Goal: Task Accomplishment & Management: Use online tool/utility

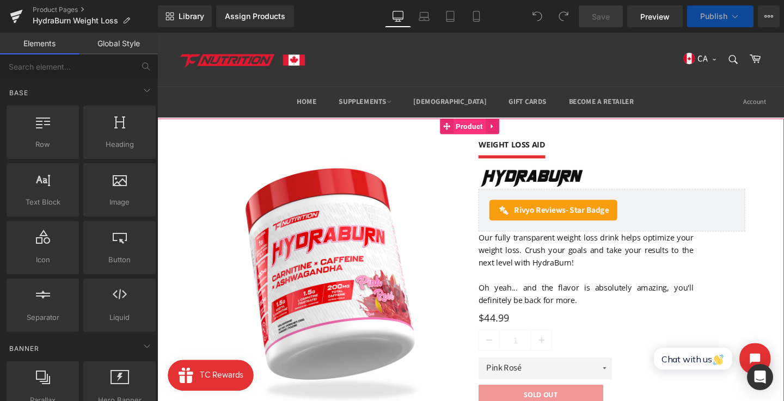
click at [488, 130] on span "Product" at bounding box center [485, 131] width 34 height 16
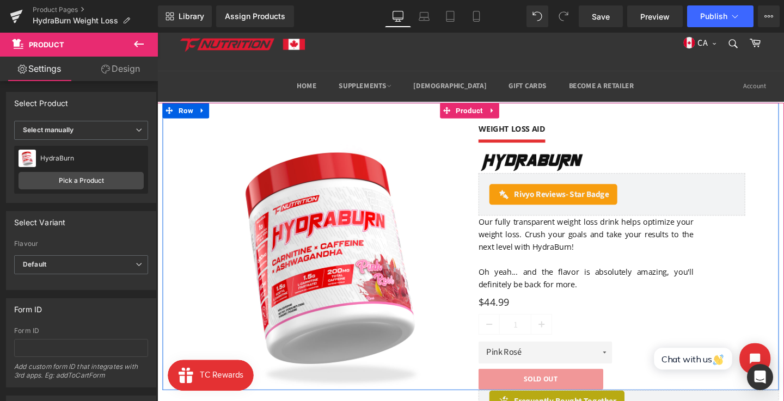
scroll to position [17, 0]
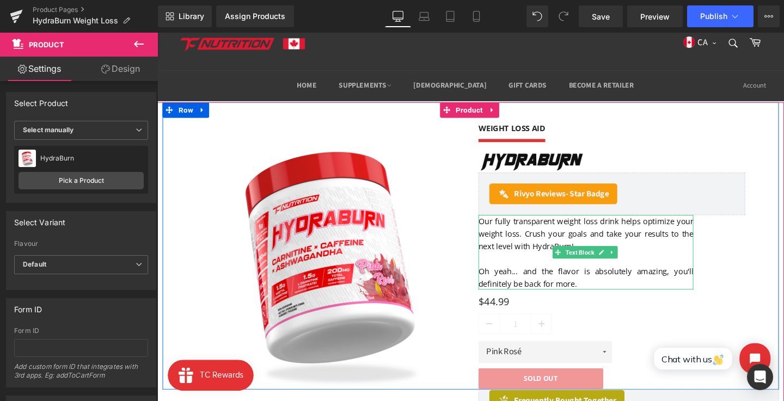
click at [671, 296] on p "Oh yeah... and the flavor is absolutely amazing, you'll definitely be back for …" at bounding box center [608, 290] width 226 height 26
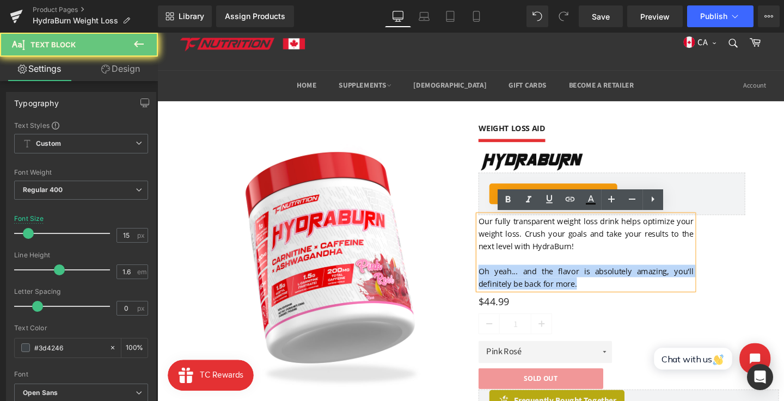
drag, startPoint x: 627, startPoint y: 296, endPoint x: 495, endPoint y: 276, distance: 133.2
click at [495, 277] on p "Oh yeah... and the flavor is absolutely amazing, you'll definitely be back for …" at bounding box center [608, 290] width 226 height 26
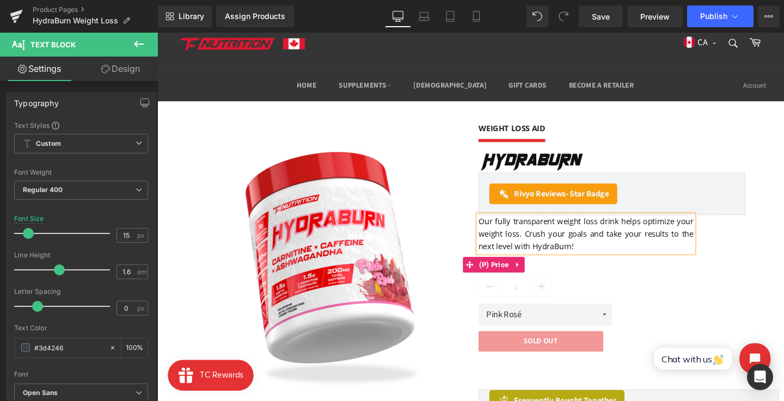
click at [756, 279] on div "$0 $44.99" at bounding box center [635, 276] width 280 height 15
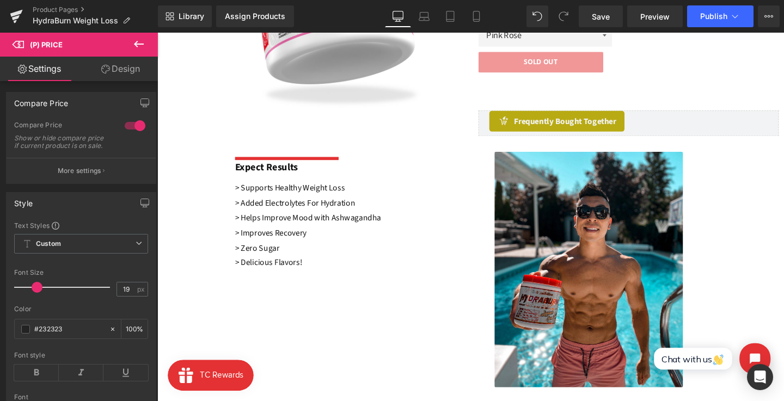
scroll to position [312, 0]
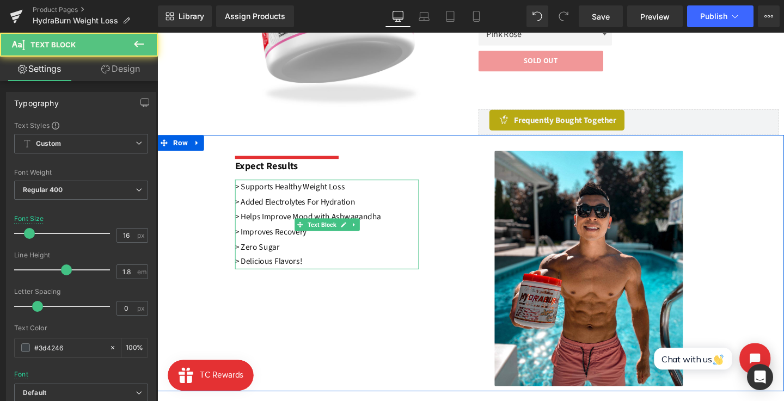
click at [282, 255] on font "> Zero Sugar" at bounding box center [262, 258] width 47 height 12
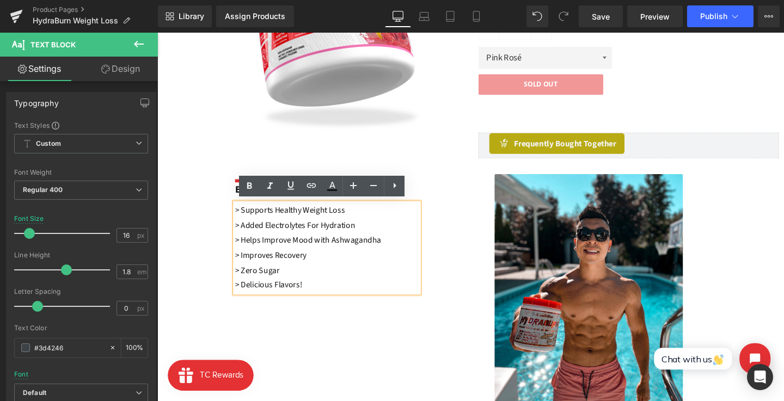
scroll to position [287, 0]
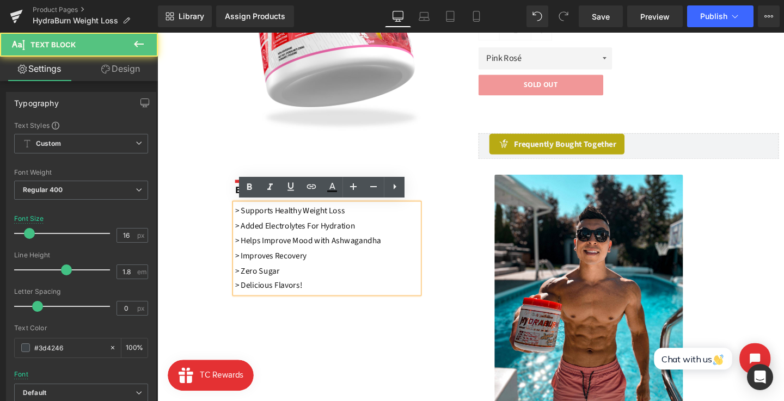
click at [352, 264] on p "> Improves Recovery" at bounding box center [335, 268] width 193 height 16
click at [373, 239] on p "> Added Electrolytes For Hydration" at bounding box center [335, 236] width 193 height 16
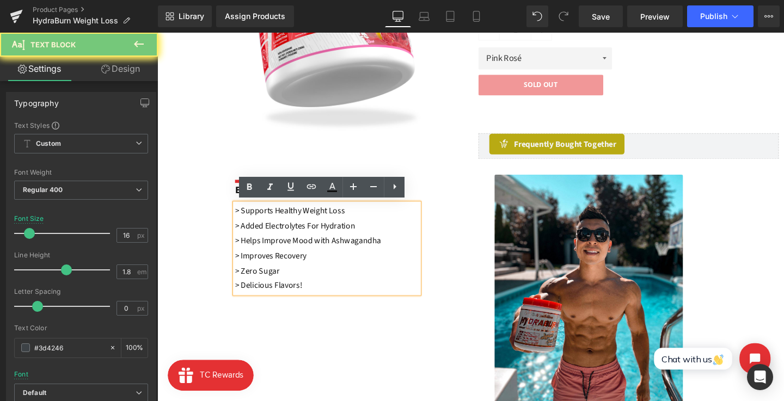
click at [367, 251] on font "> Helps Improve Mood with Ashwagandha" at bounding box center [316, 252] width 154 height 12
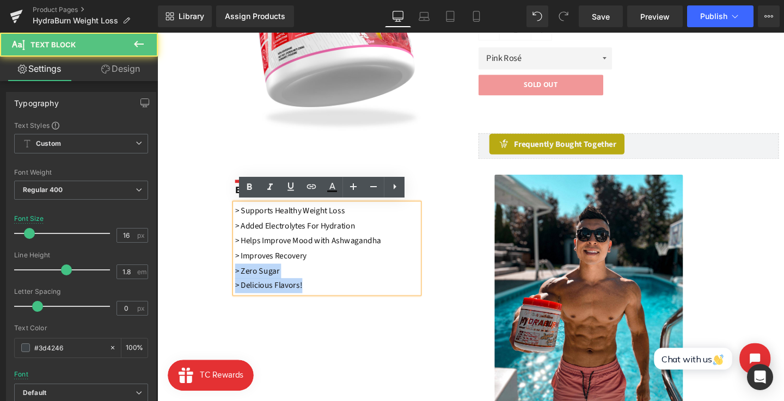
drag, startPoint x: 325, startPoint y: 265, endPoint x: 236, endPoint y: 266, distance: 88.8
click at [239, 266] on div "> Supports Healthy Weight Loss > Added Electrolytes For Hydration > Helps Impro…" at bounding box center [335, 259] width 193 height 94
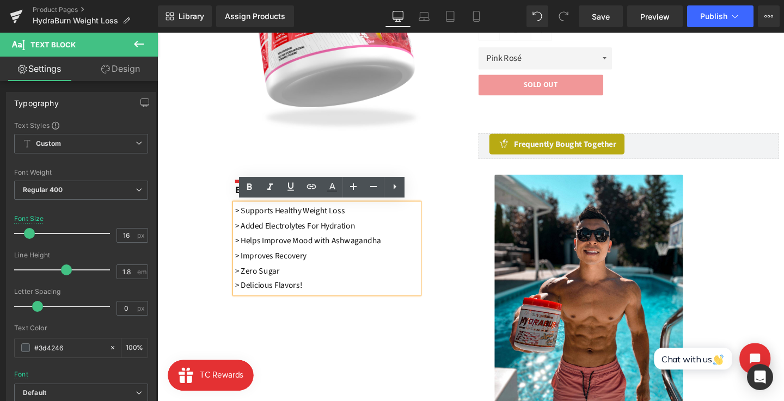
click at [267, 266] on font "> Improves Recovery" at bounding box center [276, 267] width 75 height 12
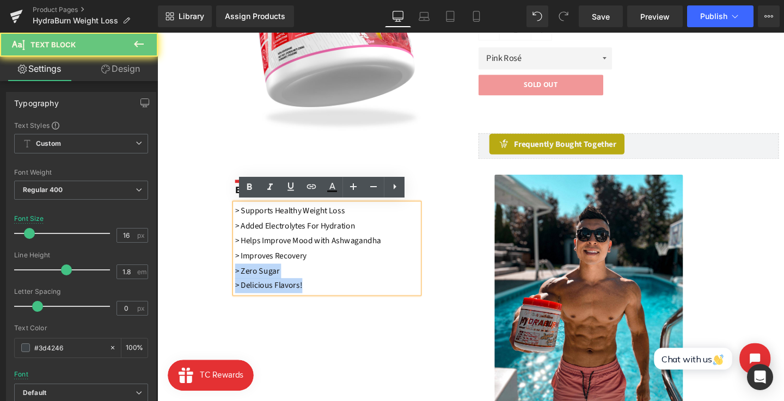
drag, startPoint x: 314, startPoint y: 268, endPoint x: 233, endPoint y: 268, distance: 81.7
click at [233, 268] on div "Separator Expect Results Text Block > Supports Healthy Weight Loss > Added Elec…" at bounding box center [486, 301] width 659 height 270
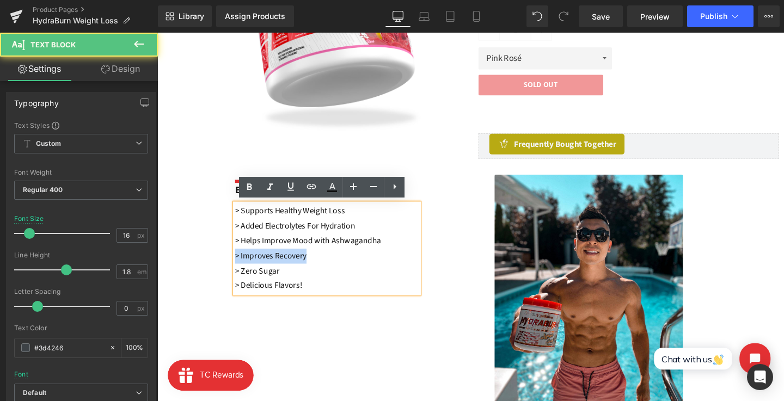
click at [274, 266] on font "> Improves Recovery" at bounding box center [276, 267] width 75 height 12
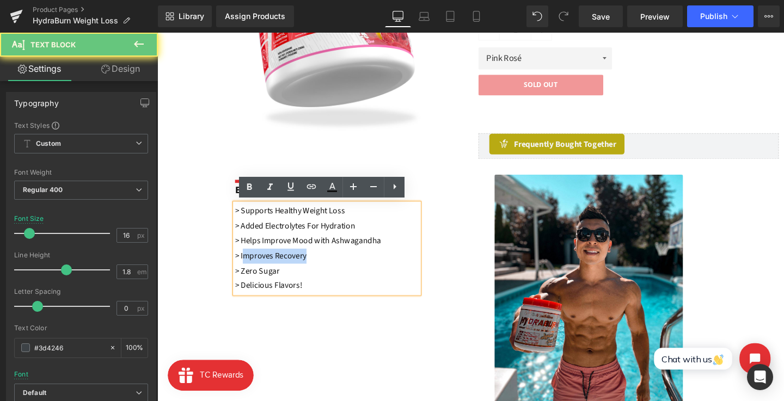
drag, startPoint x: 246, startPoint y: 266, endPoint x: 322, endPoint y: 266, distance: 76.2
click at [322, 266] on p "> Improves Recovery" at bounding box center [335, 268] width 193 height 16
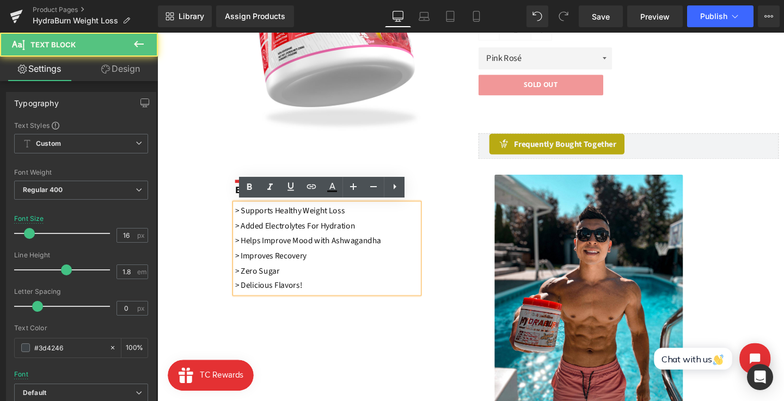
click at [314, 249] on font "> Helps Improve Mood with Ashwagandha" at bounding box center [316, 252] width 154 height 12
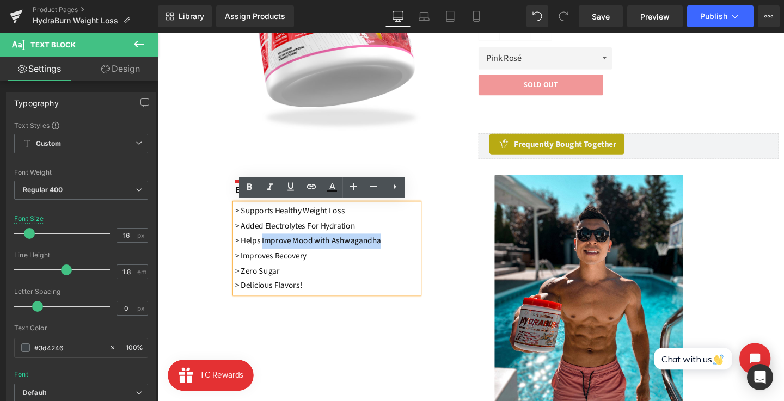
drag, startPoint x: 267, startPoint y: 248, endPoint x: 401, endPoint y: 248, distance: 134.5
click at [401, 248] on p "> Helps Improve Mood with Ashwagandha" at bounding box center [335, 252] width 193 height 16
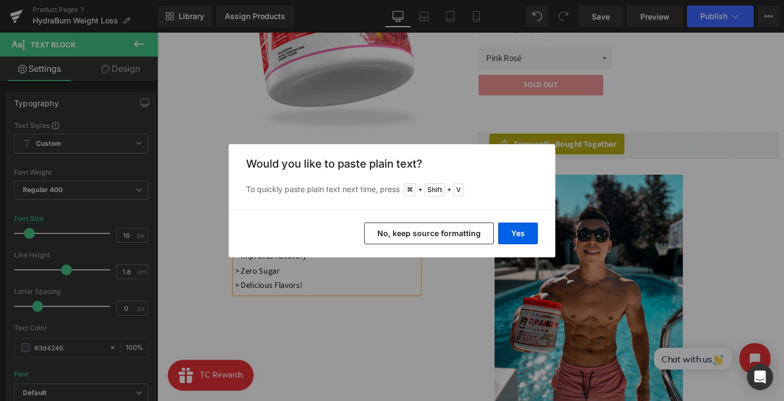
click at [438, 235] on button "No, keep source formatting" at bounding box center [429, 234] width 130 height 22
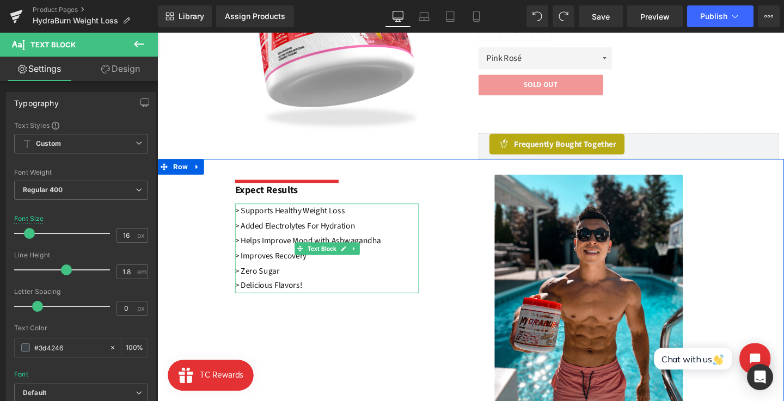
click at [264, 249] on font "> Helps Improve Mood with Ashwagandha" at bounding box center [316, 252] width 154 height 12
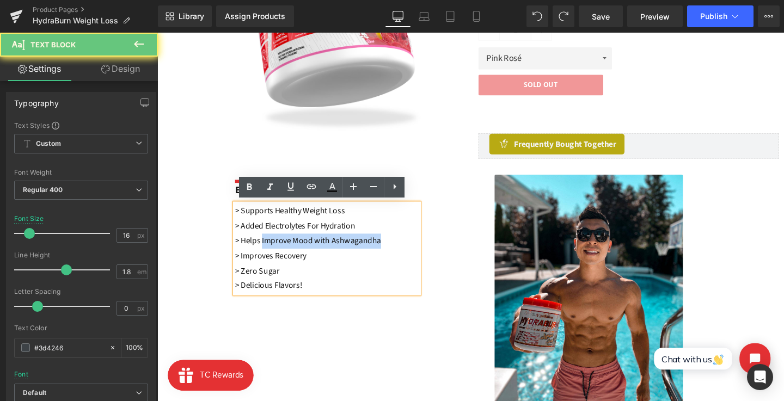
drag, startPoint x: 267, startPoint y: 249, endPoint x: 434, endPoint y: 250, distance: 167.2
click at [434, 250] on div "Separator Expect Results Text Block > Supports Healthy Weight Loss > Added Elec…" at bounding box center [363, 244] width 248 height 125
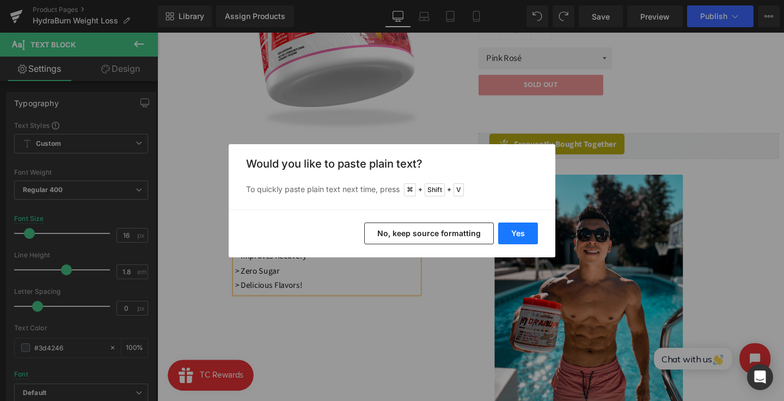
click at [523, 233] on button "Yes" at bounding box center [518, 234] width 40 height 22
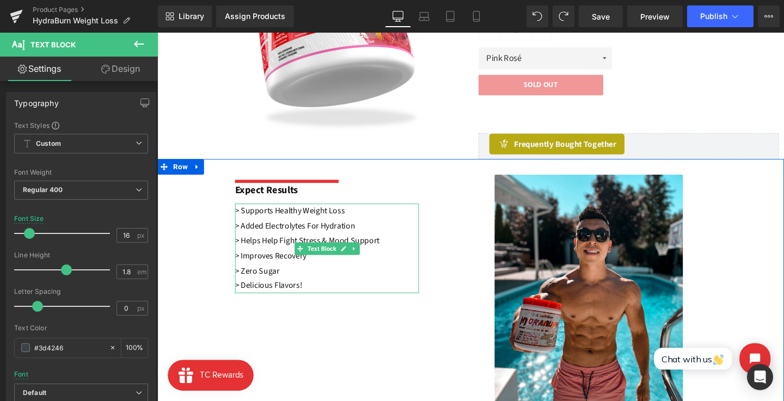
click at [303, 246] on font "> Helps Help Fight Stress & Mood Support" at bounding box center [315, 252] width 152 height 12
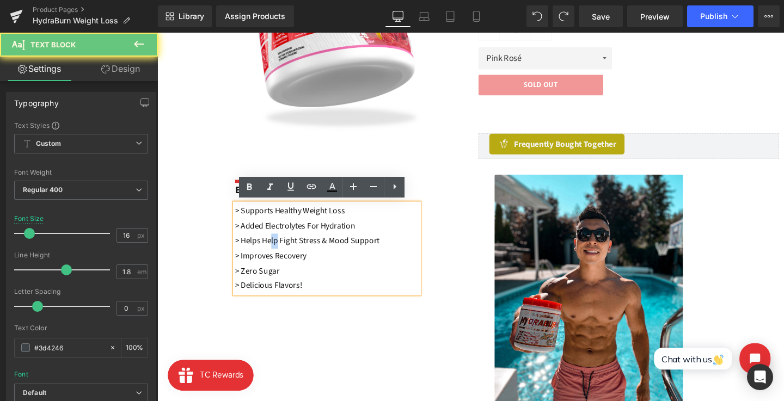
drag, startPoint x: 282, startPoint y: 251, endPoint x: 271, endPoint y: 251, distance: 10.9
click at [272, 251] on font "> Helps Help Fight Stress & Mood Support" at bounding box center [315, 252] width 152 height 12
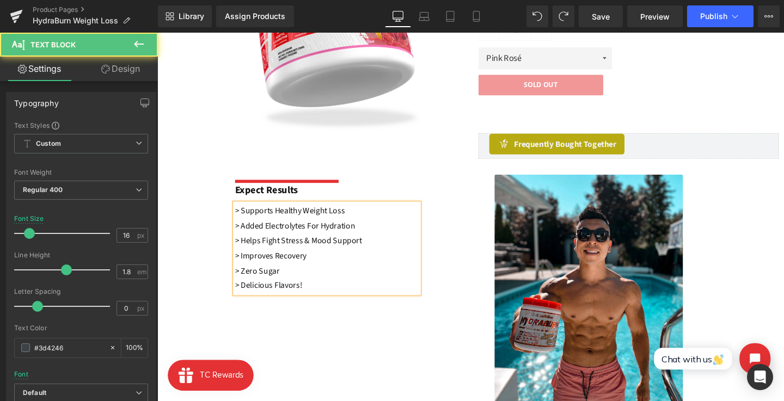
click at [324, 251] on font "> Helps Fight Stress & Mood Support" at bounding box center [305, 252] width 133 height 12
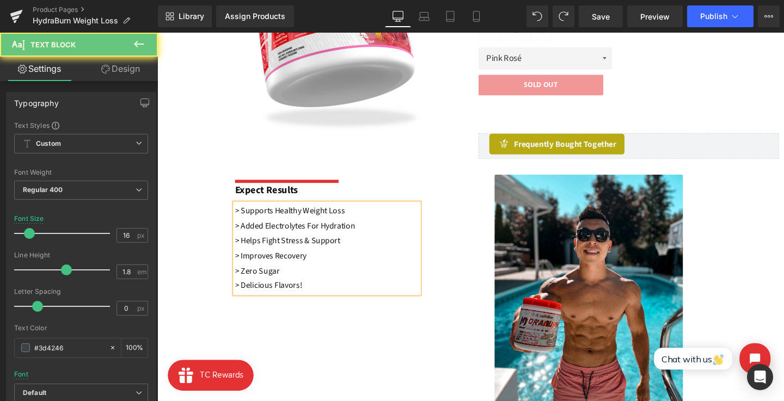
click at [363, 246] on p "> Helps Fight Stress & Support" at bounding box center [335, 252] width 193 height 16
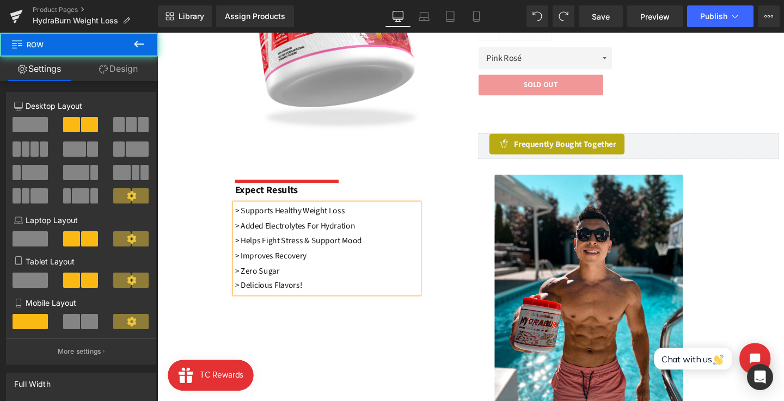
click at [472, 240] on div "Separator Expect Results Text Block > Supports Healthy Weight Loss > Added Elec…" at bounding box center [363, 244] width 248 height 125
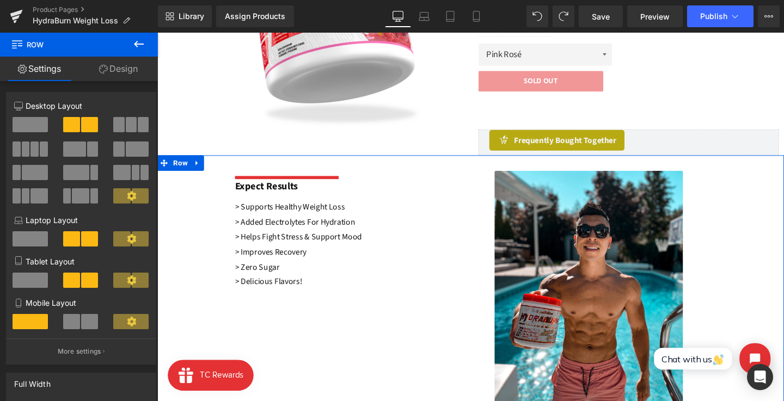
scroll to position [288, 0]
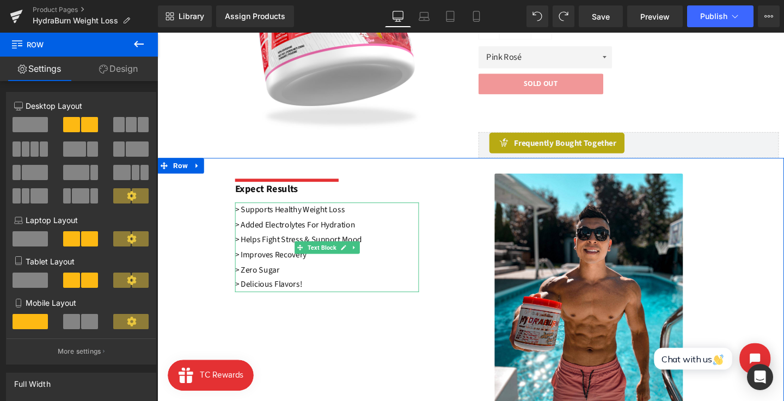
click at [304, 231] on font "> Added Electrolytes For Hydration" at bounding box center [302, 235] width 126 height 12
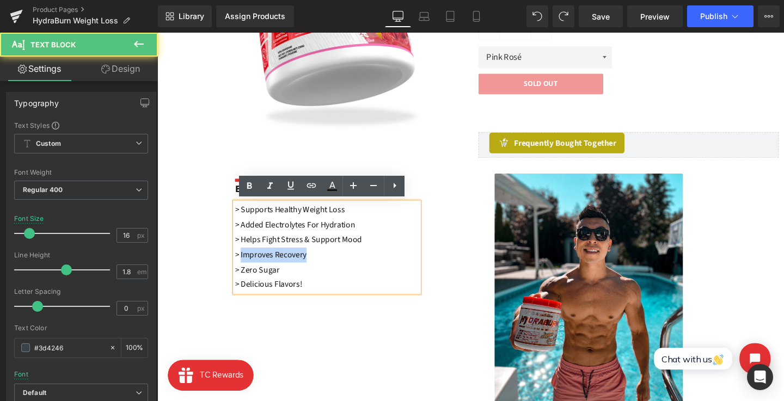
drag, startPoint x: 323, startPoint y: 266, endPoint x: 243, endPoint y: 265, distance: 80.6
click at [243, 265] on p "> Improves Recovery" at bounding box center [335, 267] width 193 height 16
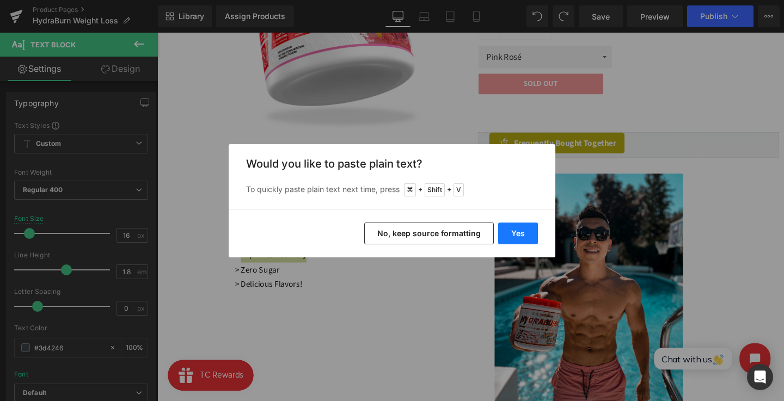
click at [516, 233] on button "Yes" at bounding box center [518, 234] width 40 height 22
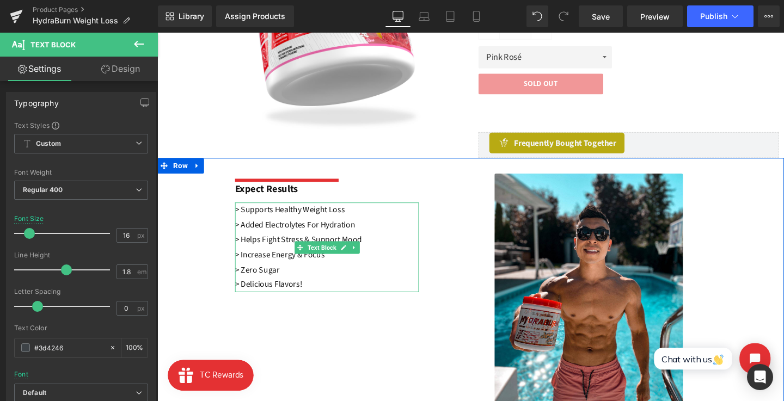
click at [260, 268] on font "> Increase Energy & Focus" at bounding box center [286, 266] width 94 height 12
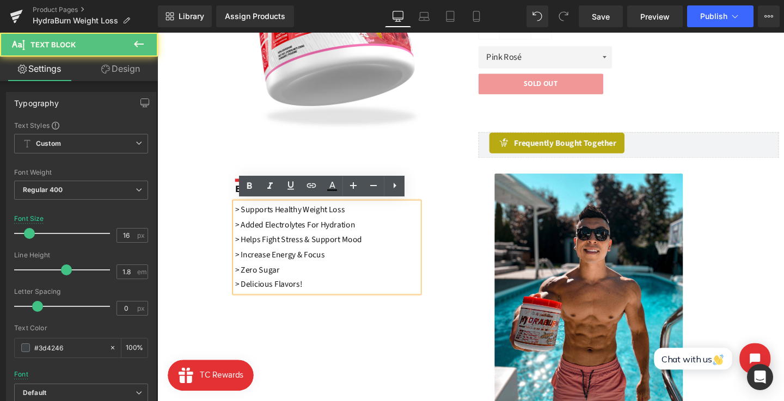
click at [243, 266] on font "> Increase Energy & Focus" at bounding box center [286, 266] width 94 height 12
click at [328, 262] on font "> Increase Energy & Focus" at bounding box center [286, 266] width 94 height 12
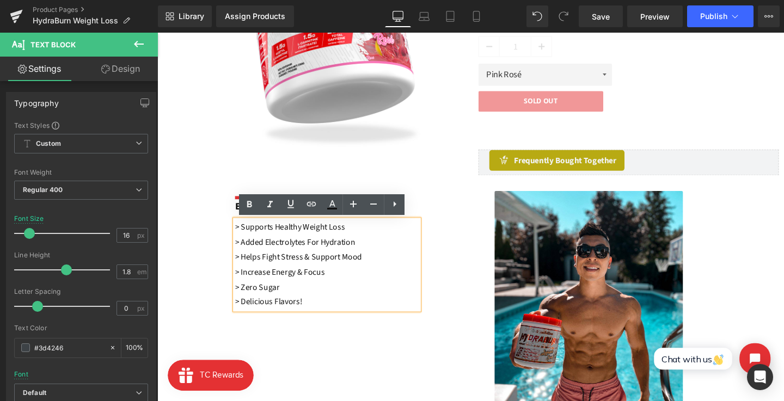
scroll to position [269, 0]
click at [329, 248] on font "> Added Electrolytes For Hydration" at bounding box center [302, 254] width 126 height 12
click at [367, 237] on p "> Supports Healthy Weight Loss" at bounding box center [335, 238] width 193 height 16
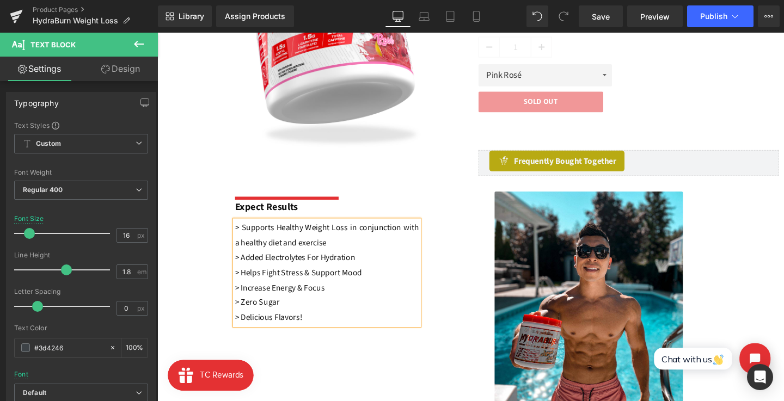
click at [207, 227] on div "Separator Expect Results Text Block > Supports Healthy Weight Loss in conjuncti…" at bounding box center [486, 319] width 659 height 270
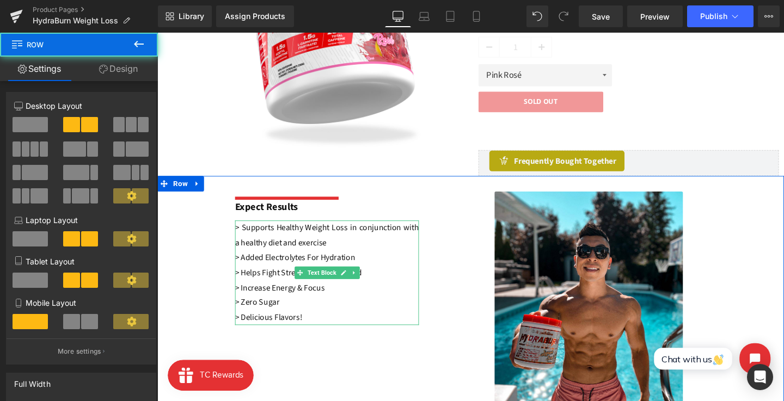
click at [308, 247] on span "> Supports Healthy Weight Loss in conjunction with a healthy diet and exercise" at bounding box center [335, 246] width 193 height 28
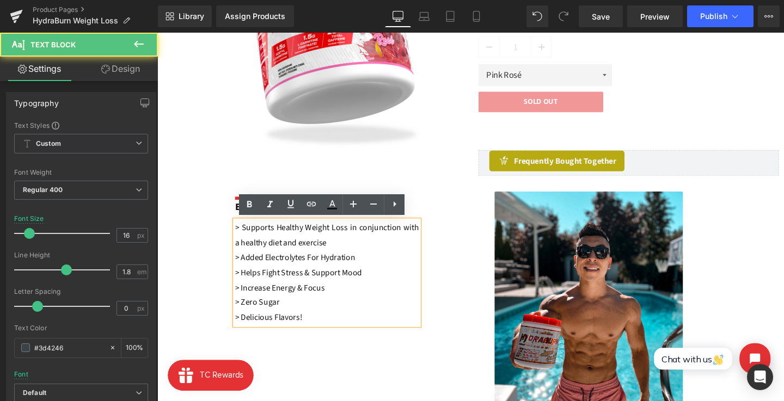
click at [292, 236] on span "> Supports Healthy Weight Loss in conjunction with a healthy diet and exercise" at bounding box center [335, 246] width 193 height 28
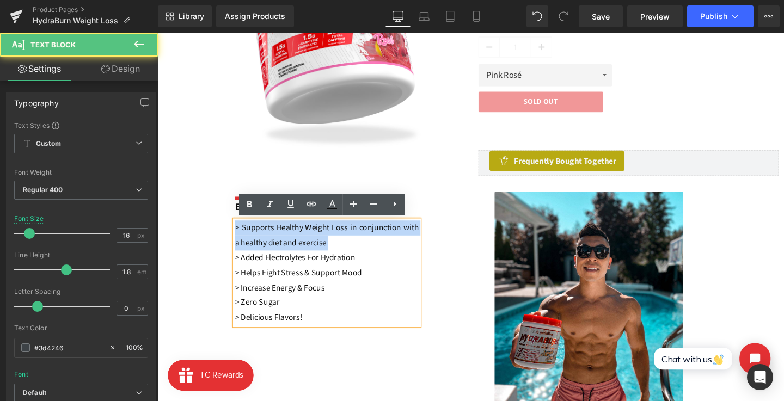
click at [292, 236] on span "> Supports Healthy Weight Loss in conjunction with a healthy diet and exercise" at bounding box center [335, 246] width 193 height 28
click at [304, 236] on span "> Supports Healthy Weight Loss in conjunction with a healthy diet and exercise" at bounding box center [335, 246] width 193 height 28
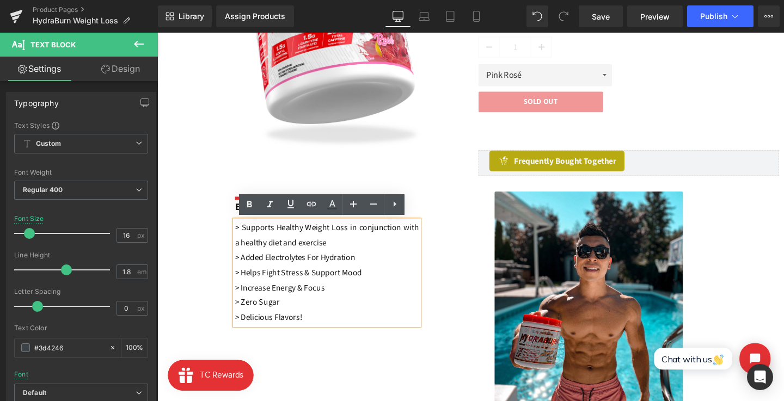
click at [308, 236] on span "> Supports Healthy Weight Loss in conjunction with a healthy diet and exercise" at bounding box center [335, 246] width 193 height 28
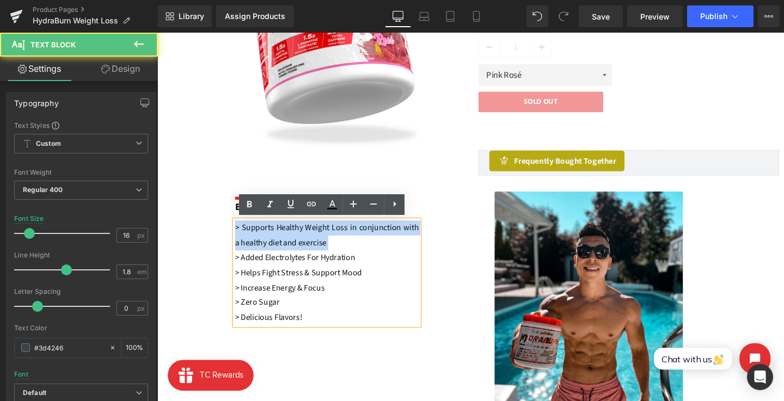
drag, startPoint x: 307, startPoint y: 237, endPoint x: 249, endPoint y: 237, distance: 58.3
click at [246, 237] on span "> Supports Healthy Weight Loss in conjunction with a healthy diet and exercise" at bounding box center [335, 246] width 193 height 28
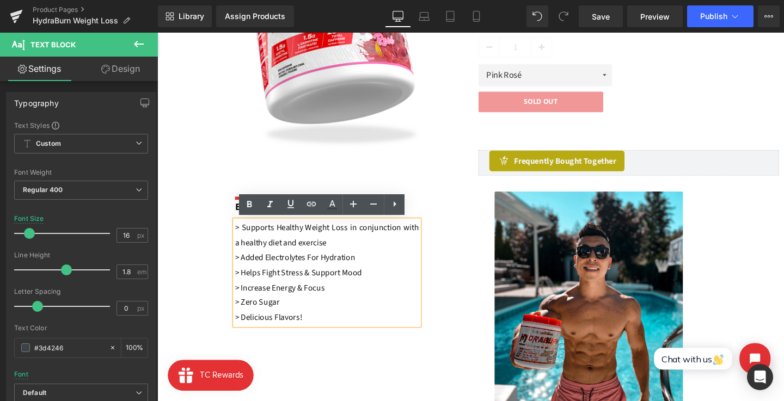
click at [249, 237] on span "> Supports Healthy Weight Loss in conjunction with a healthy diet and exercise" at bounding box center [335, 246] width 193 height 28
drag, startPoint x: 246, startPoint y: 237, endPoint x: 308, endPoint y: 236, distance: 62.1
click at [308, 236] on span "> Supports Healthy Weight Loss in conjunction with a healthy diet and exercise" at bounding box center [335, 246] width 193 height 28
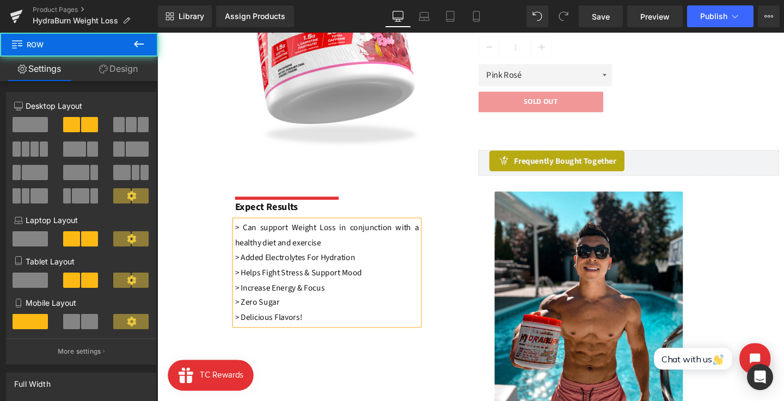
click at [460, 252] on div "Separator Expect Results Text Block > Can support Weight Loss in conjunction wi…" at bounding box center [363, 270] width 248 height 140
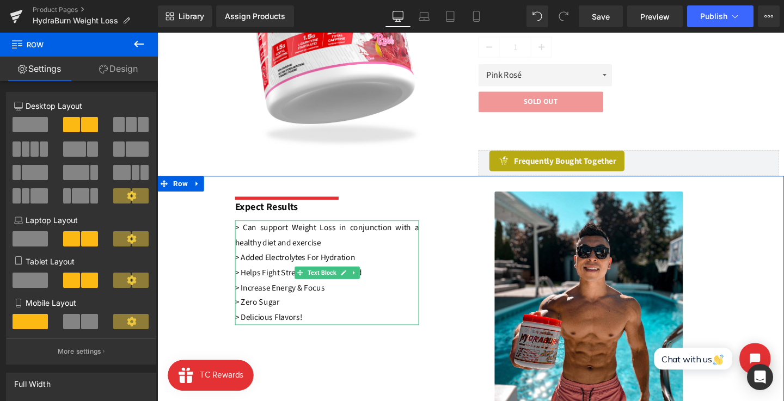
click at [303, 236] on span "> Can support Weight Loss in conjunction with a healthy diet and exercise" at bounding box center [335, 246] width 193 height 28
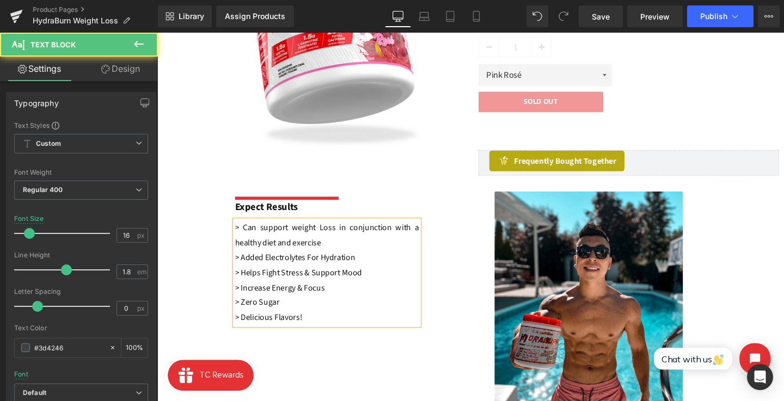
click at [388, 234] on span "> Can support weight Loss in conjunction with a healthy diet and exercise" at bounding box center [335, 246] width 193 height 28
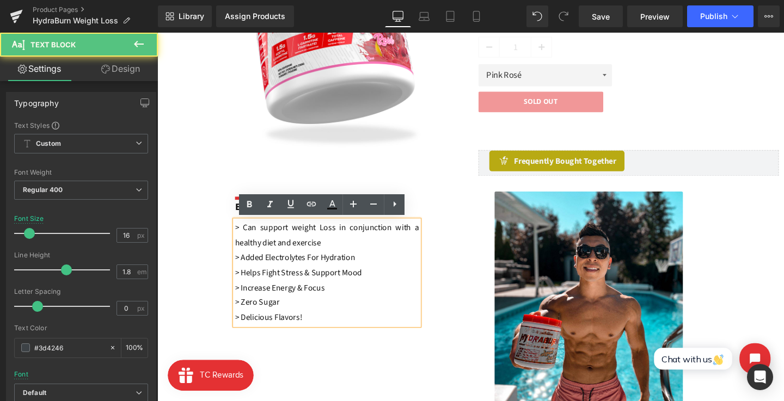
click at [457, 258] on div "Separator Expect Results Text Block > Can support weight Loss in conjunction wi…" at bounding box center [363, 270] width 248 height 140
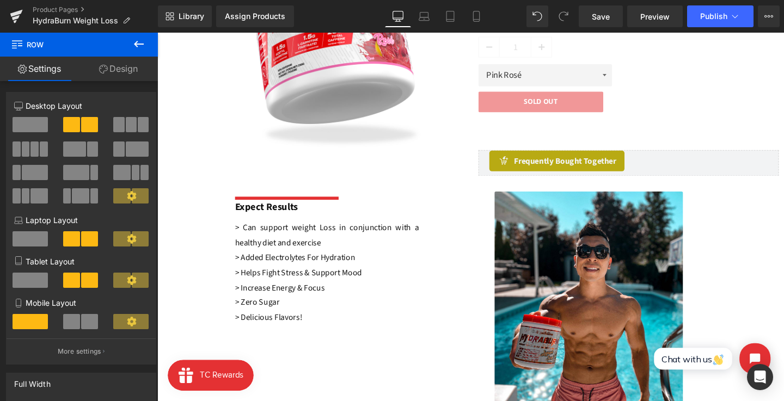
click at [383, 247] on p "> Can support weight Loss in conjunction with a healthy diet and exercise" at bounding box center [335, 246] width 193 height 32
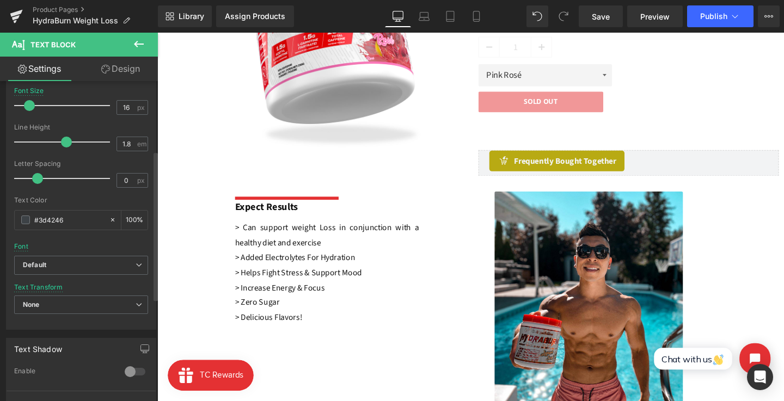
scroll to position [241, 0]
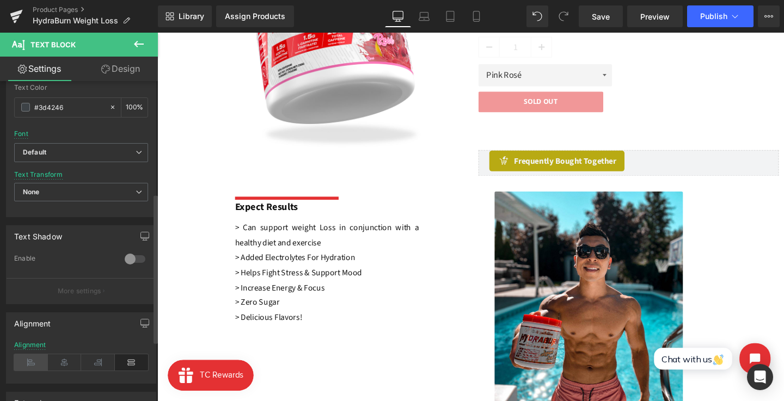
click at [35, 365] on icon at bounding box center [31, 363] width 34 height 16
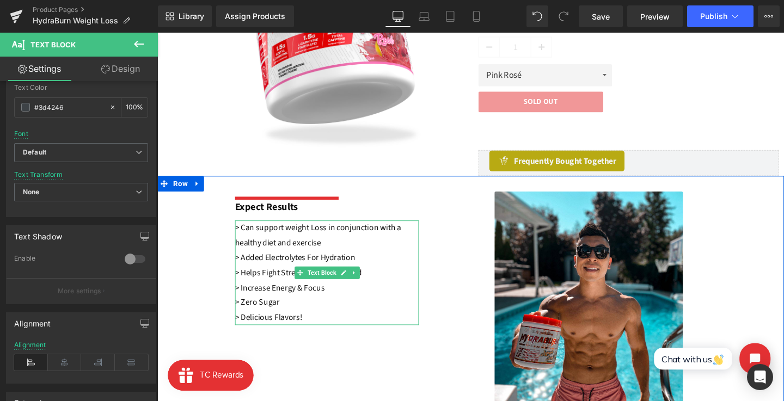
scroll to position [284, 0]
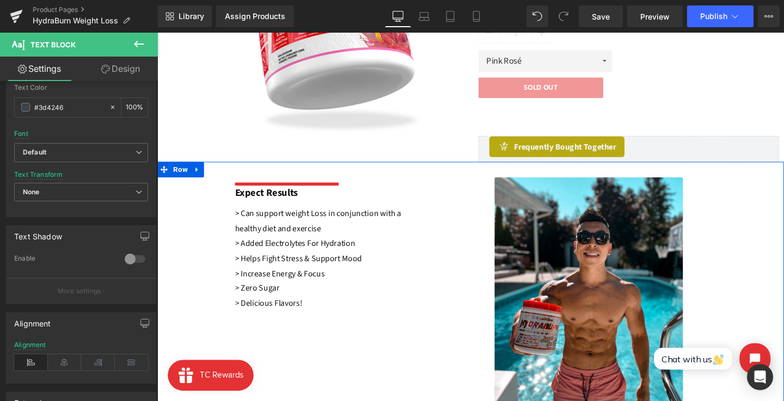
click at [445, 286] on div "Separator Expect Results Text Block > Can support weight Loss in conjunction wi…" at bounding box center [363, 255] width 248 height 140
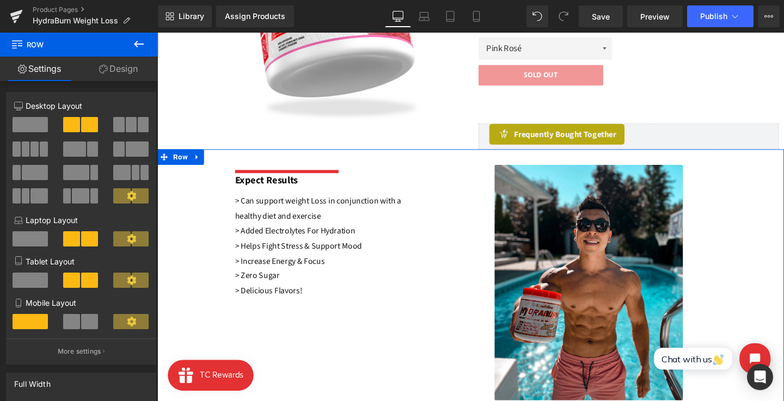
scroll to position [299, 0]
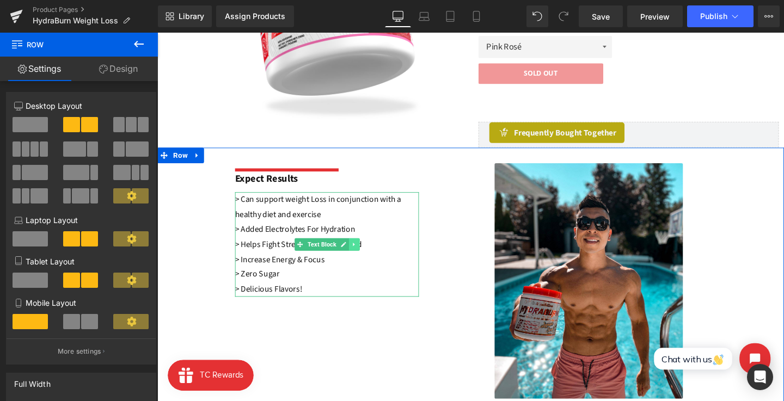
click at [364, 247] on div "> Can support weight Loss in conjunction with a healthy diet and exercise > Add…" at bounding box center [335, 255] width 193 height 110
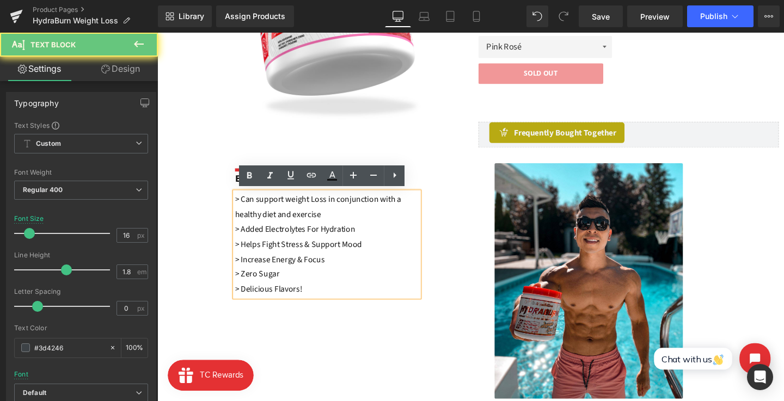
click at [374, 253] on p "> Helps Fight Stress & Support Mood" at bounding box center [335, 256] width 193 height 16
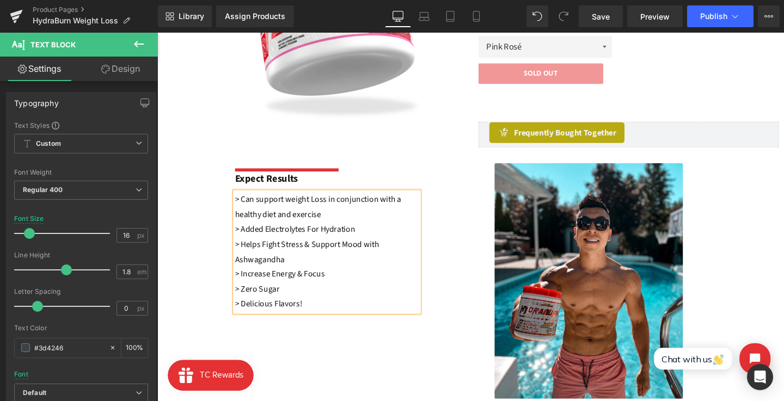
click at [475, 297] on div "Separator Expect Results Text Block > Can support weight Loss in conjunction wi…" at bounding box center [363, 248] width 248 height 156
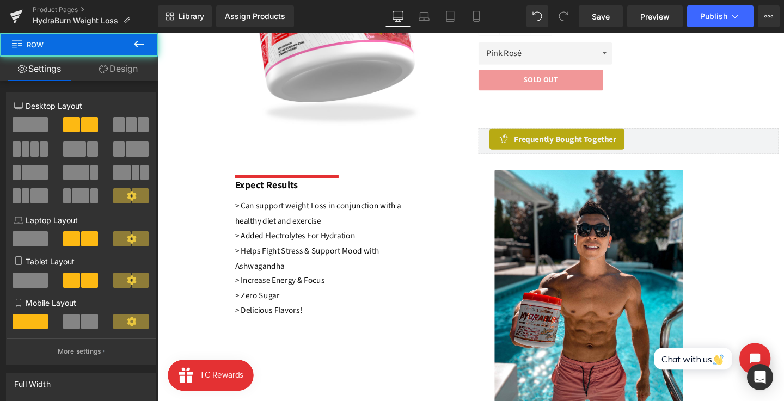
scroll to position [284, 0]
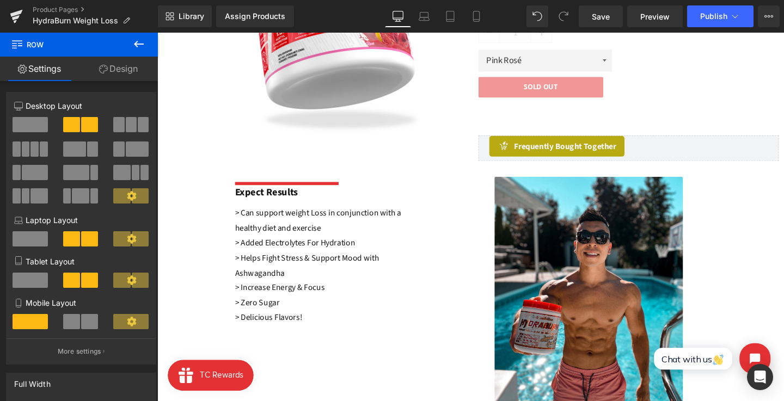
click at [401, 259] on p "> Added Electrolytes For Hydration" at bounding box center [335, 255] width 193 height 16
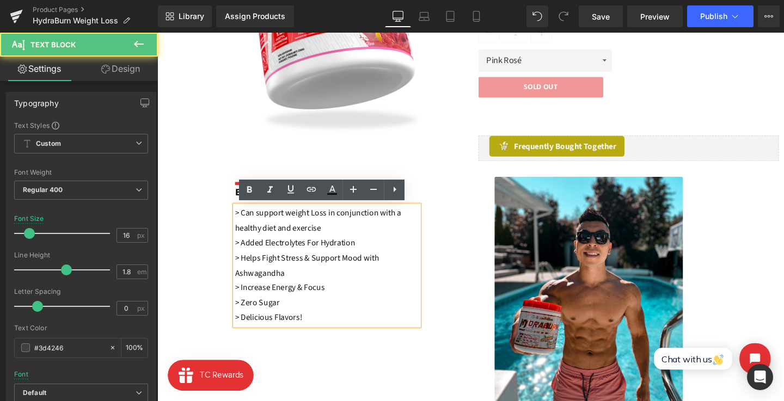
click at [476, 210] on div "Separator Expect Results Text Block > Can support weight Loss in conjunction wi…" at bounding box center [363, 263] width 248 height 156
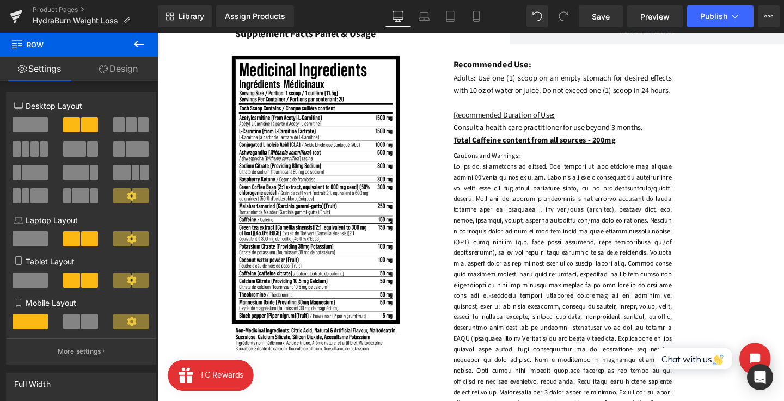
scroll to position [722, 0]
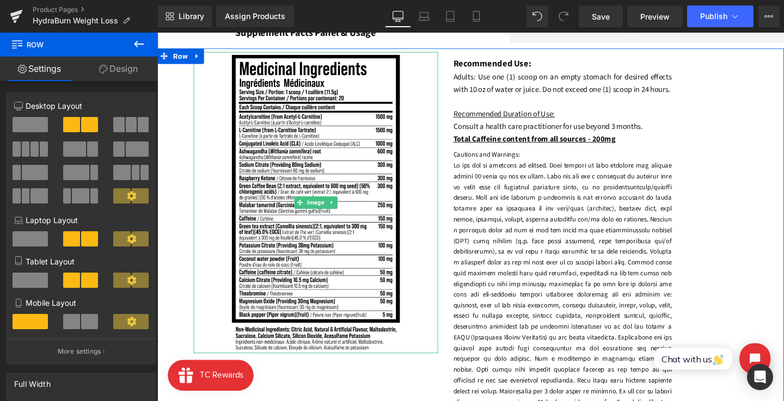
click at [346, 152] on img at bounding box center [324, 211] width 193 height 317
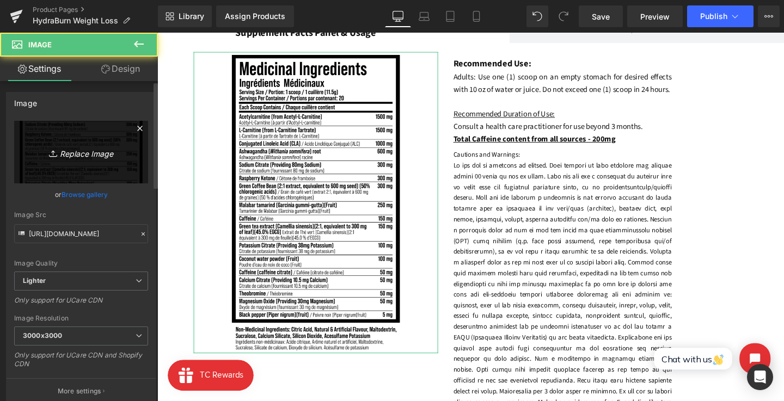
click at [90, 150] on icon "Replace Image" at bounding box center [81, 152] width 87 height 14
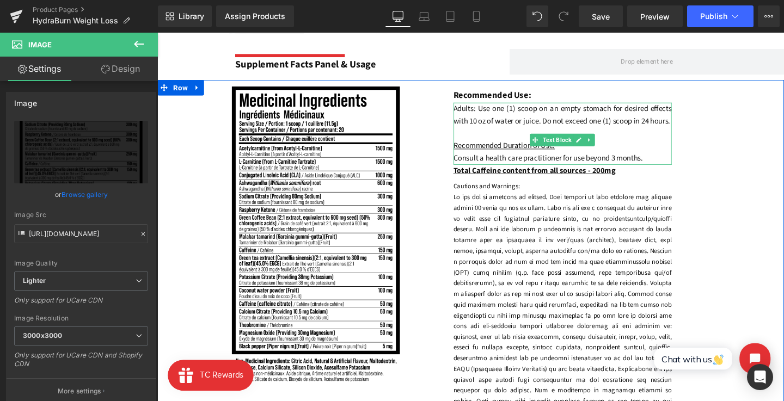
scroll to position [679, 0]
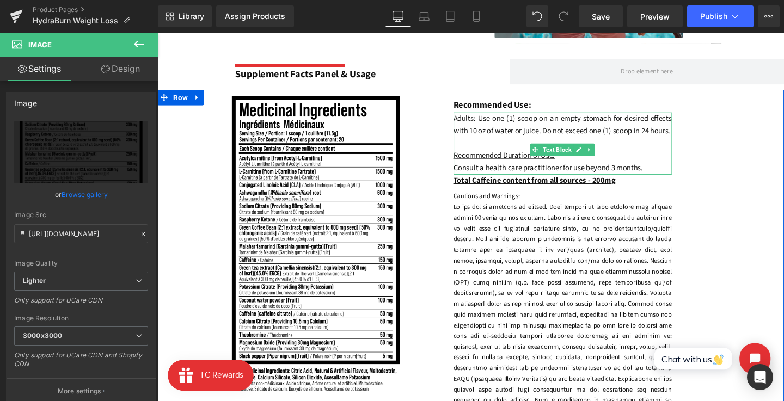
click at [652, 133] on font "Adults: Use one (1) scoop on an empty stomach for desired effects with 10 oz of…" at bounding box center [584, 142] width 230 height 51
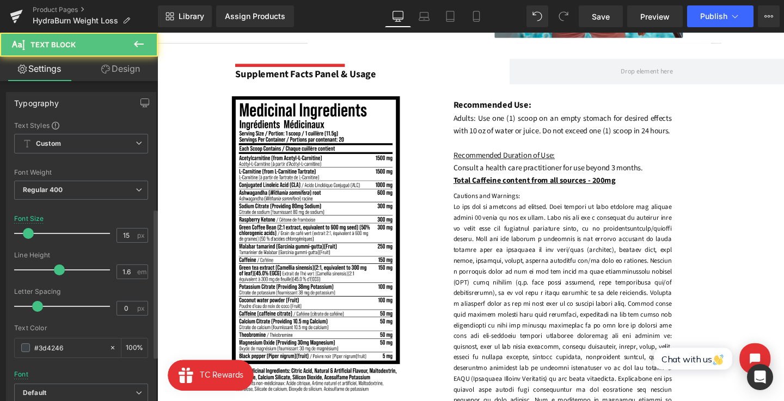
scroll to position [359, 0]
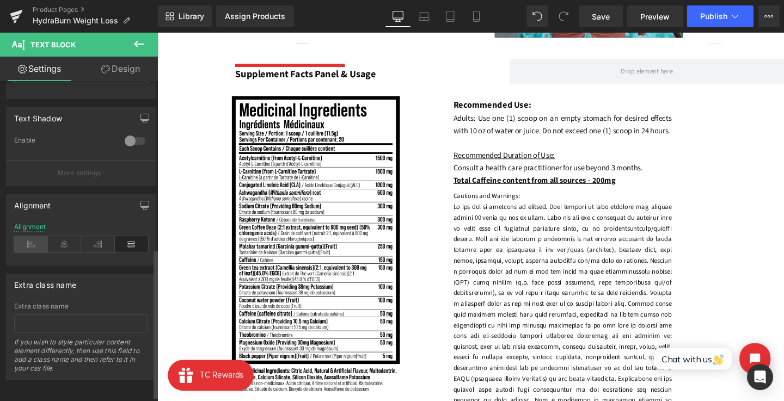
click at [29, 243] on icon at bounding box center [31, 244] width 34 height 16
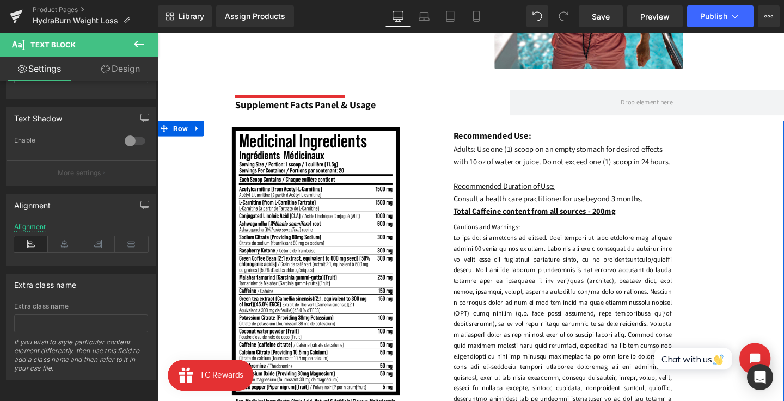
scroll to position [651, 0]
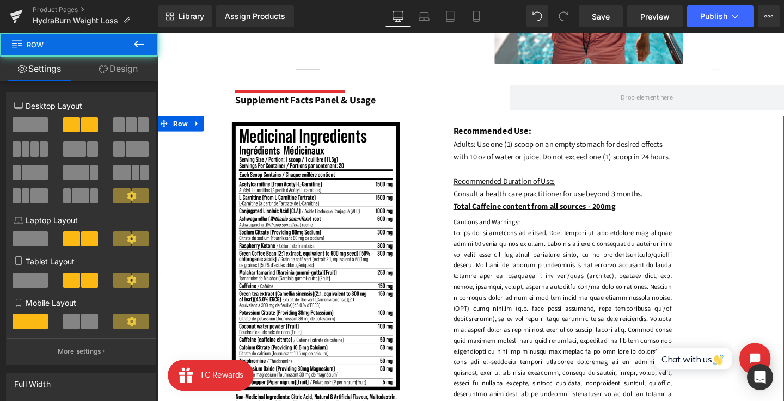
click at [729, 229] on div "Recommended Use: Text Block Adults: Use one (1) scoop on an empty stomach for d…" at bounding box center [624, 317] width 257 height 386
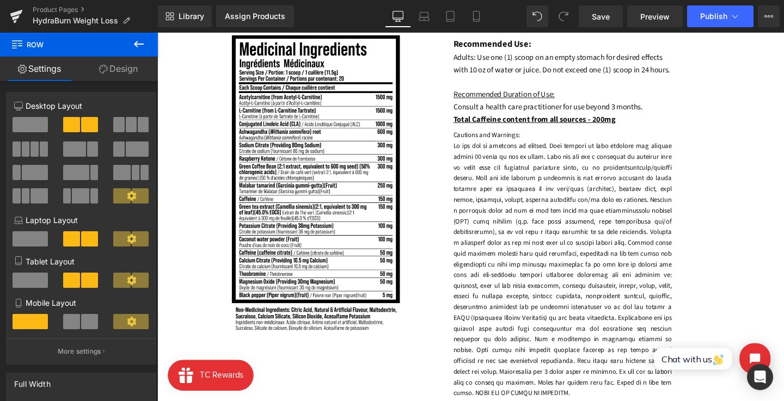
scroll to position [808, 0]
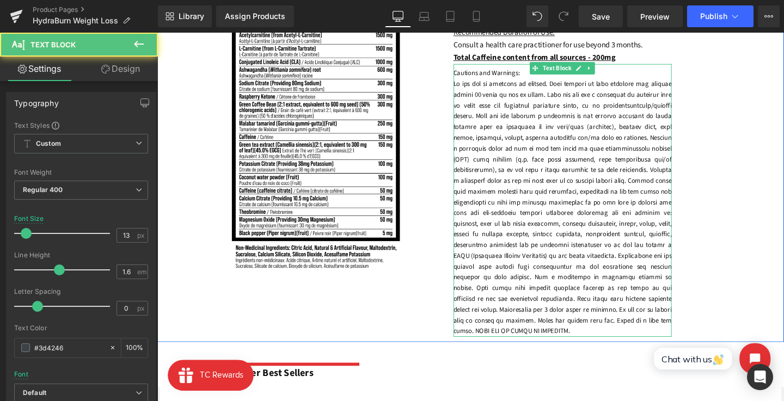
click at [622, 217] on p at bounding box center [584, 217] width 230 height 272
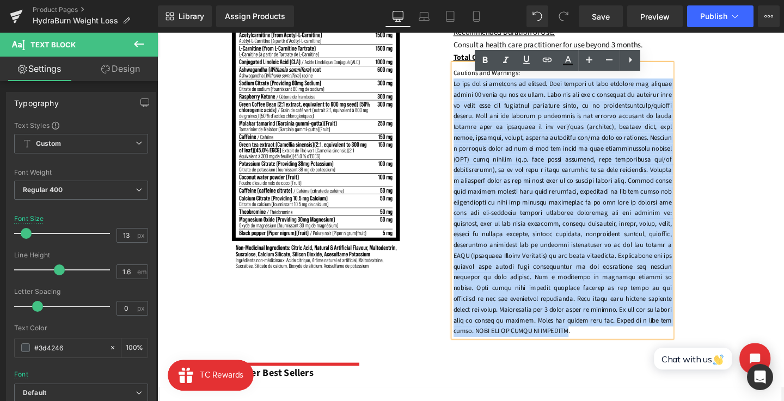
drag, startPoint x: 692, startPoint y: 343, endPoint x: 454, endPoint y: 99, distance: 340.8
click at [454, 99] on div "Image Recommended Use: Text Block Adults: Use one (1) scoop on an empty stomach…" at bounding box center [486, 161] width 659 height 395
paste div
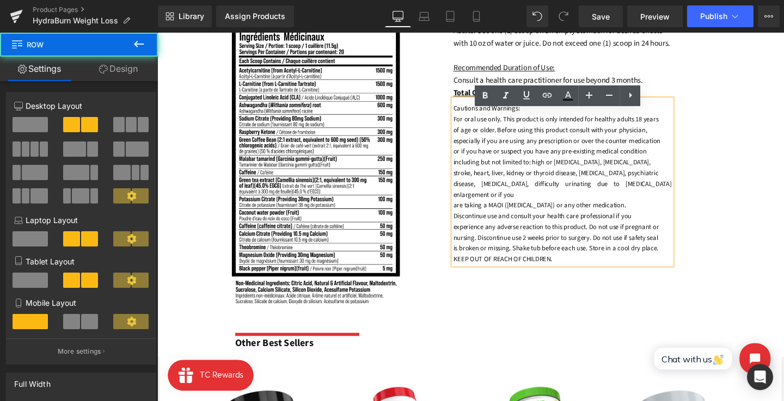
click at [772, 186] on div "Image Recommended Use: Text Block Adults: Use one (1) scoop on an empty stomach…" at bounding box center [486, 164] width 659 height 326
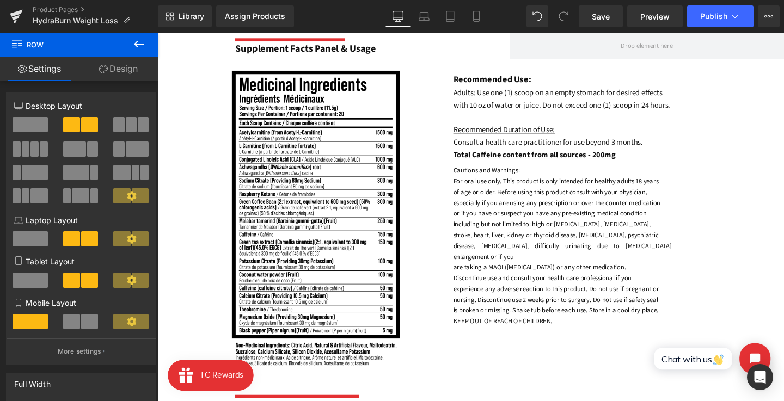
scroll to position [700, 0]
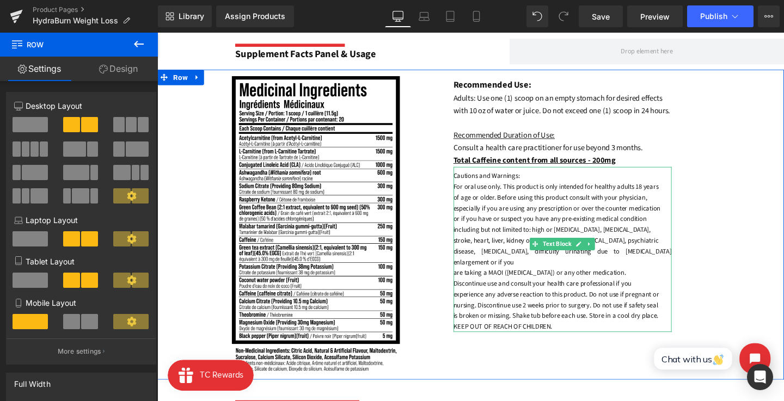
click at [594, 341] on p "KEEP OUT OF REACH OF CHILDREN." at bounding box center [584, 341] width 230 height 11
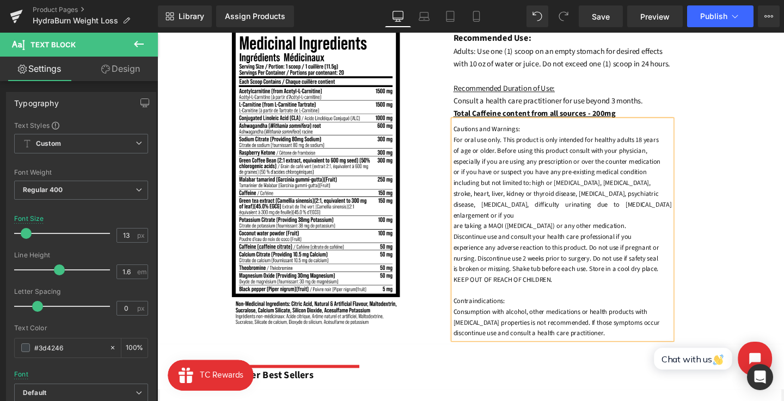
scroll to position [753, 0]
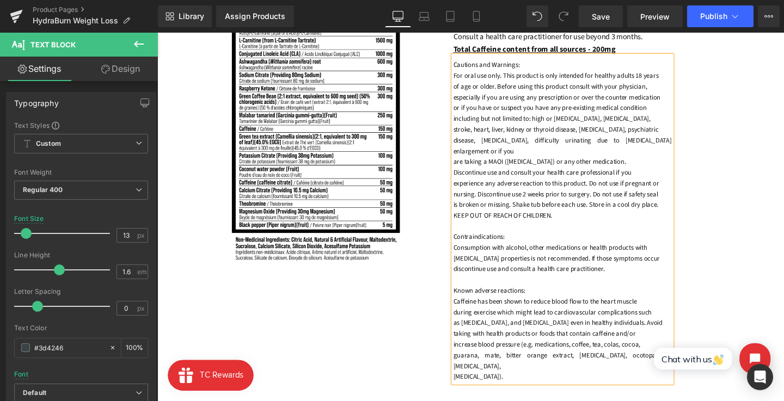
click at [744, 297] on div "Recommended Use: Text Block Adults: Use one (1) scoop on an empty stomach for d…" at bounding box center [624, 180] width 257 height 442
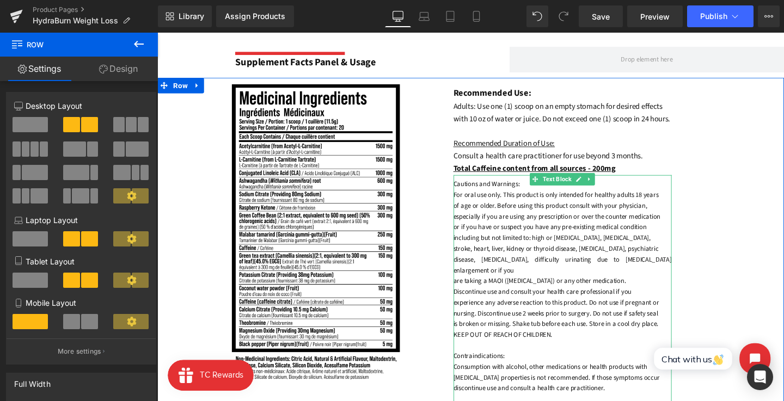
scroll to position [672, 0]
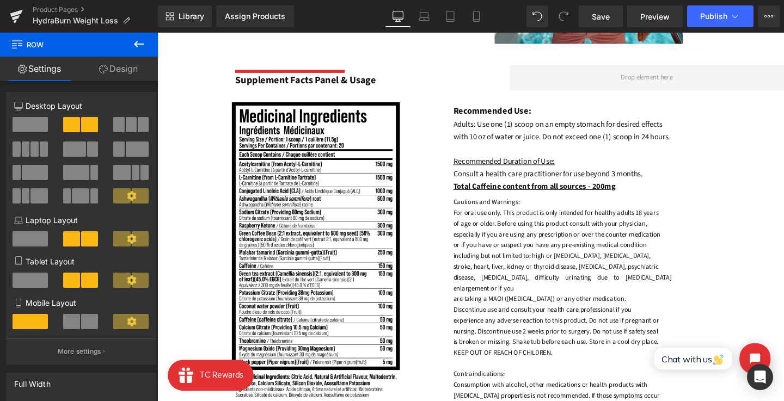
click at [143, 47] on icon at bounding box center [138, 44] width 13 height 13
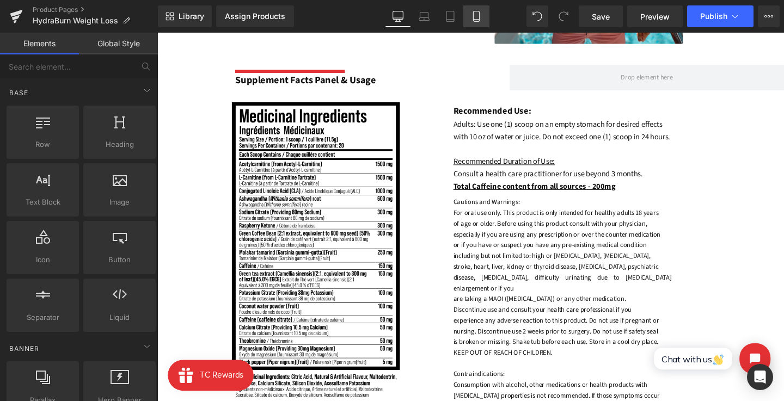
click at [478, 17] on icon at bounding box center [476, 16] width 11 height 11
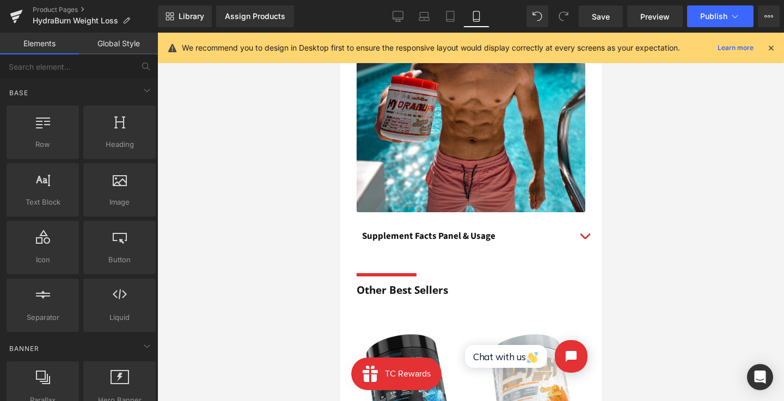
scroll to position [852, 0]
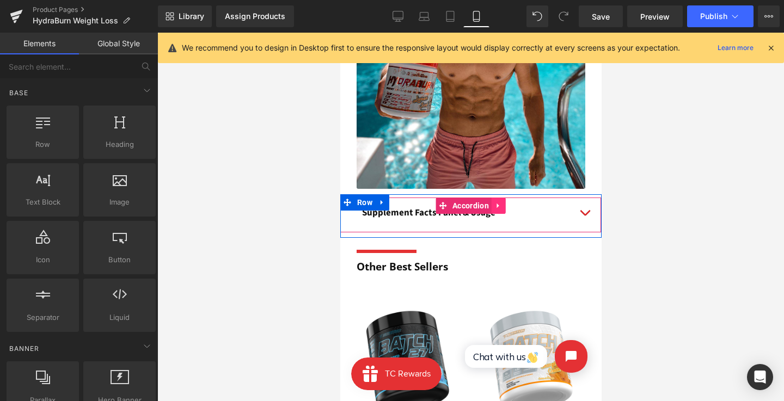
click at [497, 206] on link at bounding box center [498, 206] width 14 height 16
click at [488, 202] on icon at bounding box center [491, 206] width 8 height 8
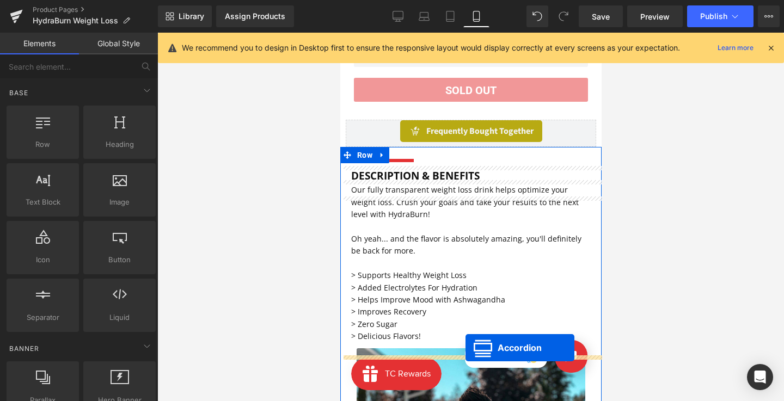
scroll to position [361, 0]
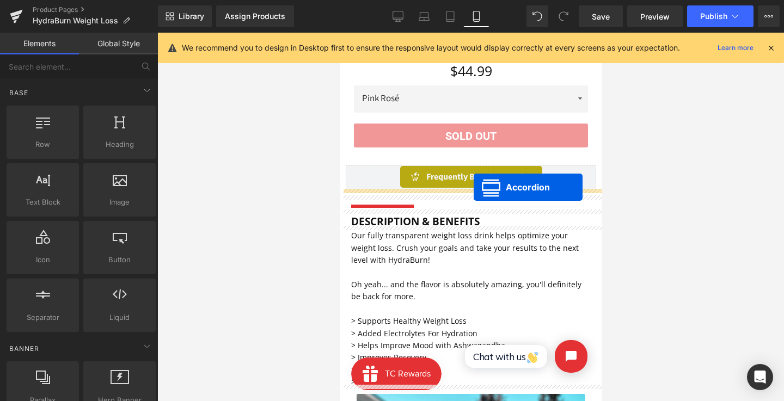
drag, startPoint x: 460, startPoint y: 234, endPoint x: 473, endPoint y: 187, distance: 48.6
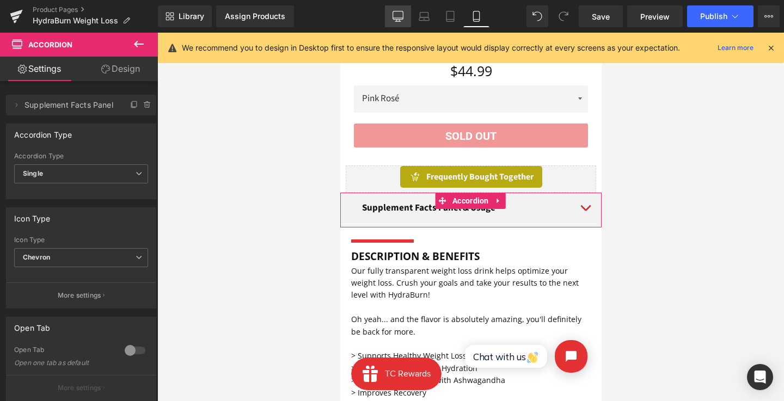
click at [404, 20] on link "Desktop" at bounding box center [398, 16] width 26 height 22
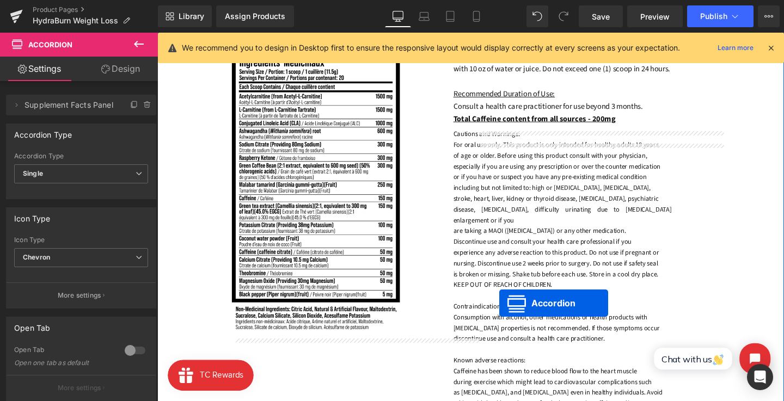
scroll to position [750, 0]
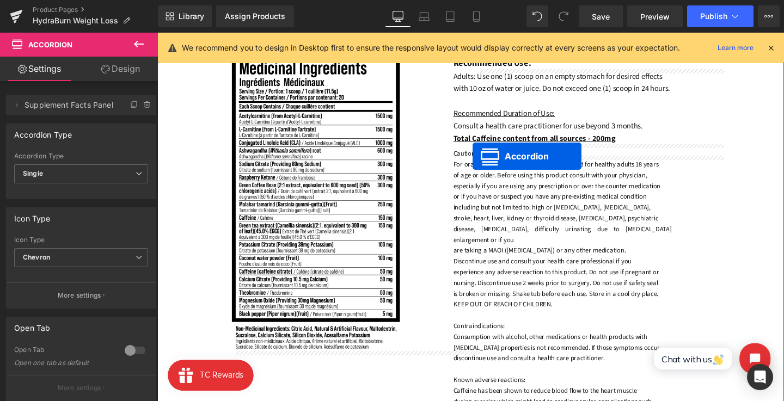
drag, startPoint x: 322, startPoint y: 253, endPoint x: 489, endPoint y: 163, distance: 189.6
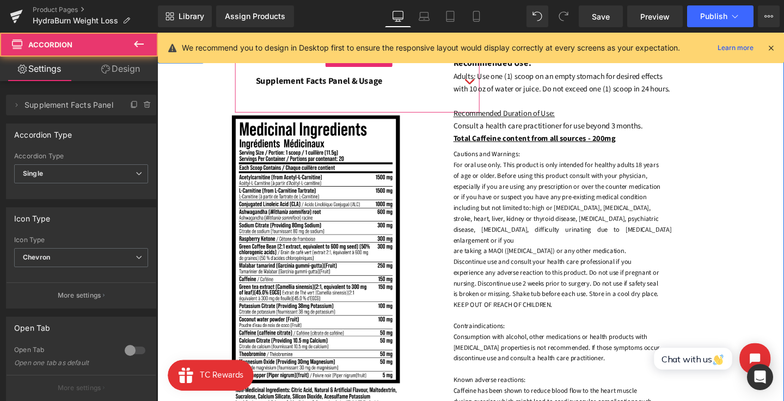
scroll to position [638, 0]
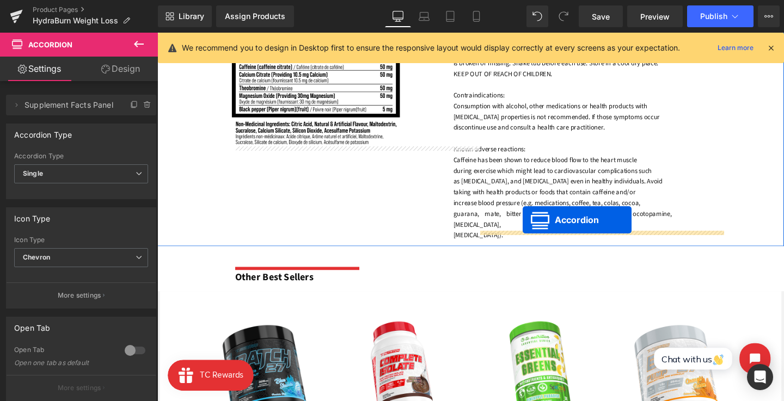
drag, startPoint x: 567, startPoint y: 240, endPoint x: 535, endPoint y: 229, distance: 34.4
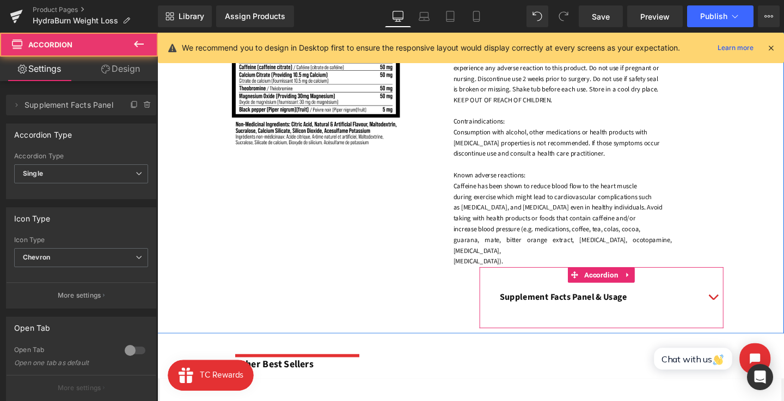
scroll to position [930, 0]
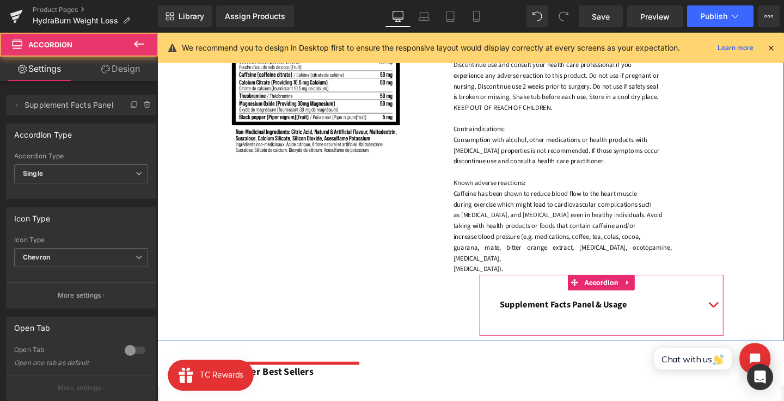
click at [734, 309] on button "button" at bounding box center [742, 319] width 22 height 31
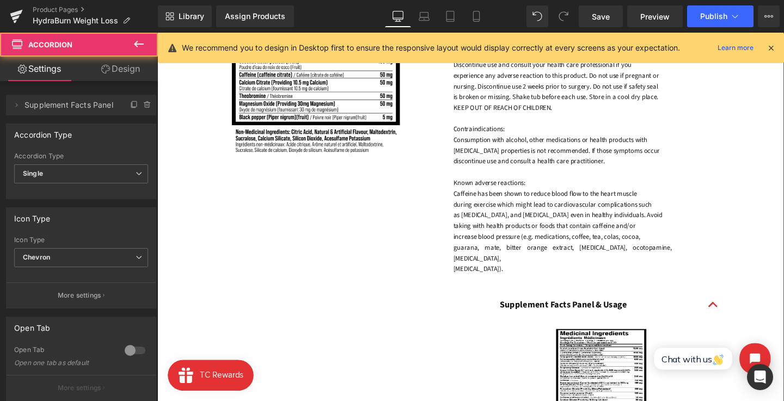
scroll to position [1013, 0]
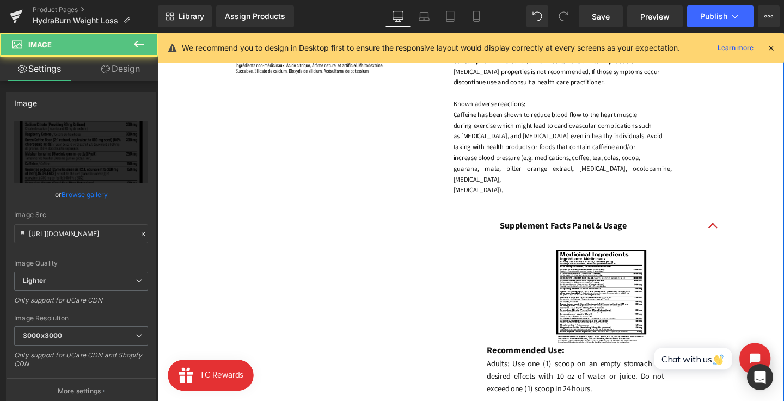
click at [628, 303] on div "Image" at bounding box center [624, 310] width 241 height 100
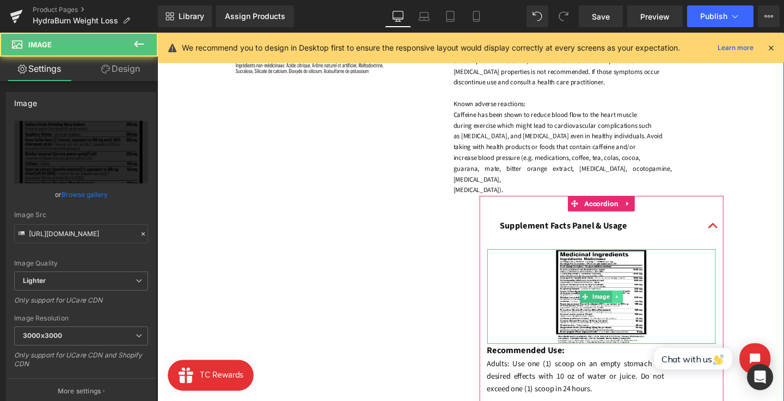
click at [642, 307] on icon at bounding box center [641, 310] width 6 height 7
click at [157, 33] on link at bounding box center [157, 33] width 0 height 0
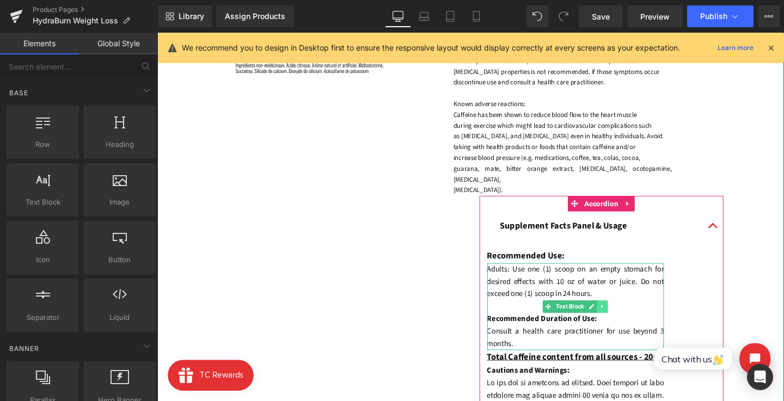
click at [626, 314] on link at bounding box center [625, 320] width 11 height 13
click at [626, 314] on link at bounding box center [631, 320] width 11 height 13
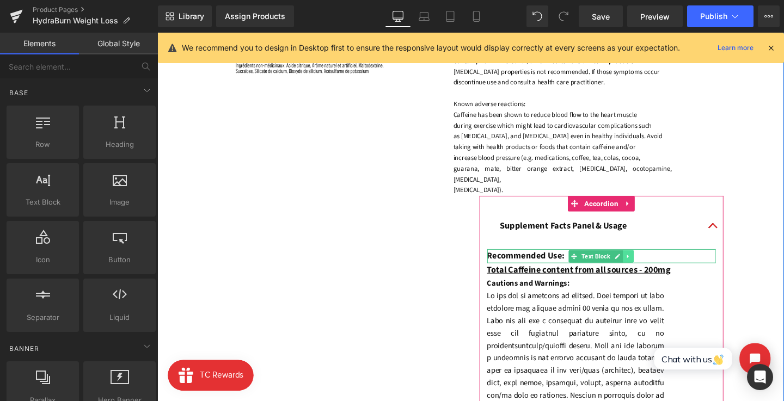
click at [650, 265] on icon at bounding box center [653, 268] width 6 height 7
click at [656, 265] on icon at bounding box center [658, 268] width 6 height 6
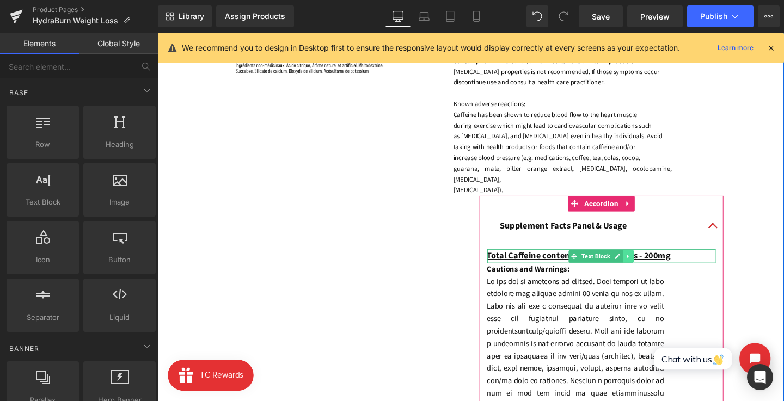
click at [651, 266] on icon at bounding box center [652, 268] width 2 height 4
click at [653, 261] on link at bounding box center [658, 267] width 11 height 13
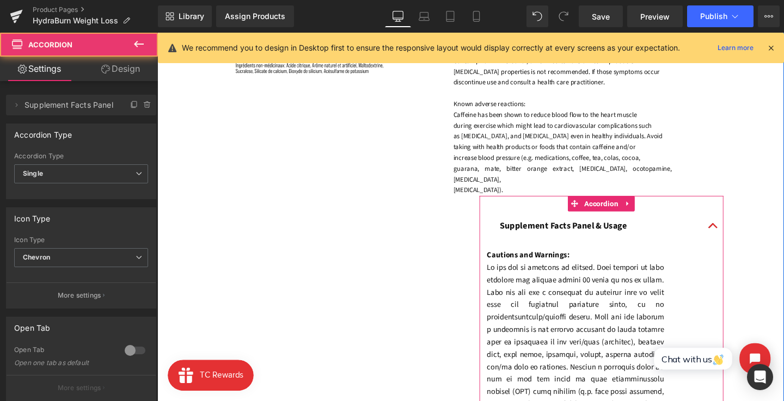
click at [612, 221] on div "Supplement Facts Panel & Usage Text Block" at bounding box center [624, 237] width 257 height 32
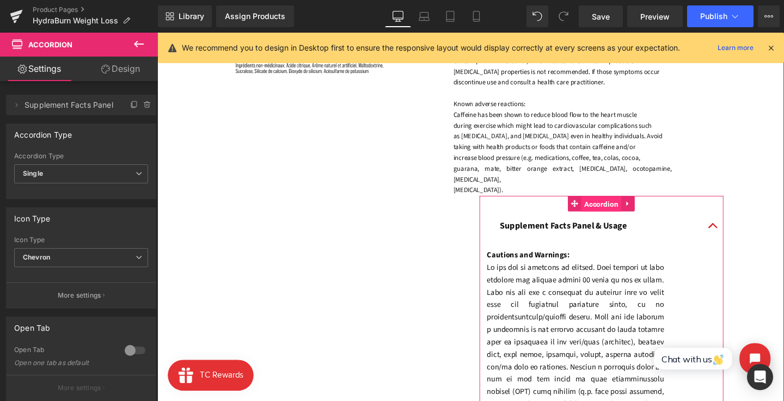
click at [616, 205] on span "Accordion" at bounding box center [624, 213] width 42 height 16
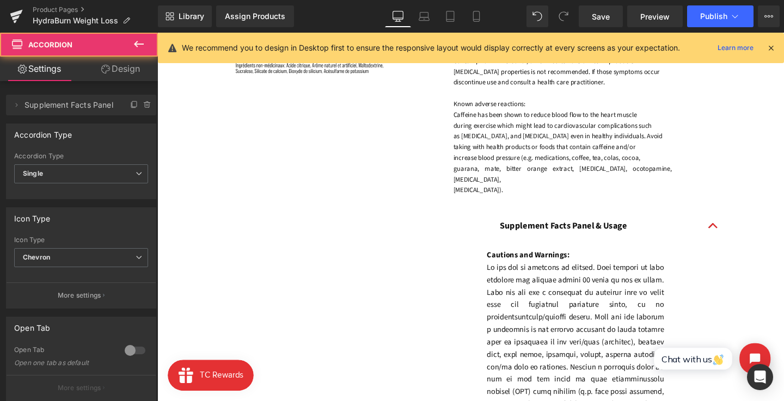
click at [125, 70] on link "Design" at bounding box center [120, 69] width 79 height 25
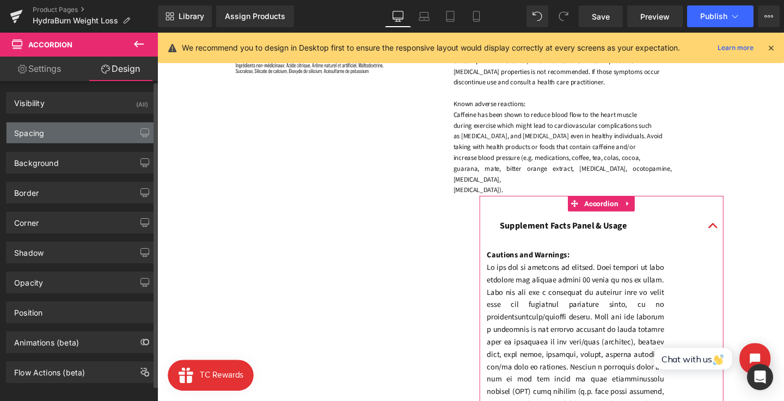
click at [91, 133] on div "Spacing" at bounding box center [81, 133] width 149 height 21
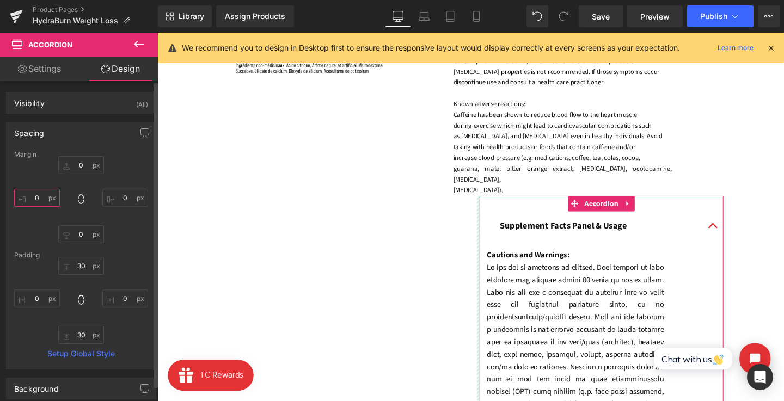
click at [30, 194] on input "0" at bounding box center [37, 198] width 46 height 18
type input "--"
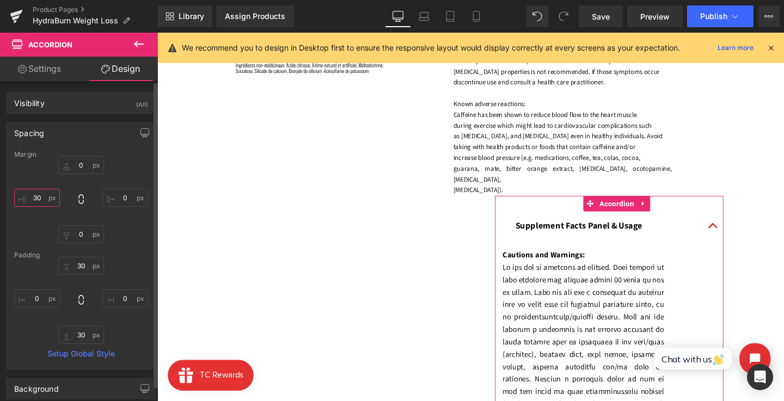
type input "3"
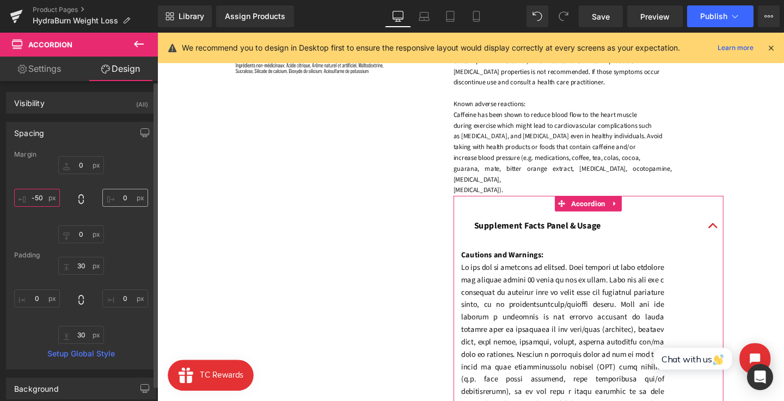
type input "-50"
click at [119, 194] on input "0" at bounding box center [125, 198] width 46 height 18
type input "50"
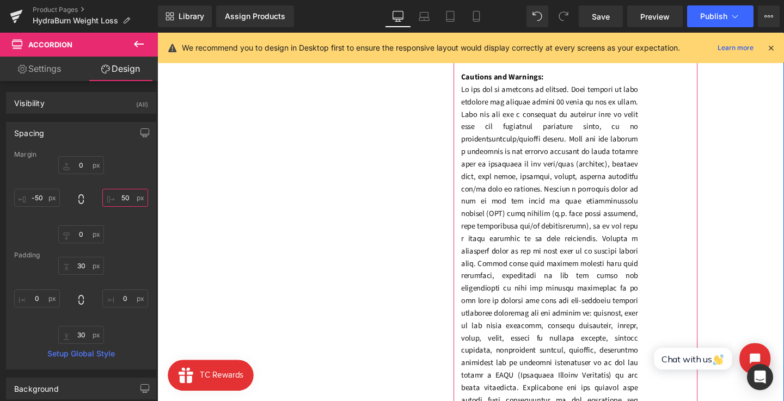
scroll to position [1135, 0]
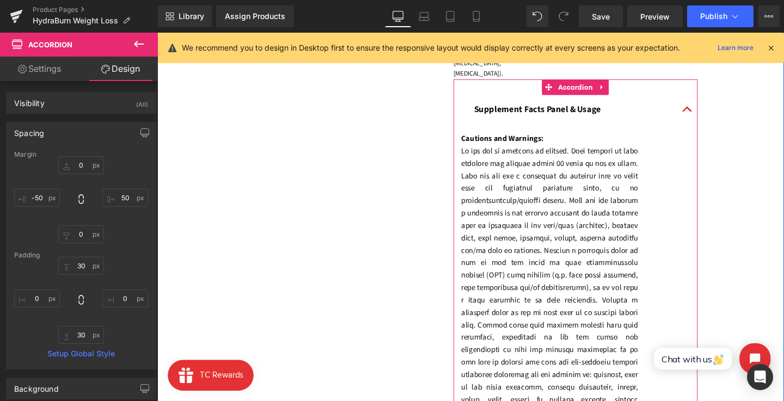
click at [518, 151] on font at bounding box center [570, 379] width 186 height 456
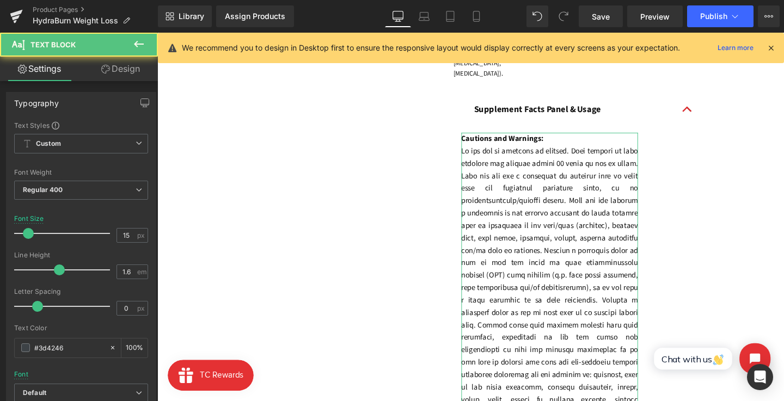
click at [114, 59] on link "Design" at bounding box center [120, 69] width 79 height 25
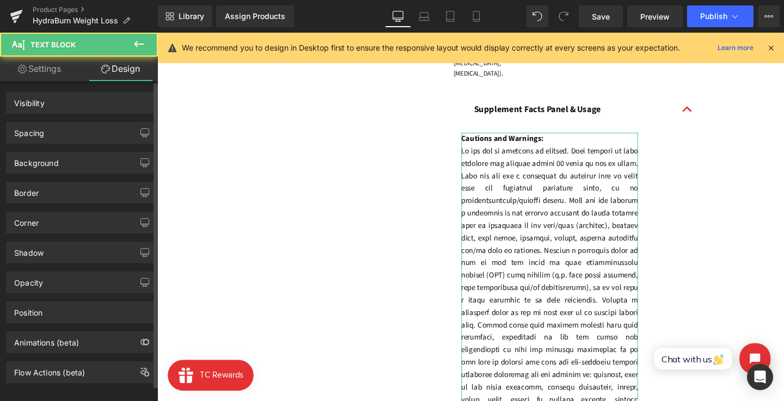
click at [72, 118] on div "Spacing Margin Padding" at bounding box center [81, 129] width 163 height 30
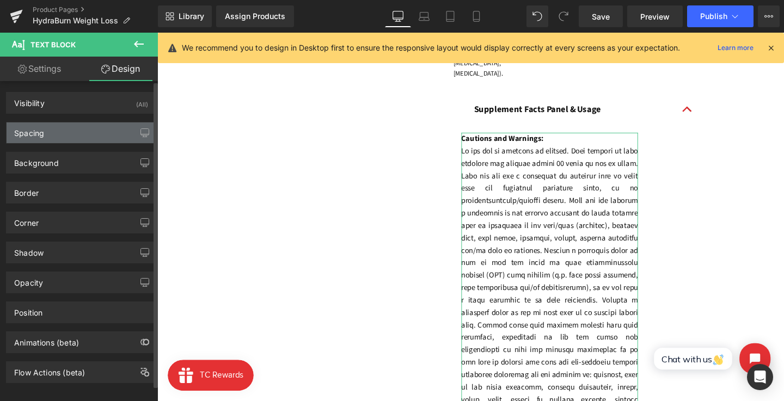
click at [72, 131] on div "Spacing" at bounding box center [81, 133] width 149 height 21
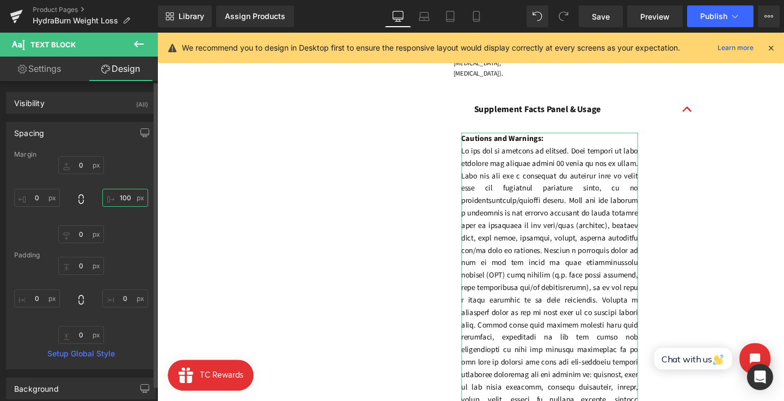
click at [126, 196] on input "100" at bounding box center [125, 198] width 46 height 18
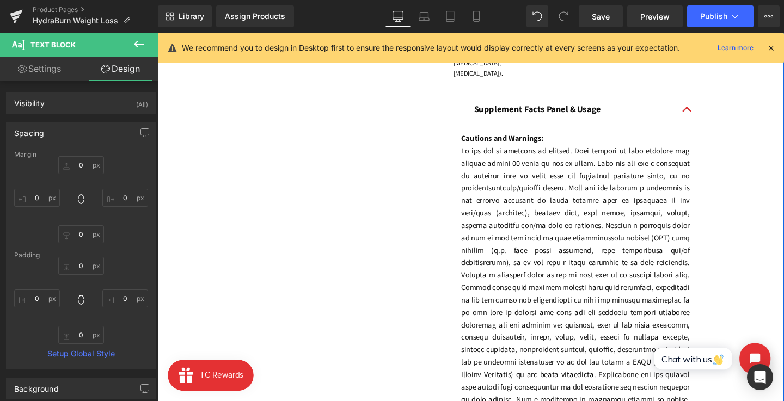
click at [448, 255] on div "Image Recommended Use: Text Block Adults: Use one (1) scoop on an empty stomach…" at bounding box center [486, 78] width 659 height 885
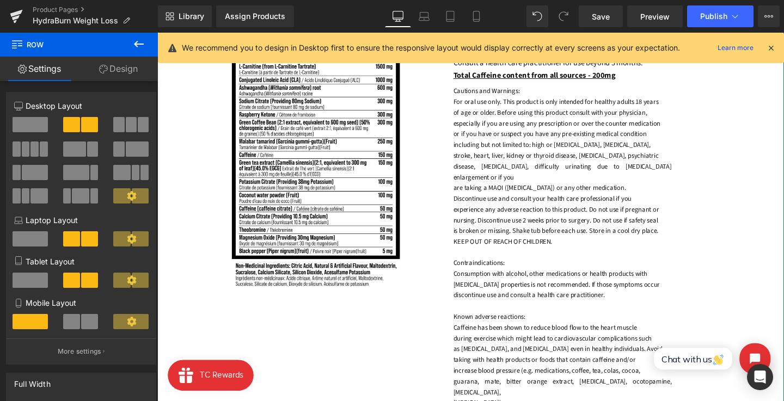
click at [533, 211] on font "Discontinue use and consult your health care professional if you" at bounding box center [562, 207] width 187 height 10
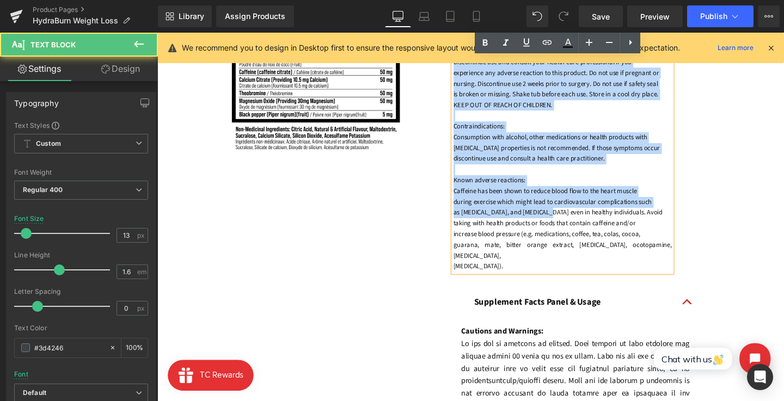
scroll to position [1052, 0]
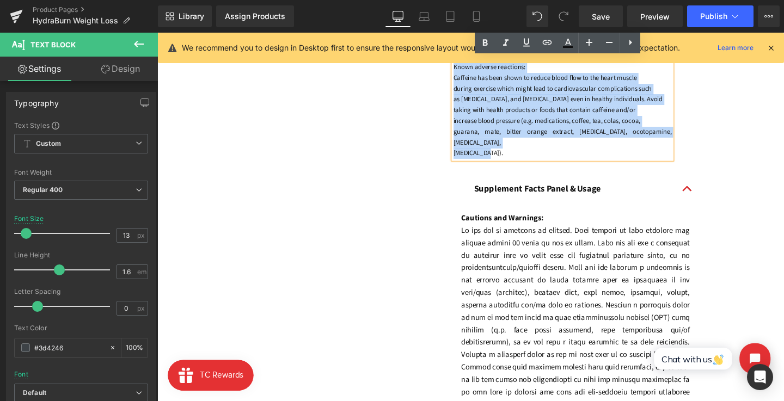
drag, startPoint x: 559, startPoint y: 224, endPoint x: 553, endPoint y: 169, distance: 55.9
click at [553, 169] on div "Recommended Use: Text Block Adults: Use one (1) scoop on an empty stomach for d…" at bounding box center [624, 161] width 257 height 876
copy div "Cautions and Warnings: For oral use only. This product is only intended for hea…"
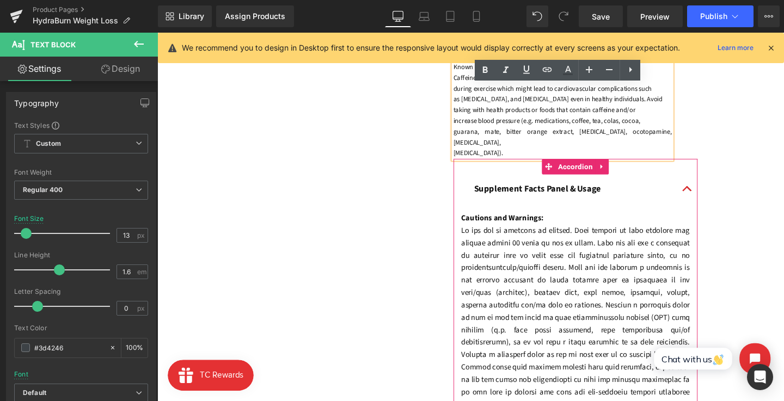
click at [544, 241] on font at bounding box center [597, 404] width 241 height 338
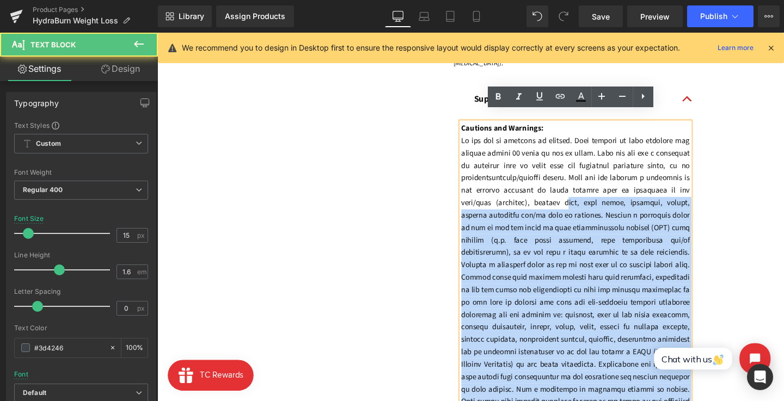
scroll to position [1064, 0]
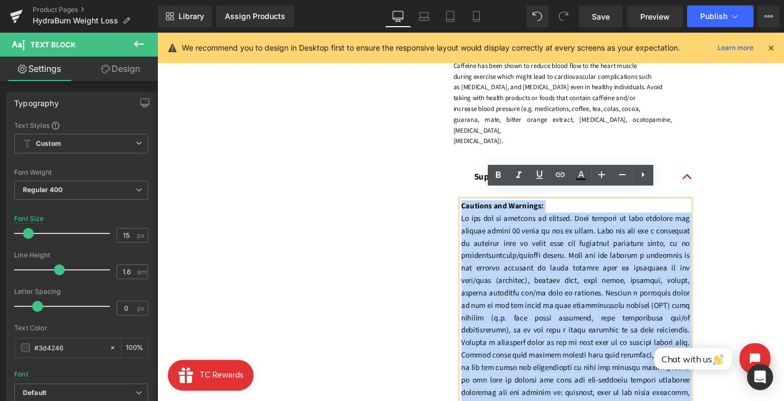
drag, startPoint x: 575, startPoint y: 217, endPoint x: 465, endPoint y: 184, distance: 114.8
click at [465, 184] on div "Image Recommended Use: Text Block Adults: Use one (1) scoop on an empty stomach…" at bounding box center [486, 149] width 659 height 885
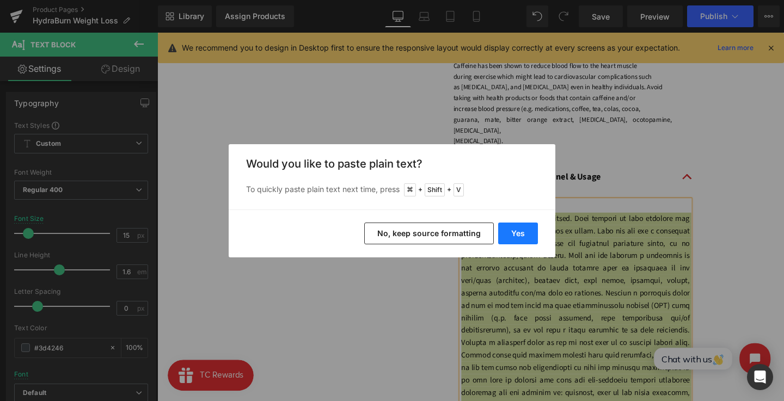
click at [515, 233] on button "Yes" at bounding box center [518, 234] width 40 height 22
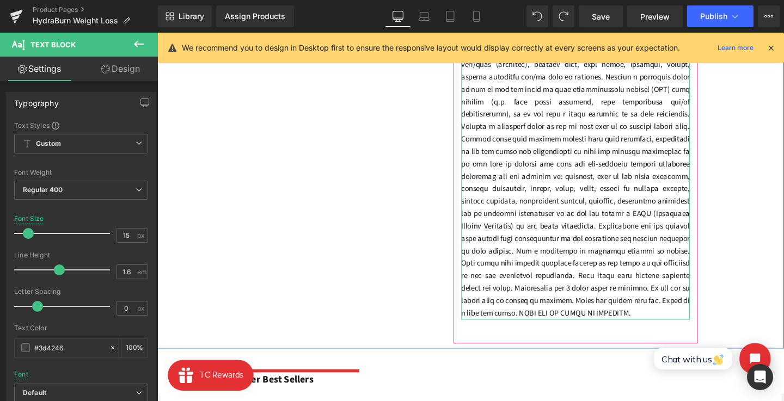
scroll to position [1321, 0]
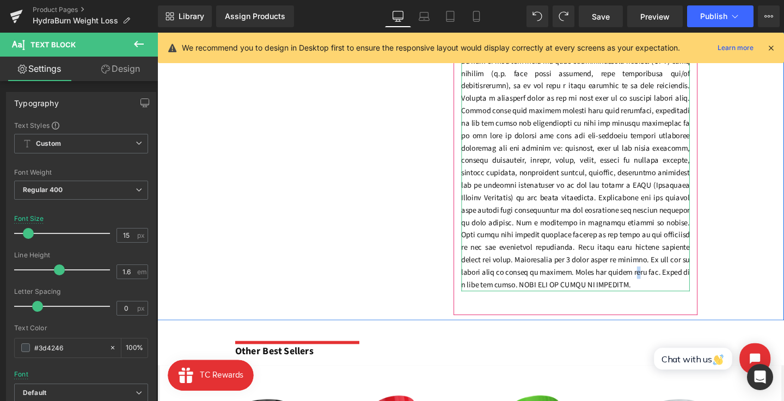
drag, startPoint x: 616, startPoint y: 268, endPoint x: 617, endPoint y: 280, distance: 11.5
click at [616, 268] on font at bounding box center [597, 135] width 241 height 338
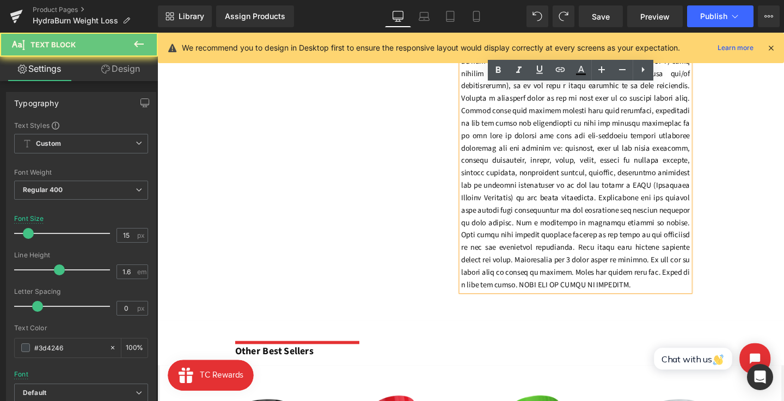
click at [617, 283] on font at bounding box center [597, 135] width 241 height 338
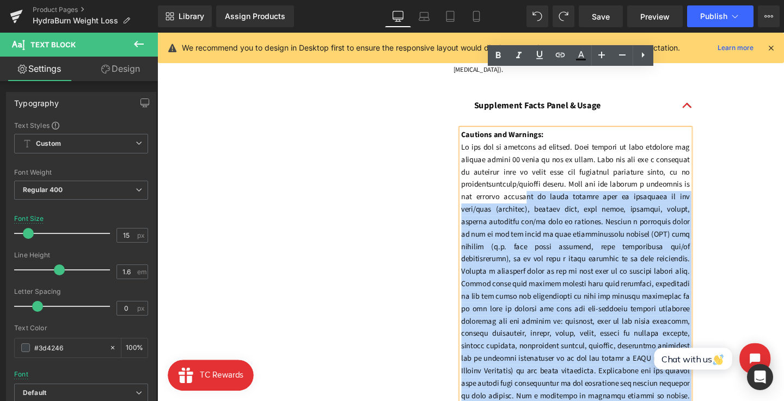
scroll to position [1103, 0]
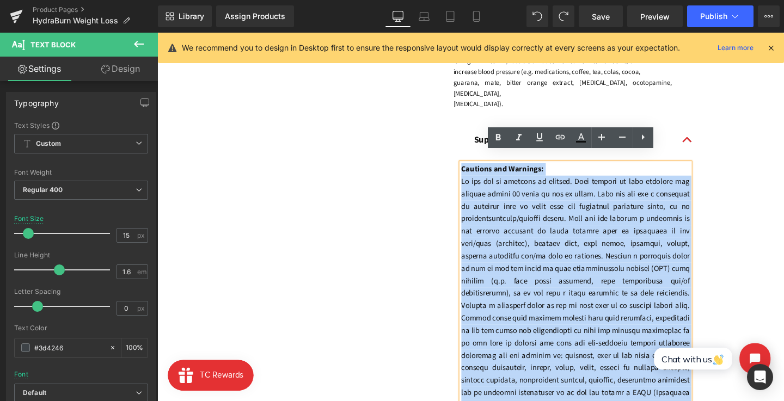
drag, startPoint x: 624, startPoint y: 285, endPoint x: 461, endPoint y: 149, distance: 211.5
click at [461, 149] on div "Image Recommended Use: Text Block Adults: Use one (1) scoop on an empty stomach…" at bounding box center [486, 110] width 659 height 885
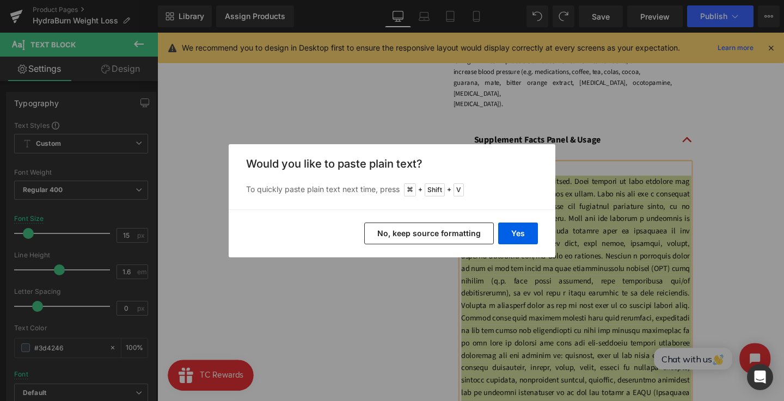
click at [430, 228] on button "No, keep source formatting" at bounding box center [429, 234] width 130 height 22
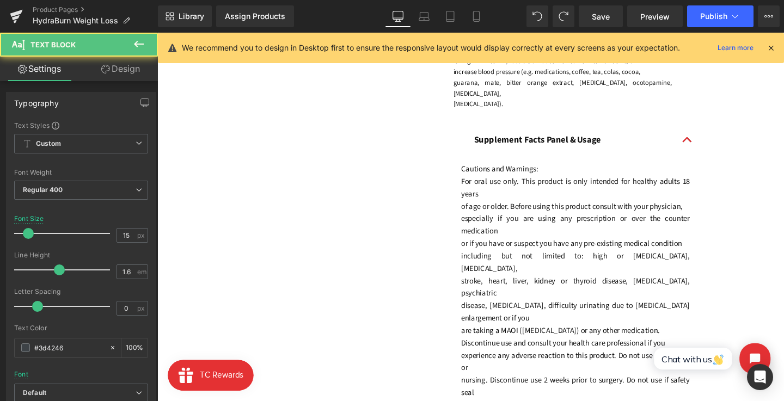
click at [562, 231] on p "especially if you are using any prescription or over the counter medication" at bounding box center [597, 235] width 241 height 26
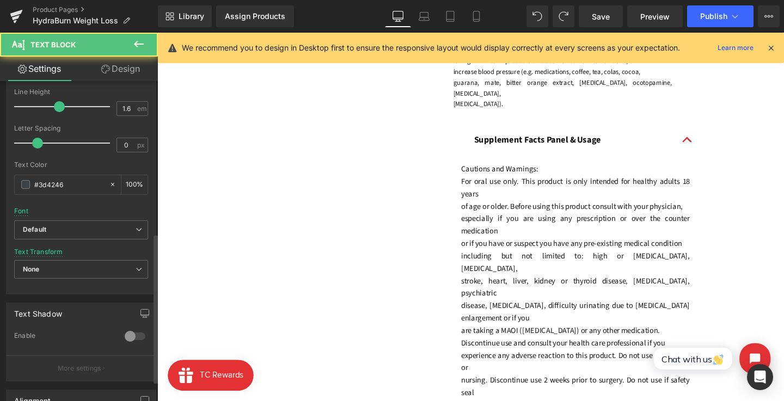
scroll to position [326, 0]
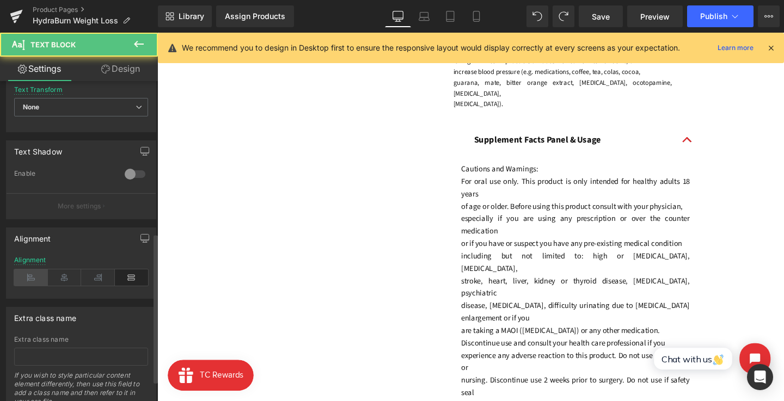
click at [30, 284] on icon at bounding box center [31, 278] width 34 height 16
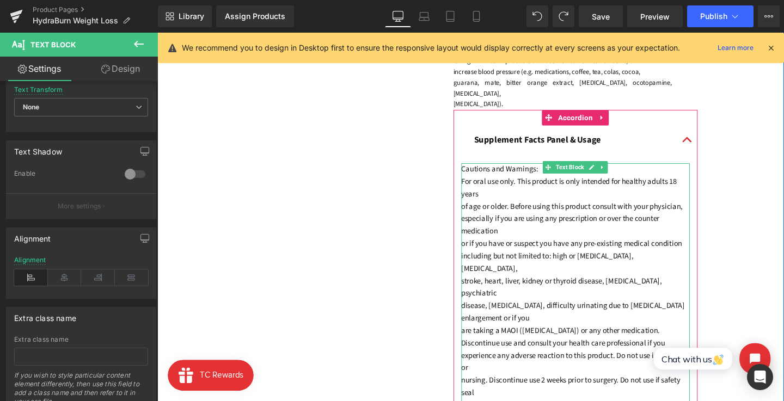
scroll to position [1072, 0]
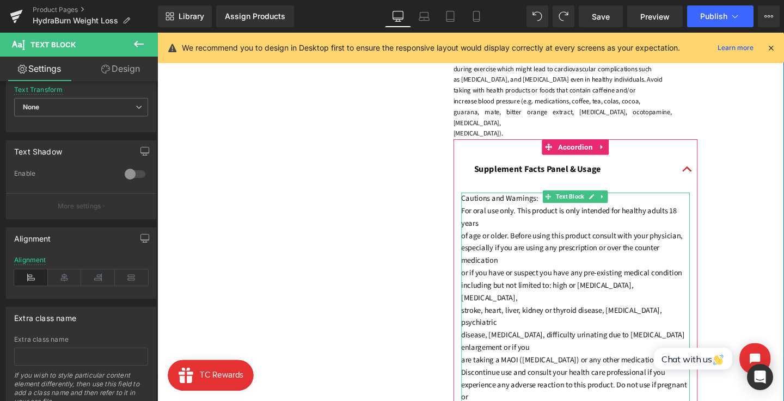
click at [479, 241] on font "of age or older. Before using this product consult with your physician," at bounding box center [593, 246] width 233 height 11
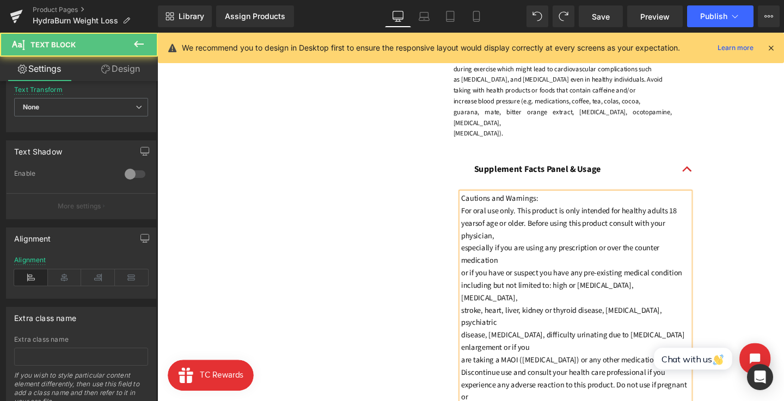
click at [477, 254] on font "especially if you are using any prescription or over the counter medication" at bounding box center [581, 266] width 209 height 25
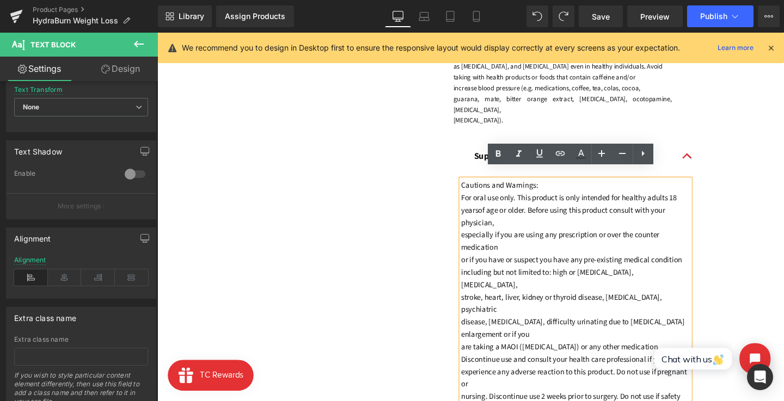
scroll to position [1095, 0]
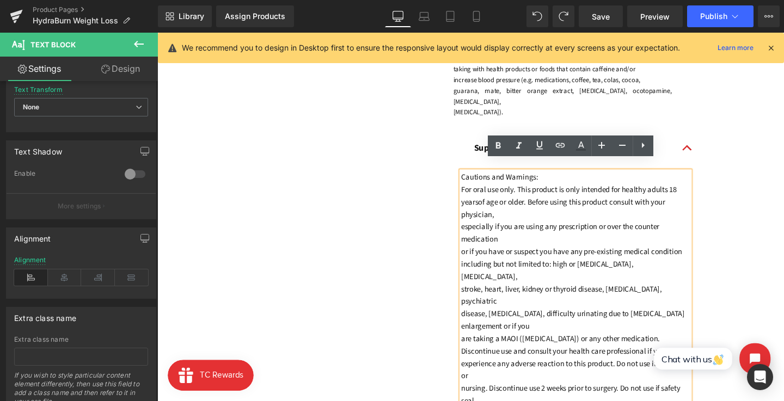
click at [507, 231] on font "especially if you are using any prescription or over the counter medication" at bounding box center [581, 243] width 209 height 25
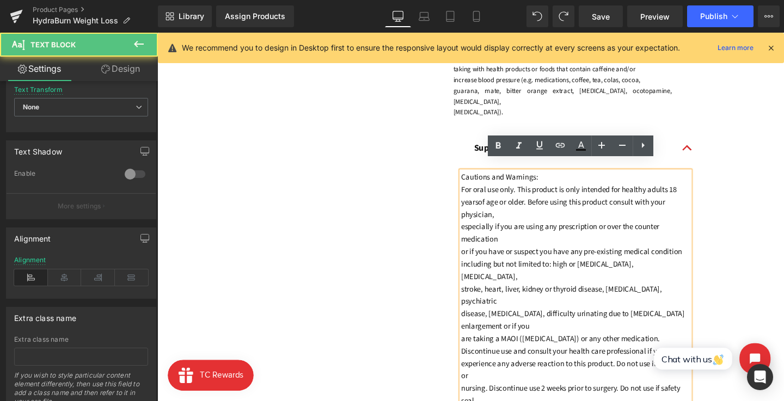
click at [477, 231] on font "especially if you are using any prescription or over the counter medication" at bounding box center [581, 243] width 209 height 25
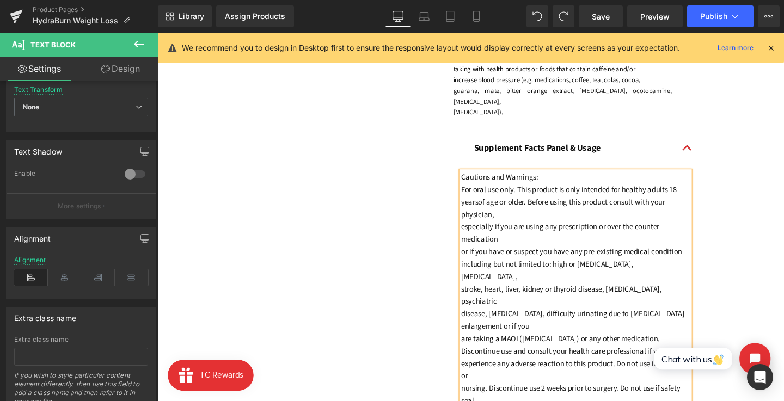
click at [477, 231] on font "especially if you are using any prescription or over the counter medication" at bounding box center [581, 243] width 209 height 25
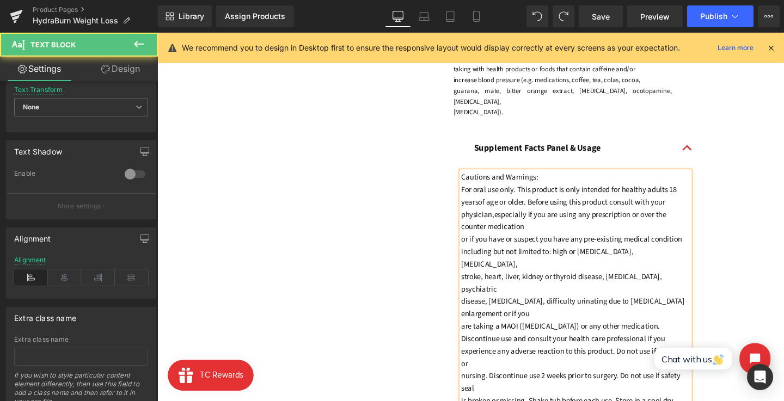
click at [477, 245] on font "or if you have or suspect you have any pre-existing medical condition" at bounding box center [593, 250] width 233 height 11
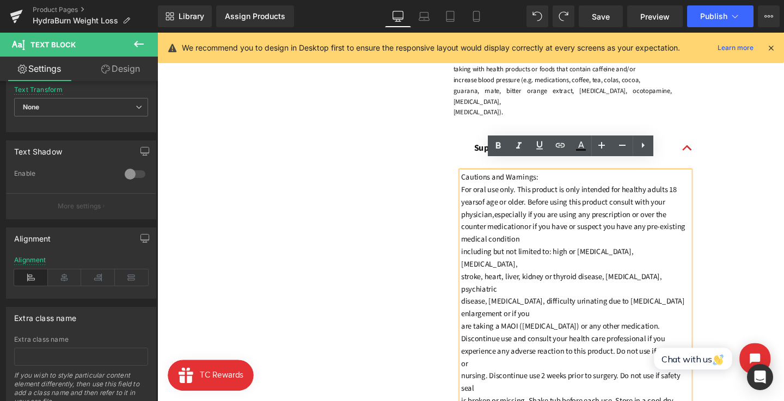
click at [482, 258] on font "including but not limited to: high or [MEDICAL_DATA], [MEDICAL_DATA]," at bounding box center [567, 270] width 181 height 25
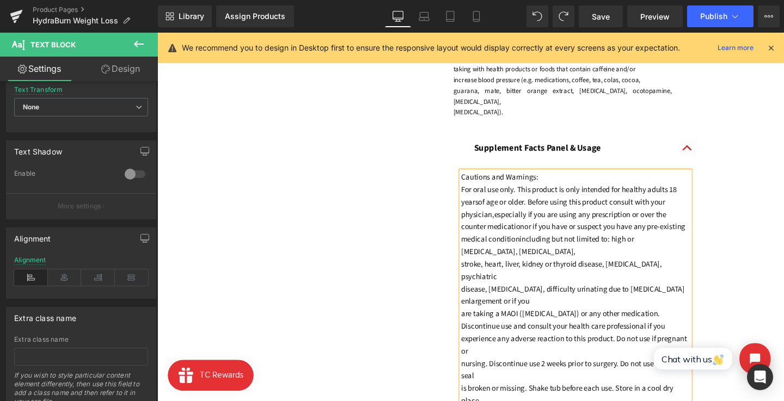
click at [477, 271] on font "stroke, heart, liver, kidney or thyroid disease, [MEDICAL_DATA], psychiatric" at bounding box center [582, 283] width 211 height 25
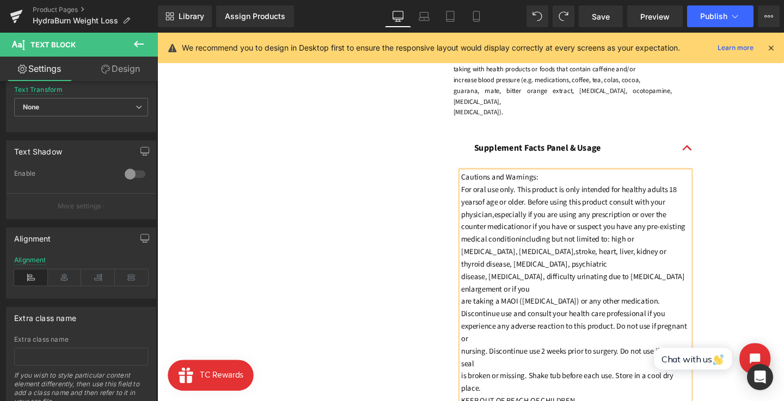
click at [477, 284] on font "disease, [MEDICAL_DATA], difficulty urinating due to [MEDICAL_DATA] enlargement…" at bounding box center [594, 296] width 235 height 25
click at [422, 223] on div "Image Recommended Use: Text Block Adults: Use one (1) scoop on an empty stomach…" at bounding box center [486, 178] width 659 height 1003
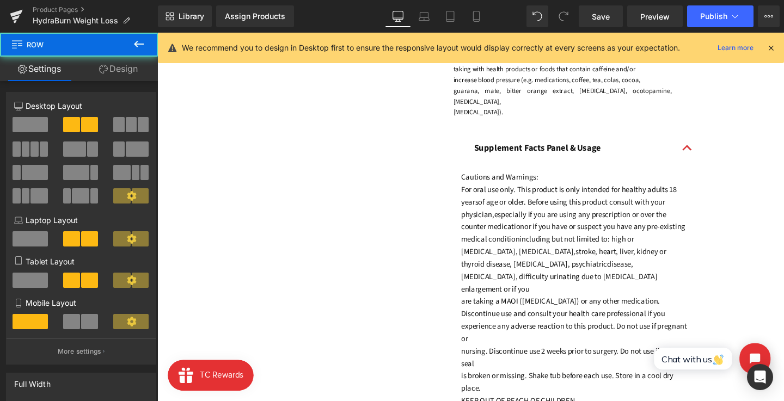
click at [578, 147] on div "Supplement Facts Panel & Usage Text Block" at bounding box center [597, 154] width 213 height 15
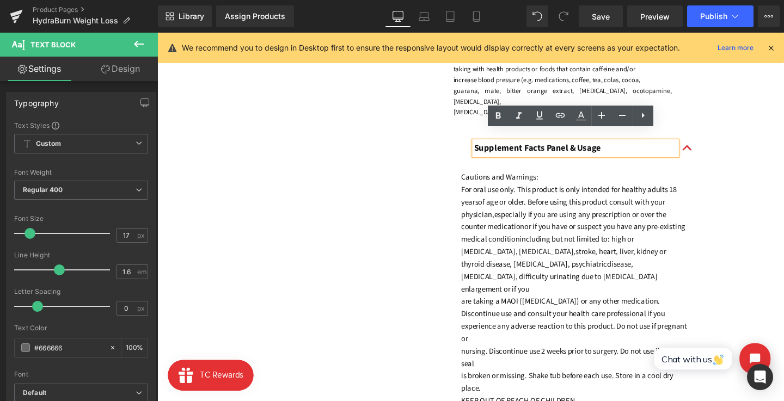
click at [547, 148] on strong "Supplement Facts Panel & Usage" at bounding box center [557, 154] width 133 height 13
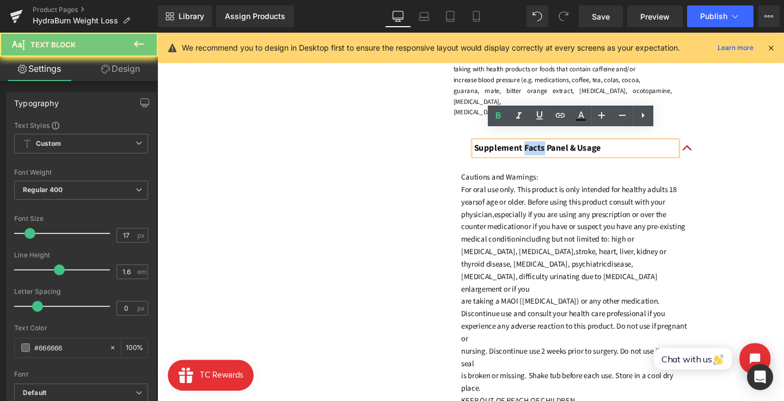
click at [547, 148] on strong "Supplement Facts Panel & Usage" at bounding box center [557, 154] width 133 height 13
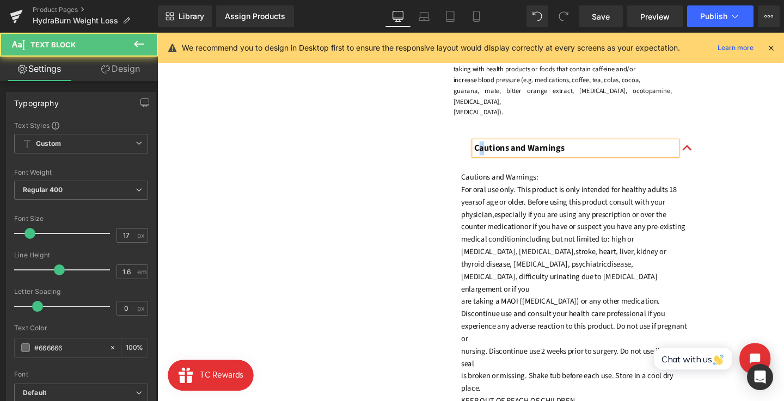
click at [496, 150] on p "Cautions and Warnings" at bounding box center [597, 154] width 213 height 15
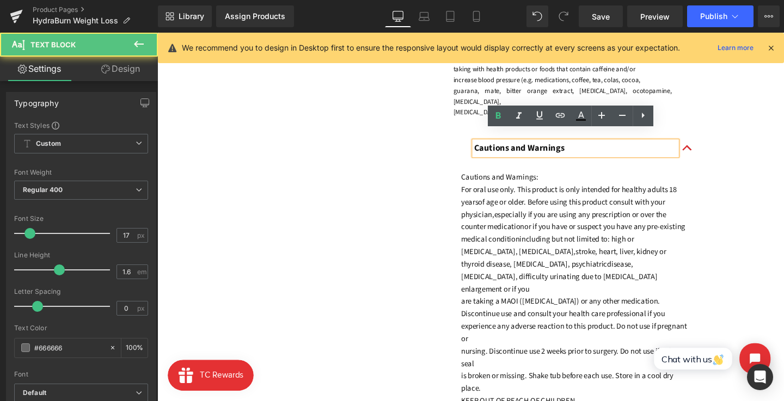
click at [449, 148] on div "Image Recommended Use: Text Block Adults: Use one (1) scoop on an empty stomach…" at bounding box center [486, 178] width 659 height 1003
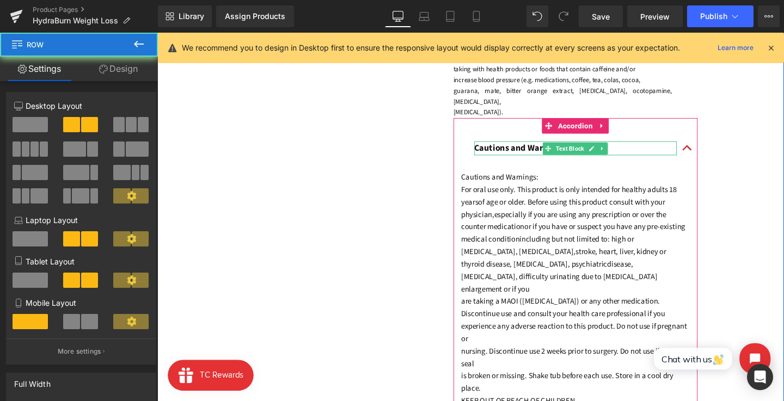
click at [515, 148] on strong "Cautions and Warnings" at bounding box center [538, 154] width 95 height 13
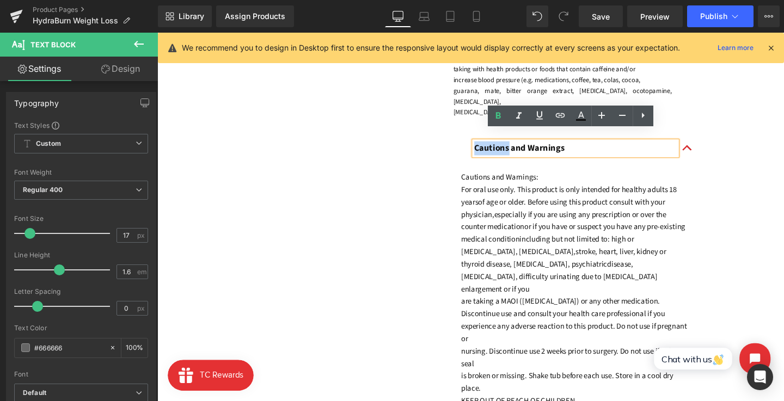
click at [515, 148] on strong "Cautions and Warnings" at bounding box center [538, 154] width 95 height 13
click at [497, 121] on icon at bounding box center [498, 115] width 13 height 13
click at [443, 137] on div "Image Recommended Use: Text Block Adults: Use one (1) scoop on an empty stomach…" at bounding box center [486, 178] width 659 height 1003
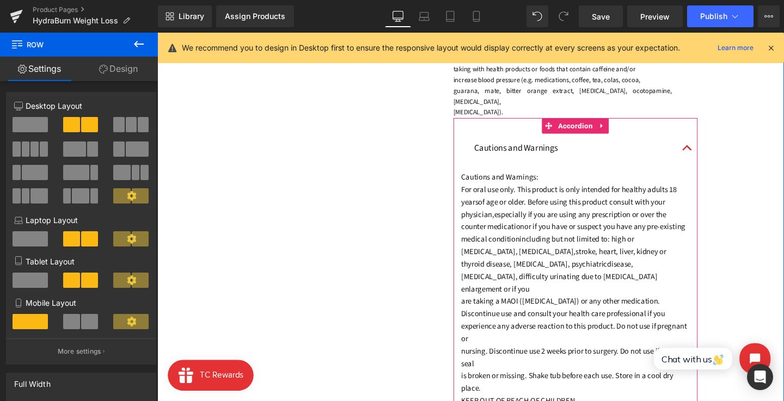
click at [491, 147] on div "Cautions and Warnings Text Block" at bounding box center [597, 154] width 213 height 15
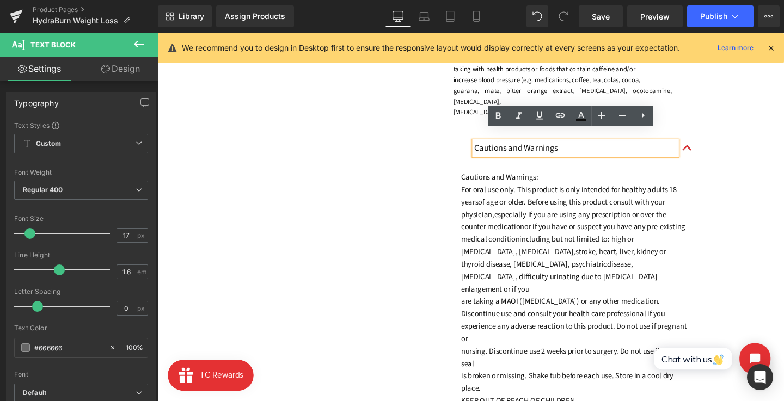
click at [139, 74] on link "Design" at bounding box center [120, 69] width 79 height 25
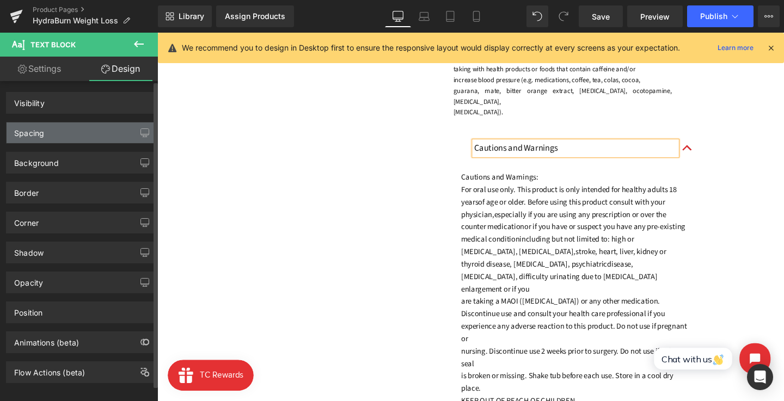
click at [94, 127] on div "Spacing" at bounding box center [81, 133] width 149 height 21
click at [28, 123] on div "Spacing" at bounding box center [29, 130] width 30 height 15
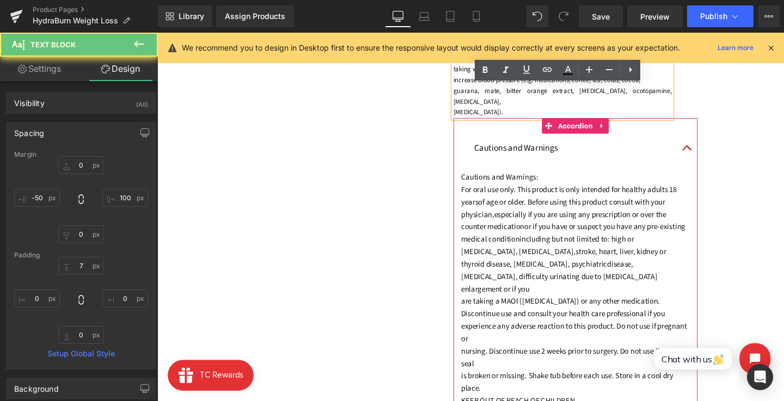
click at [591, 123] on span "Accordion" at bounding box center [597, 131] width 42 height 16
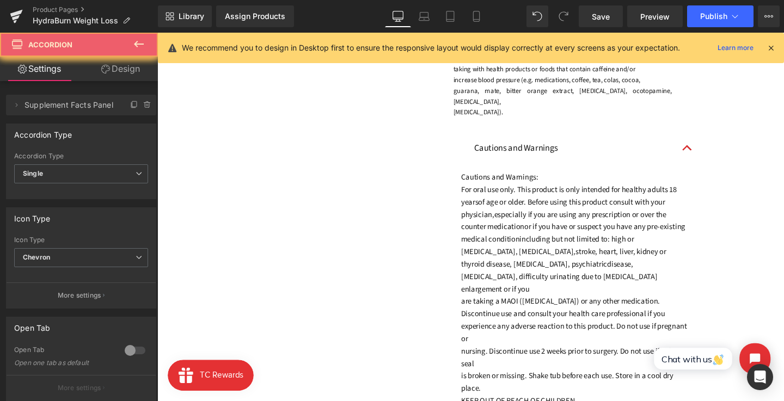
click at [585, 139] on div "Cautions and Warnings Text Block" at bounding box center [597, 155] width 257 height 32
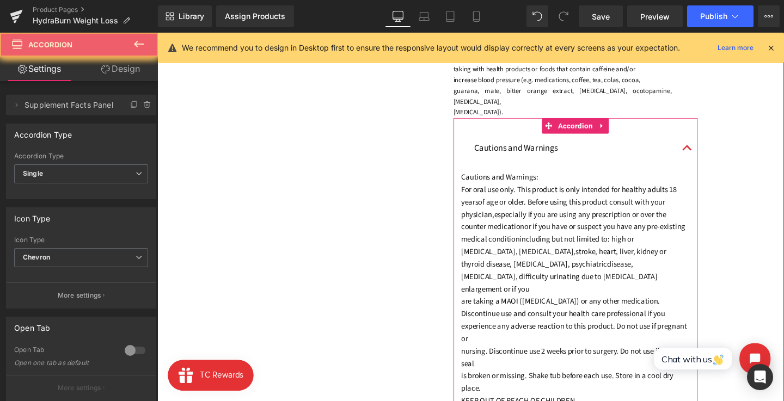
scroll to position [115, 0]
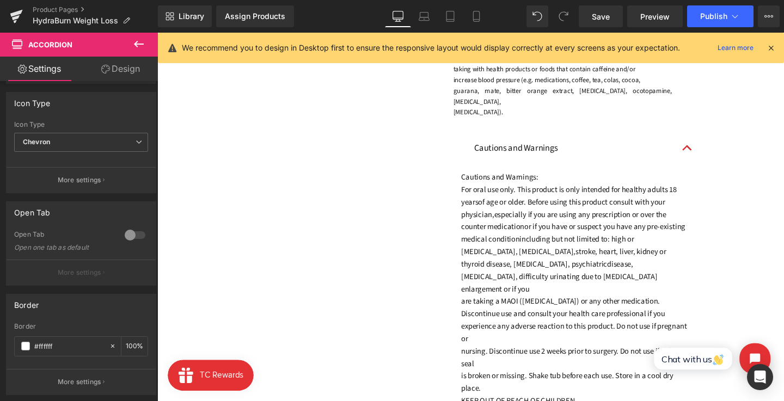
click at [709, 142] on button "button" at bounding box center [715, 154] width 22 height 31
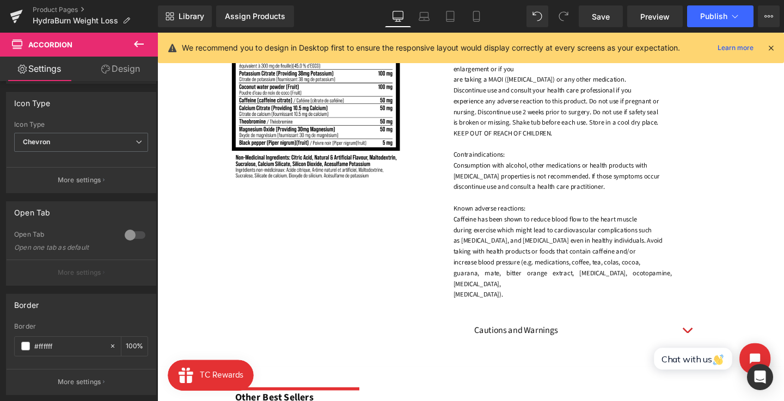
scroll to position [940, 0]
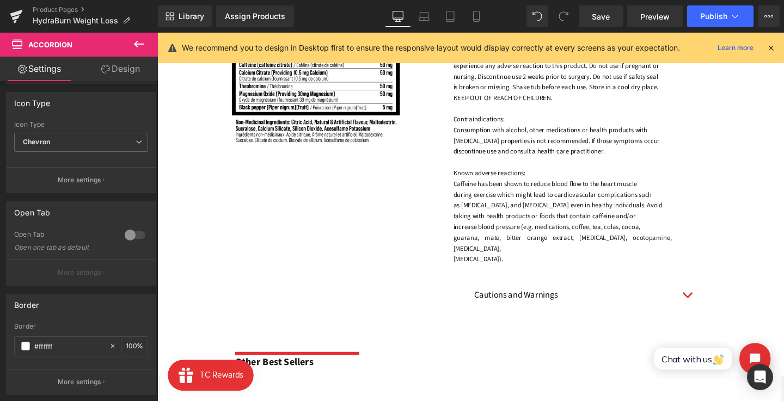
click at [712, 300] on button "button" at bounding box center [715, 309] width 22 height 31
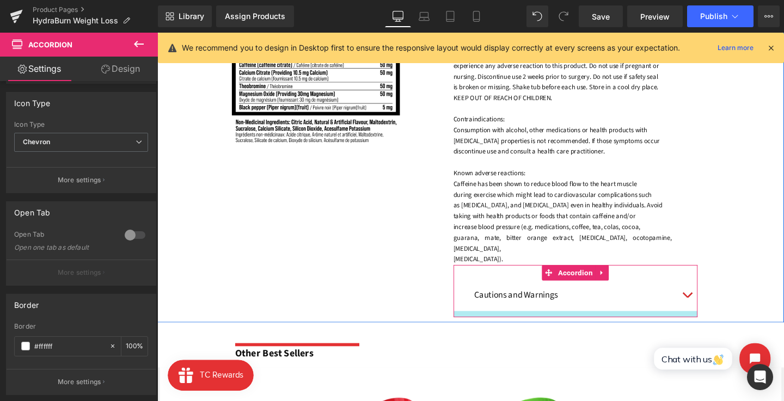
drag, startPoint x: 708, startPoint y: 320, endPoint x: 708, endPoint y: 307, distance: 12.5
click at [708, 307] on div "Cautions and Warnings Text Block Cautions and Warnings: For oral use only. This…" at bounding box center [597, 304] width 257 height 55
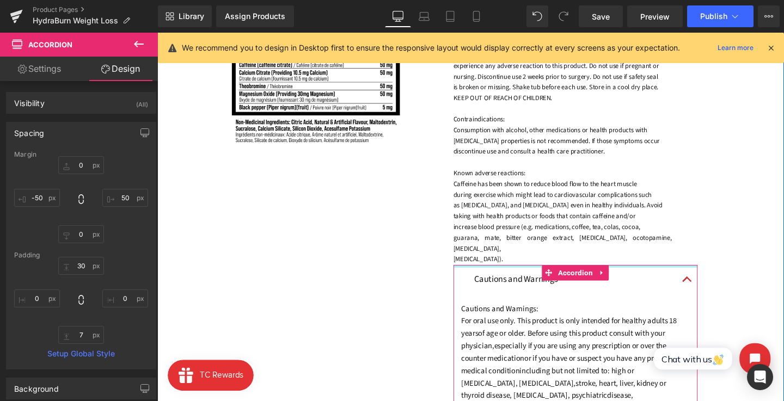
drag, startPoint x: 705, startPoint y: 273, endPoint x: 705, endPoint y: 255, distance: 17.4
click at [705, 255] on div "Recommended Use: Text Block Adults: Use one (1) scoop on an empty stomach for d…" at bounding box center [624, 317] width 257 height 965
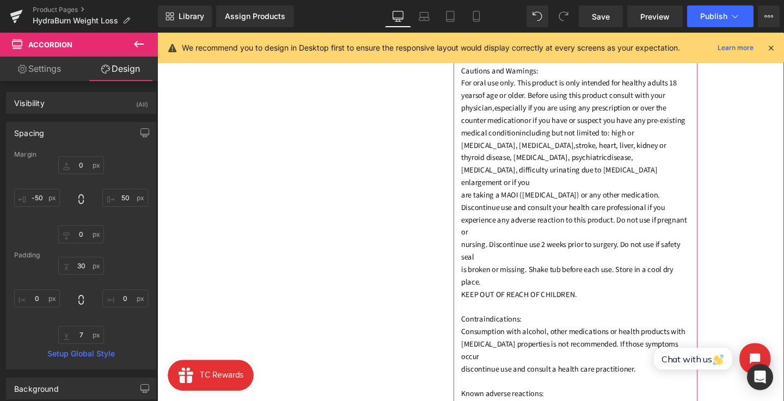
scroll to position [1125, 0]
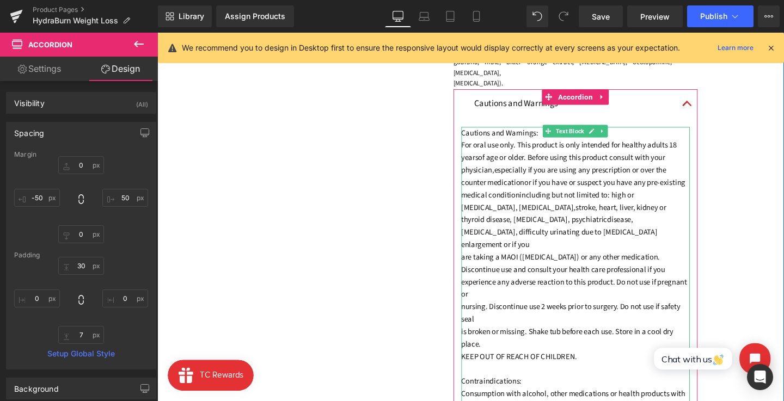
click at [532, 262] on p "are taking a MAOI ([MEDICAL_DATA]) or any other medication." at bounding box center [597, 268] width 241 height 13
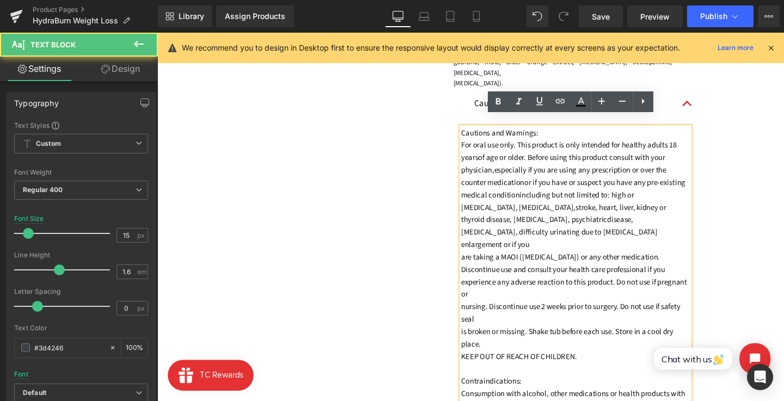
click at [481, 276] on font "Discontinue use and consult your health care professional if you" at bounding box center [584, 281] width 215 height 11
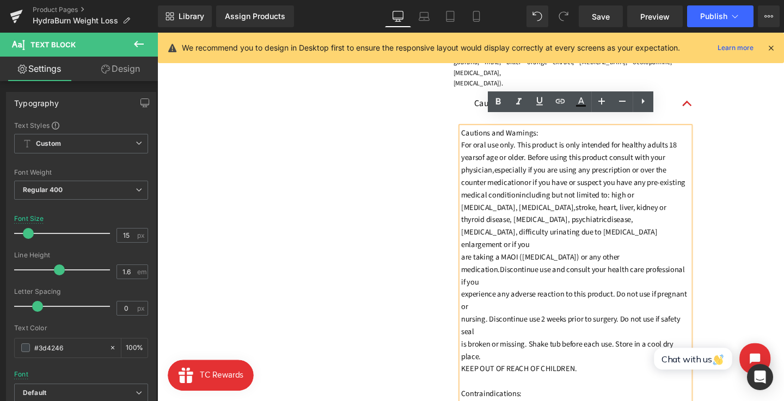
click at [477, 302] on font "experience any adverse reaction to this product. Do not use if pregnant or" at bounding box center [595, 314] width 237 height 25
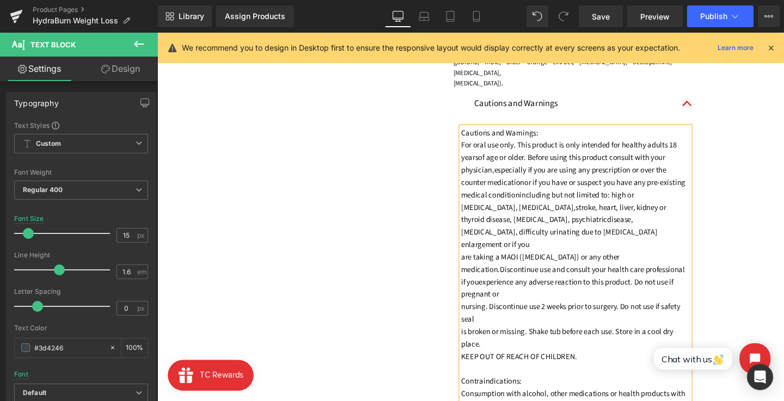
click at [477, 315] on font "nursing. Discontinue use 2 weeks prior to surgery. Do not use if safety seal" at bounding box center [592, 327] width 230 height 25
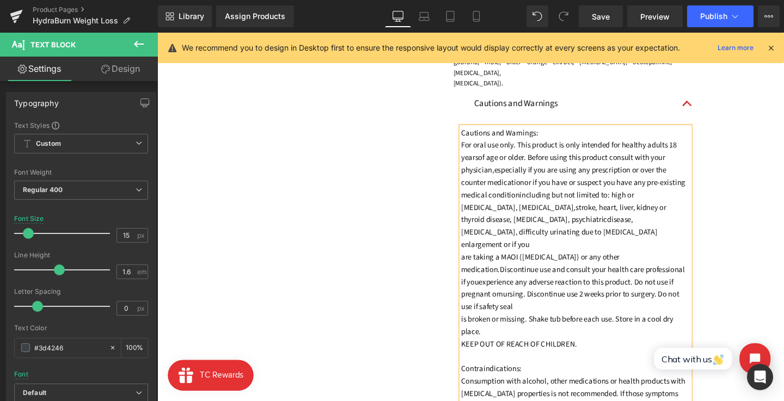
click at [477, 328] on font "is broken or missing. Shake tub before each use. Store in a cool dry place." at bounding box center [588, 340] width 223 height 25
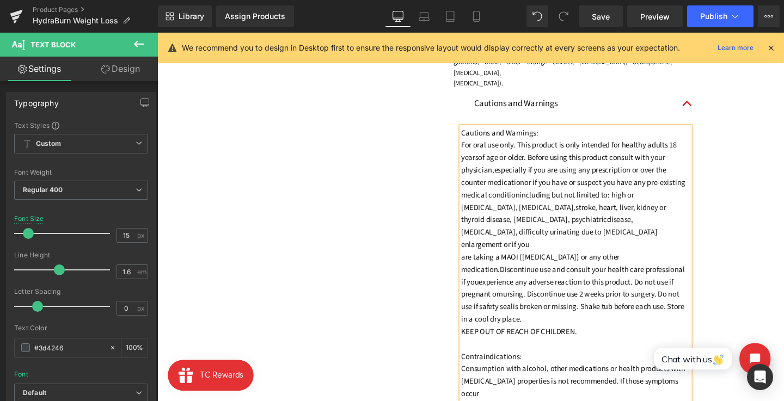
scroll to position [1130, 0]
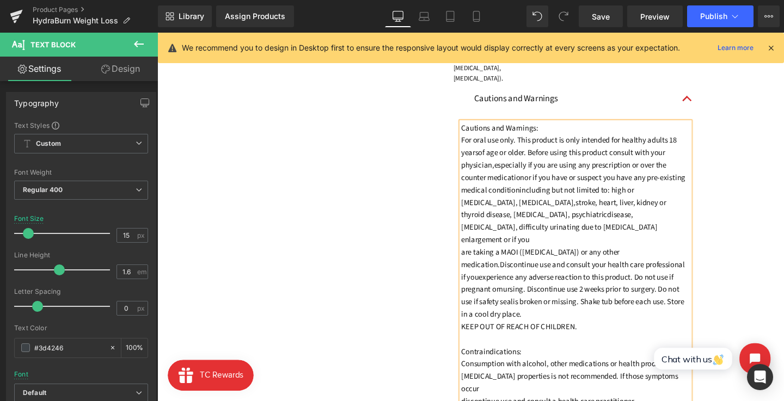
click at [477, 337] on font "KEEP OUT OF REACH OF CHILDREN." at bounding box center [538, 342] width 122 height 11
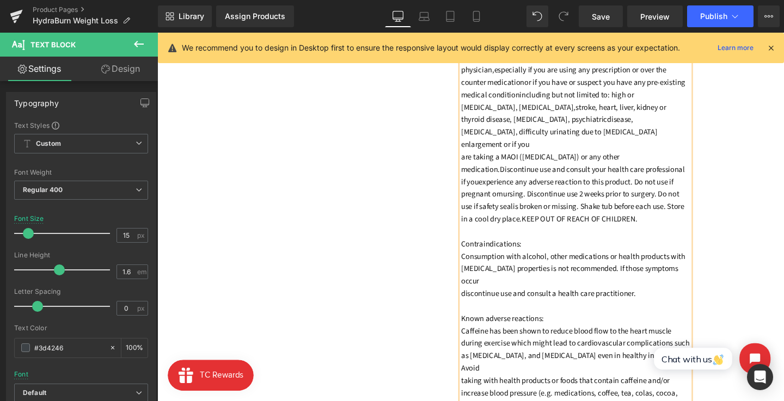
scroll to position [1268, 0]
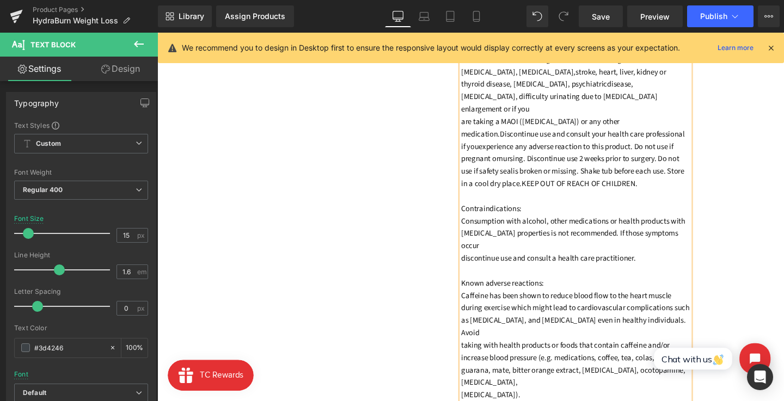
click at [478, 356] on font "taking with health products or foods that contain caffeine and/or" at bounding box center [586, 361] width 219 height 11
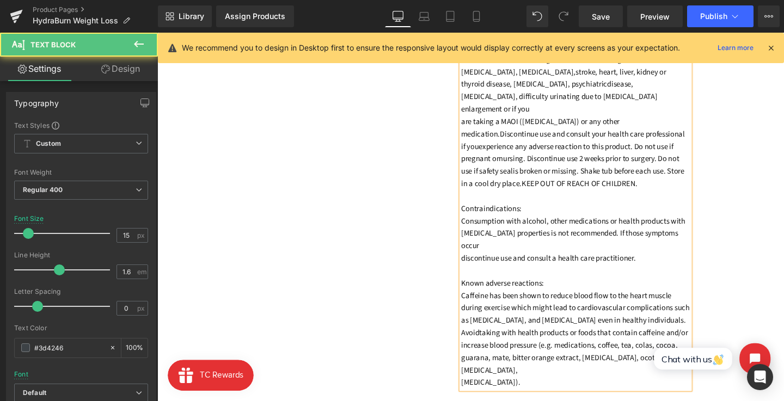
scroll to position [1271, 0]
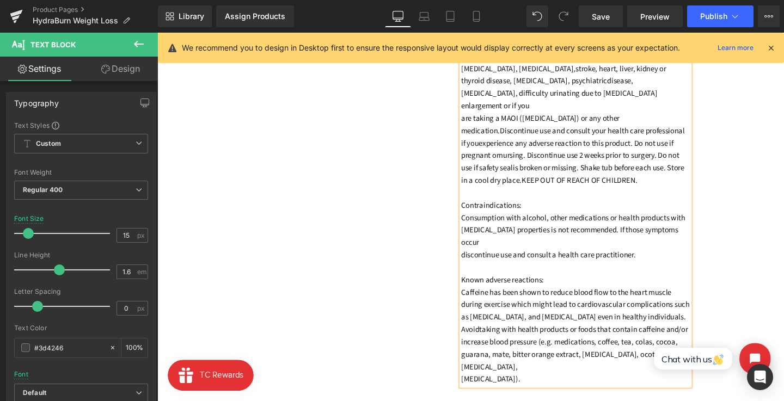
click at [478, 392] on font "[MEDICAL_DATA])." at bounding box center [508, 397] width 62 height 11
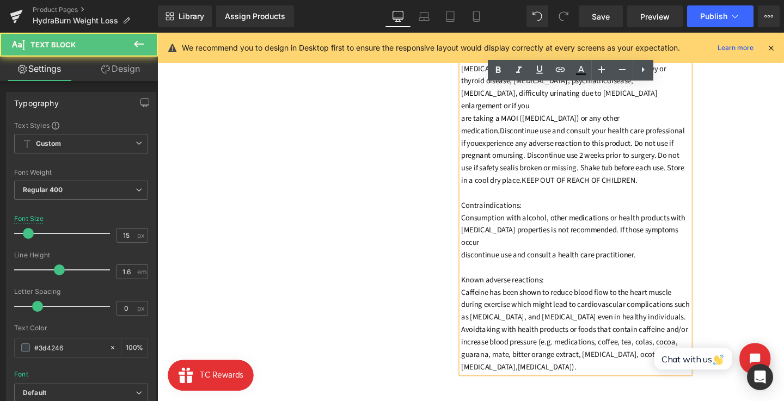
click at [579, 365] on font "guarana, mate, bitter orange extract, [MEDICAL_DATA], ocotopamine, [MEDICAL_DAT…" at bounding box center [595, 377] width 236 height 25
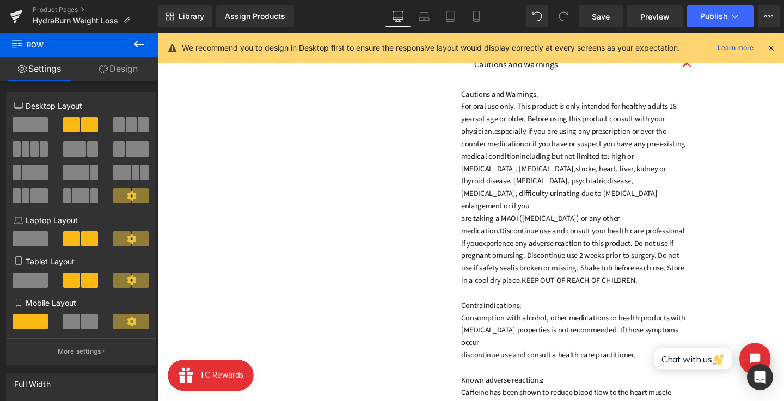
scroll to position [1027, 0]
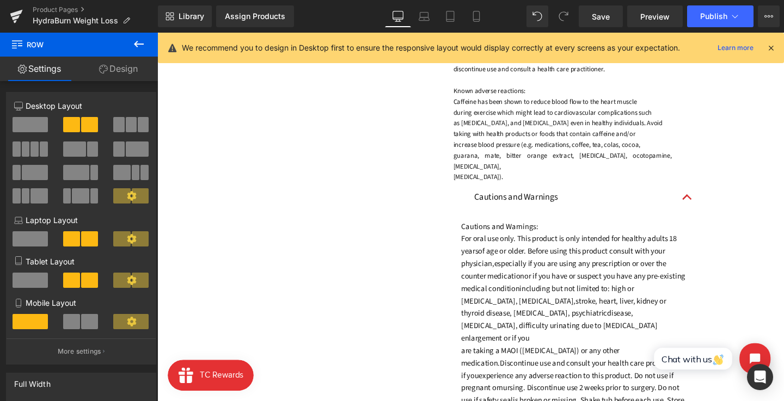
click at [720, 202] on button "button" at bounding box center [715, 206] width 22 height 31
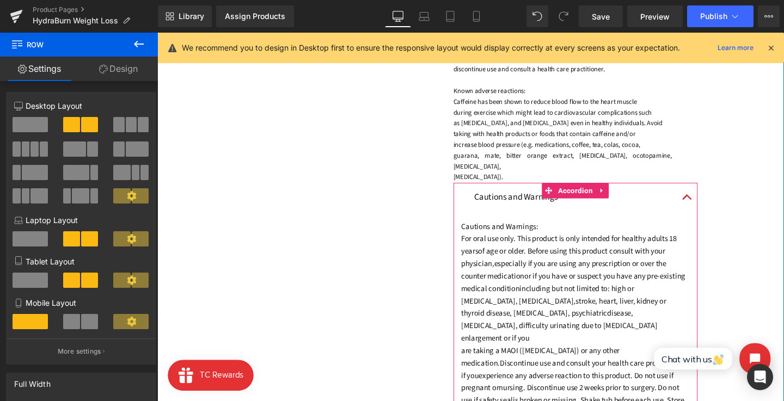
click at [714, 209] on span "button" at bounding box center [714, 209] width 0 height 0
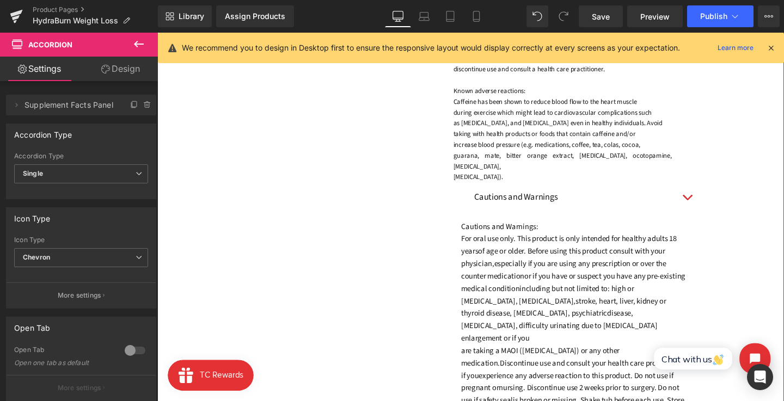
scroll to position [957, 0]
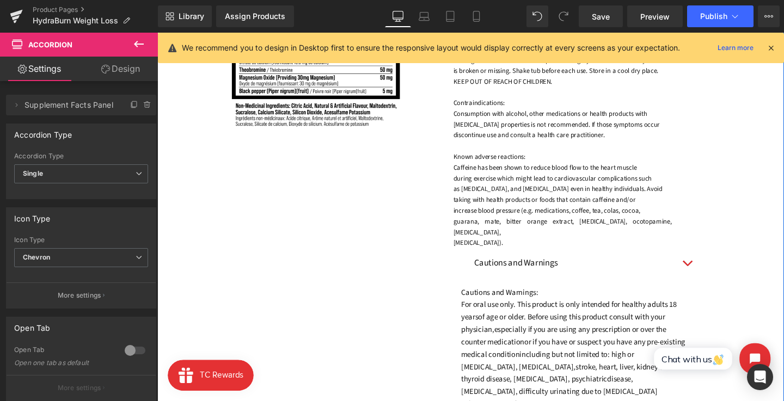
click at [737, 245] on div "Recommended Use: Text Block Adults: Use one (1) scoop on an empty stomach for d…" at bounding box center [624, 268] width 257 height 900
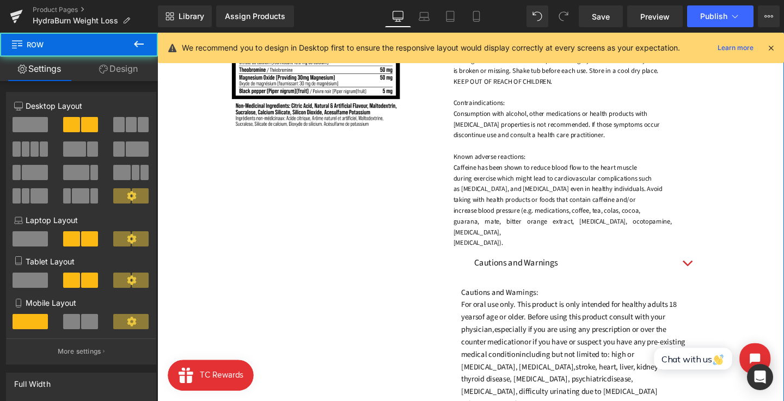
scroll to position [912, 0]
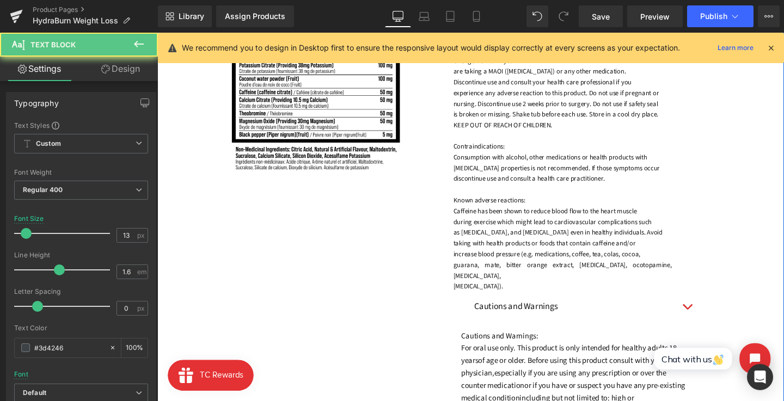
click at [600, 256] on font "taking with health products or foods that contain caffeine and/or" at bounding box center [565, 254] width 192 height 10
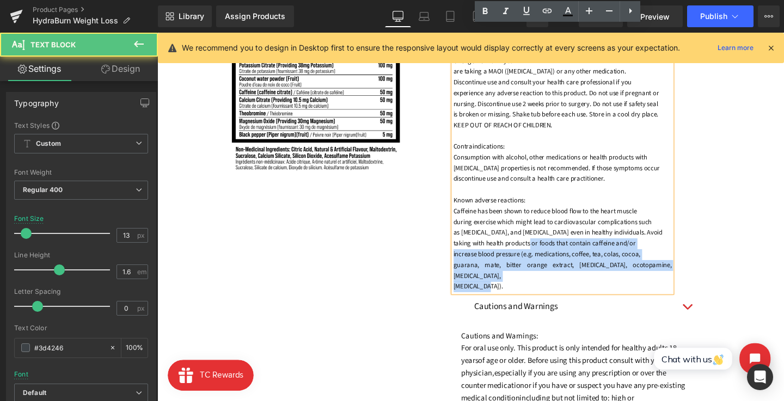
scroll to position [745, 0]
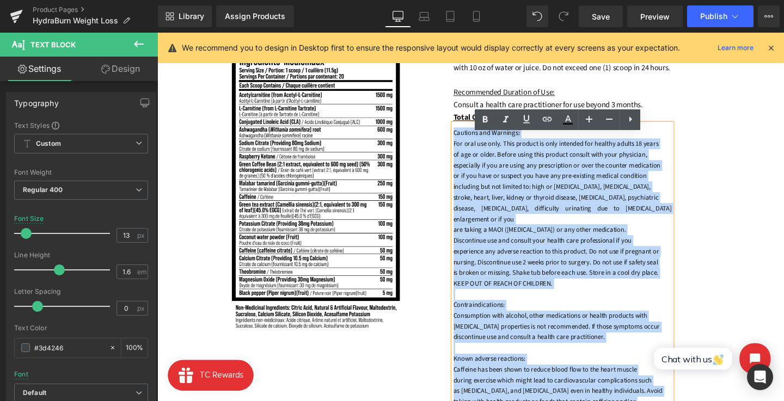
drag, startPoint x: 547, startPoint y: 287, endPoint x: 468, endPoint y: 146, distance: 161.4
click at [469, 146] on div "Cautions and Warnings: For oral use only. This product is only intended for hea…" at bounding box center [584, 301] width 230 height 344
copy div "Cautions and Warnings: For oral use only. This product is only intended for hea…"
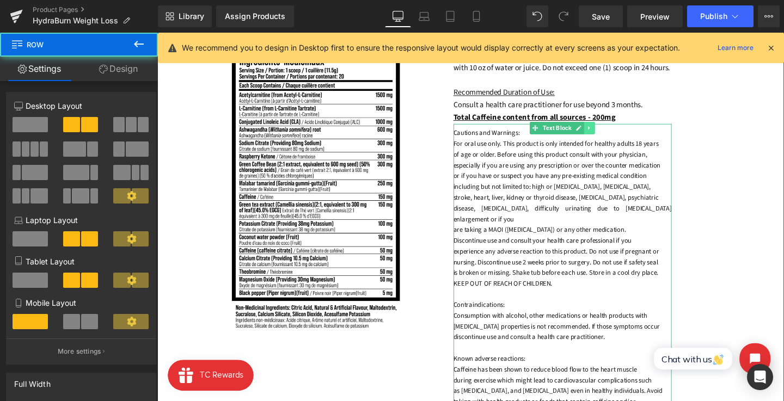
click at [613, 145] on div "Cautions and Warnings: For oral use only. This product is only intended for hea…" at bounding box center [584, 301] width 230 height 344
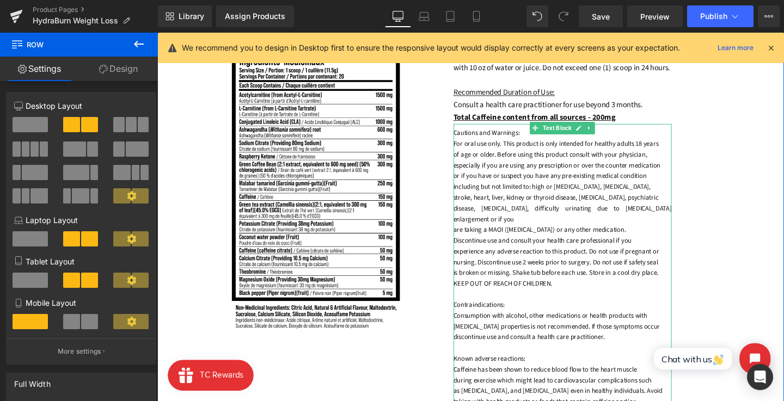
click at [612, 136] on icon at bounding box center [612, 133] width 6 height 7
click at [615, 136] on icon at bounding box center [617, 133] width 6 height 6
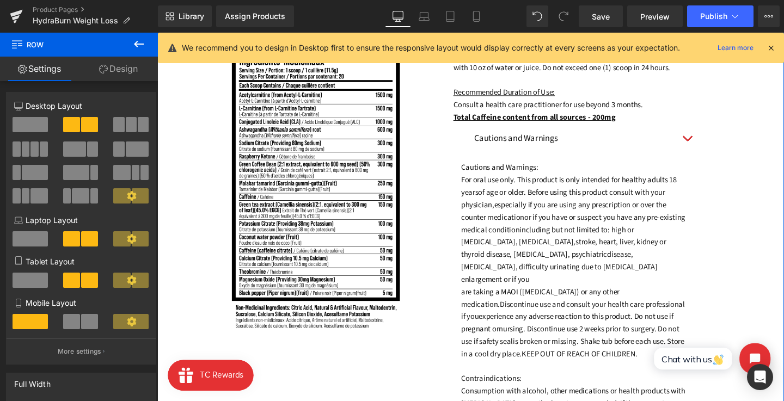
click at [713, 154] on button "button" at bounding box center [715, 144] width 22 height 31
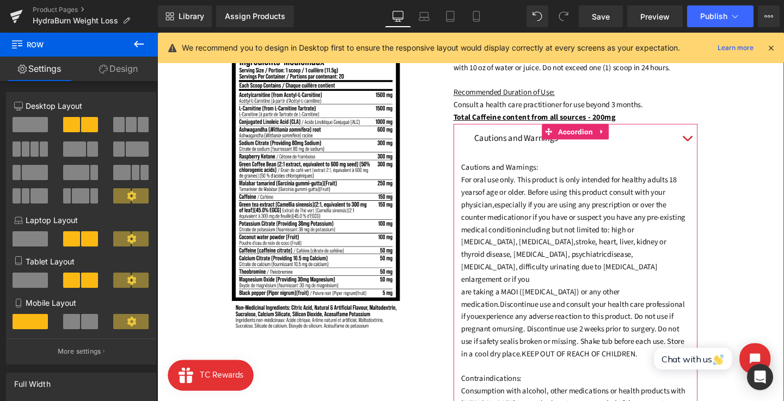
click at [713, 154] on button "button" at bounding box center [715, 144] width 22 height 31
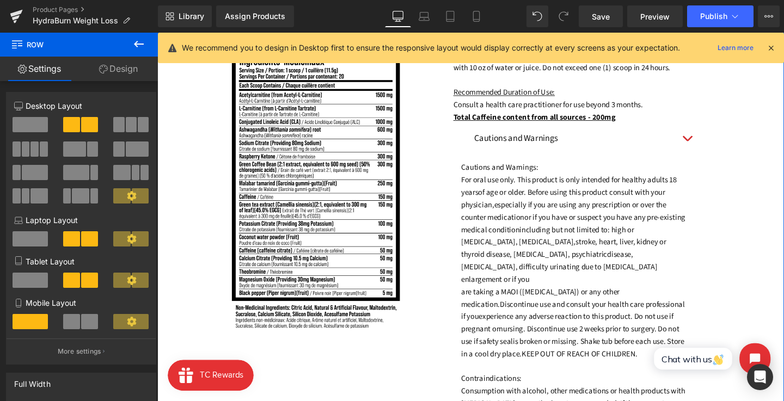
click at [714, 146] on span "button" at bounding box center [714, 146] width 0 height 0
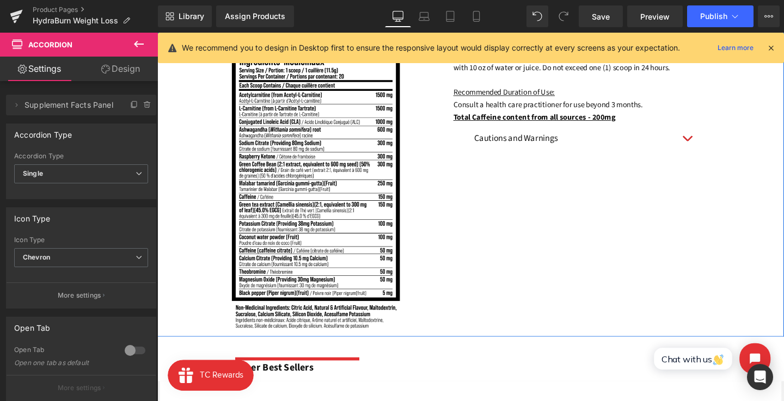
click at [744, 164] on div "Recommended Use: Text Block Adults: Use one (1) scoop on an empty stomach for d…" at bounding box center [624, 97] width 257 height 134
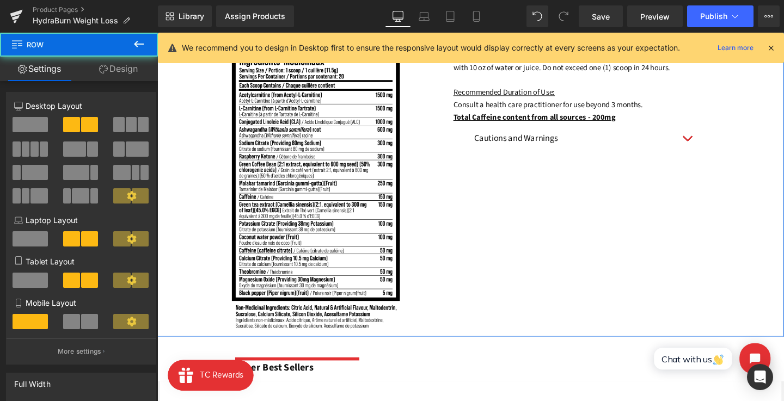
scroll to position [647, 0]
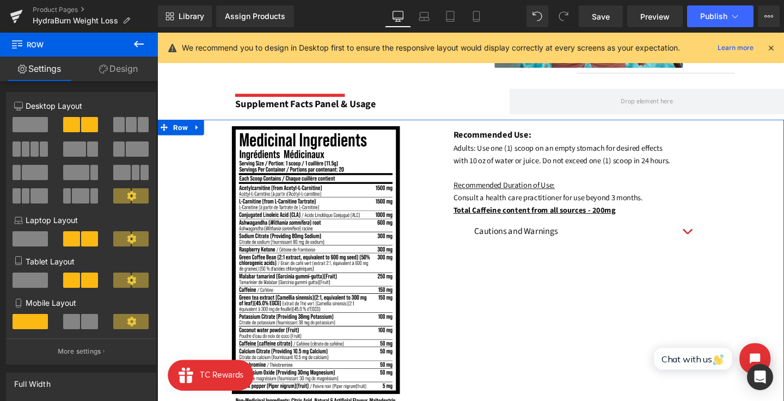
click at [649, 243] on div "Cautions and Warnings Text Block" at bounding box center [597, 243] width 257 height 32
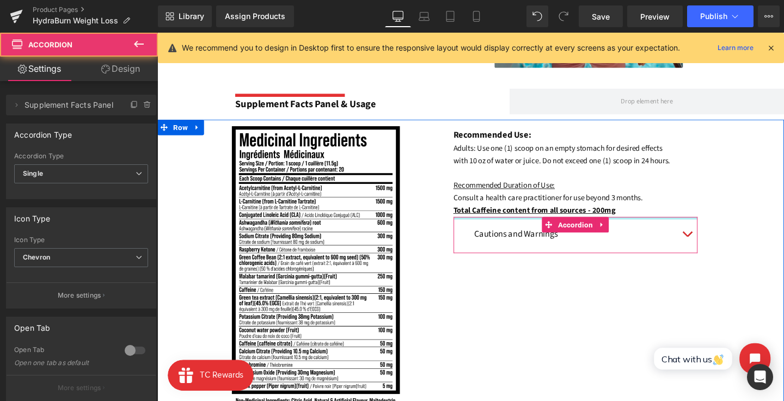
drag, startPoint x: 650, startPoint y: 239, endPoint x: 649, endPoint y: 247, distance: 7.7
click at [650, 247] on div "Cautions and Warnings Text Block Cautions and Warnings: For oral use only. This…" at bounding box center [597, 246] width 257 height 38
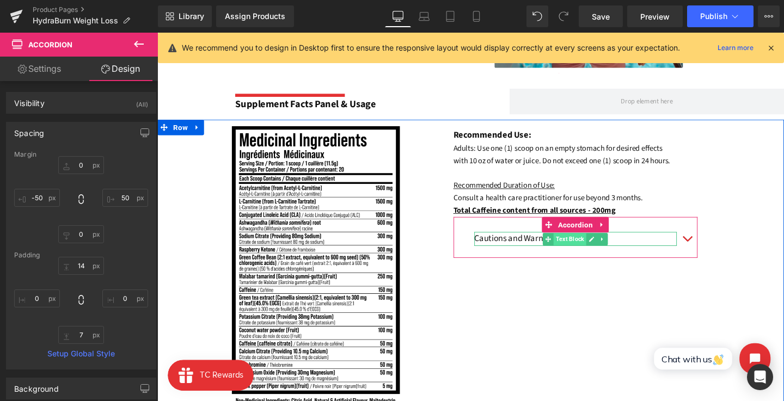
click at [574, 256] on span "Text Block" at bounding box center [591, 249] width 34 height 13
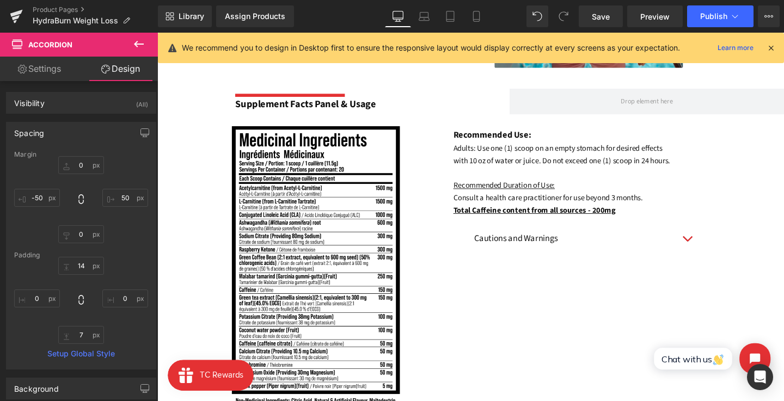
click at [584, 246] on div "Cautions and Warnings Text Block Cautions and Warnings: For oral use only. This…" at bounding box center [597, 248] width 257 height 43
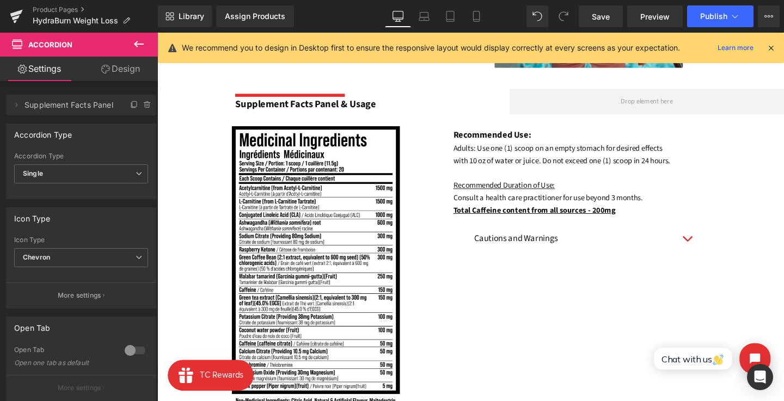
click at [502, 256] on font "Cautions and Warnings" at bounding box center [535, 249] width 88 height 13
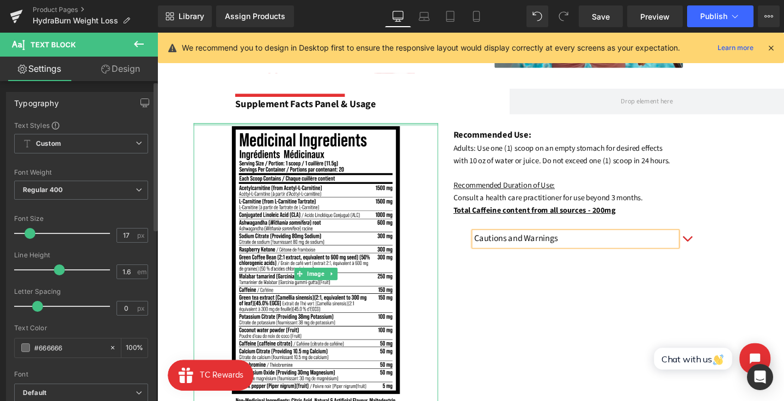
click at [129, 73] on link "Design" at bounding box center [120, 69] width 79 height 25
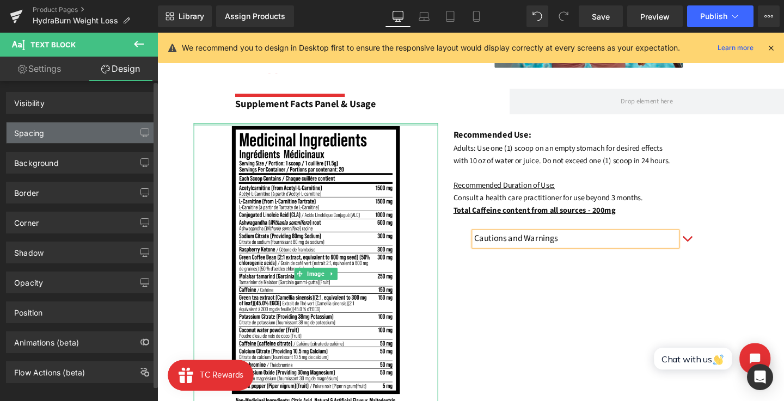
click at [75, 126] on div "Spacing" at bounding box center [81, 133] width 149 height 21
click at [53, 135] on div "Spacing" at bounding box center [81, 133] width 149 height 21
click at [23, 135] on div "Spacing" at bounding box center [29, 130] width 30 height 15
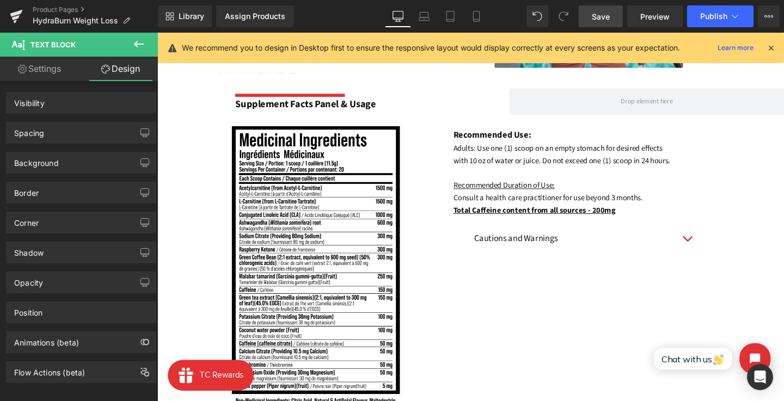
click at [595, 21] on span "Save" at bounding box center [601, 16] width 18 height 11
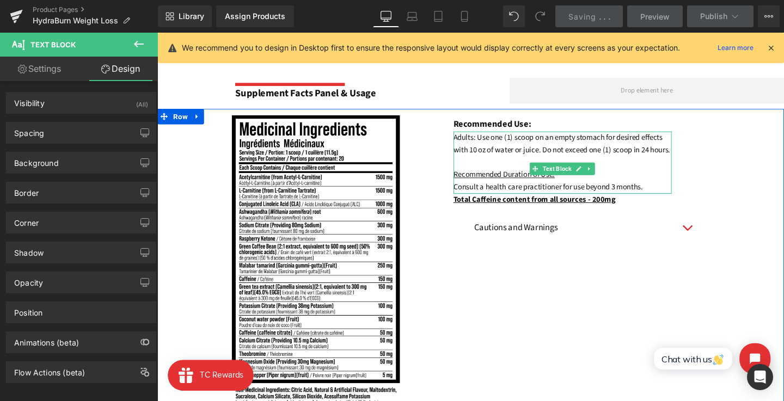
scroll to position [647, 0]
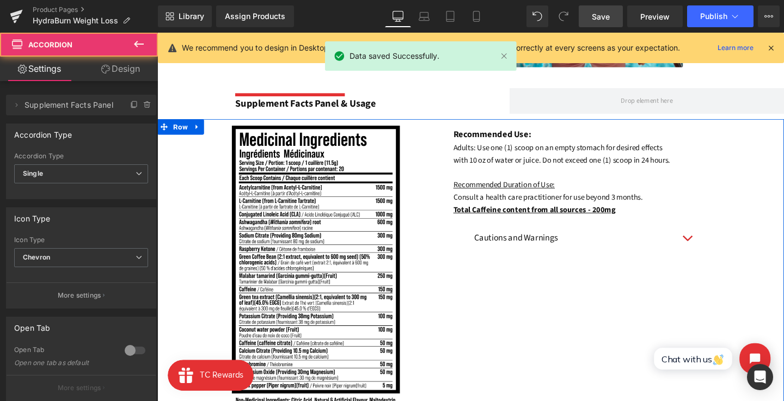
click at [579, 248] on div "Cautions and Warnings Text Block Cautions and Warnings: For oral use only. This…" at bounding box center [597, 247] width 257 height 43
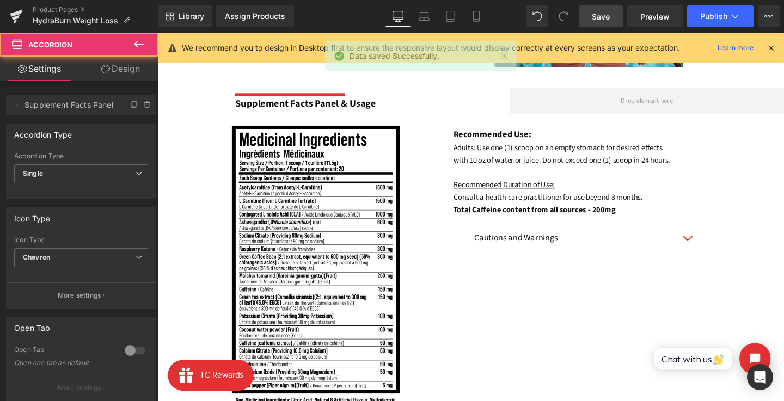
click at [123, 73] on link "Design" at bounding box center [120, 69] width 79 height 25
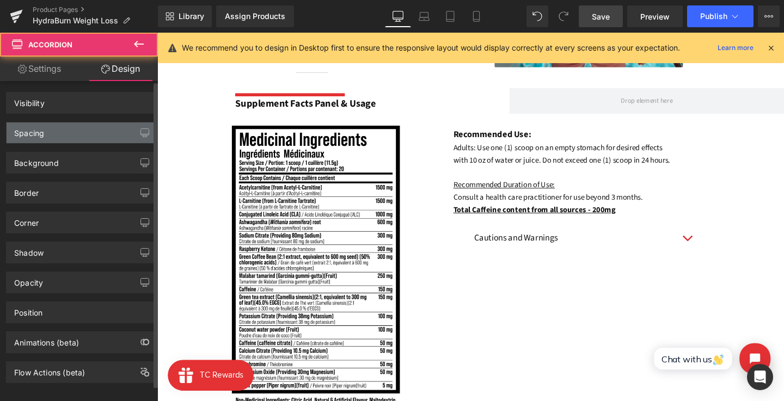
click at [69, 132] on div "Spacing" at bounding box center [81, 133] width 149 height 21
click at [23, 132] on div "Spacing" at bounding box center [29, 130] width 30 height 15
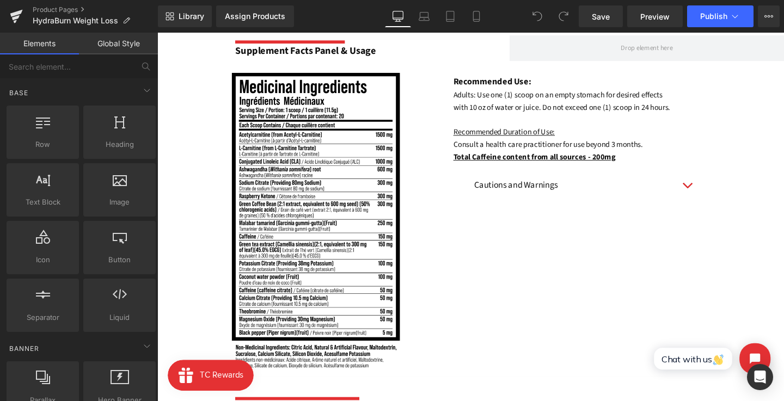
scroll to position [689, 0]
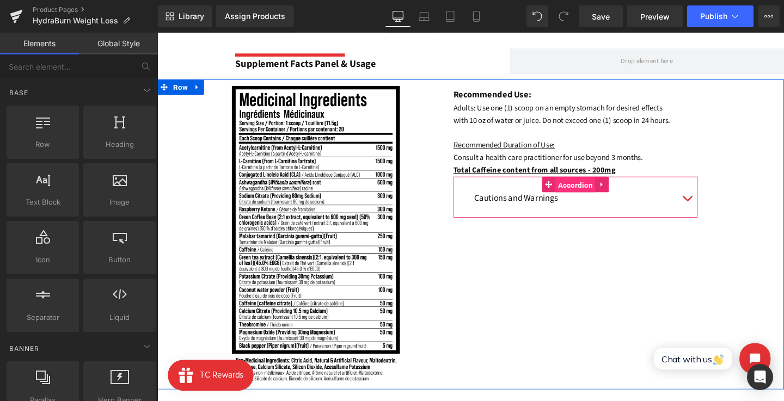
click at [576, 201] on span "Accordion" at bounding box center [597, 193] width 42 height 16
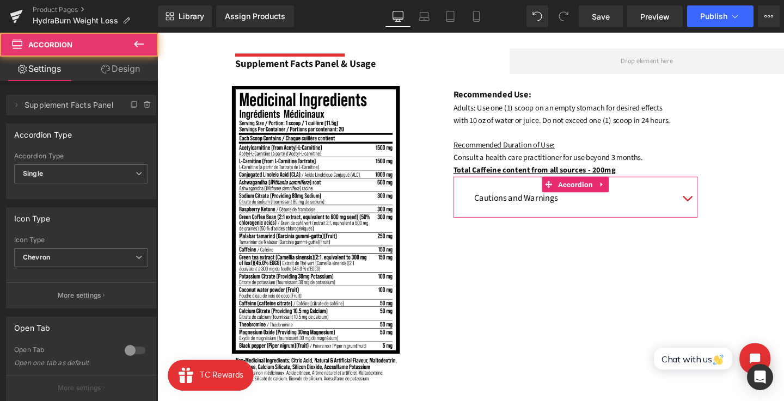
click at [124, 65] on link "Design" at bounding box center [120, 69] width 79 height 25
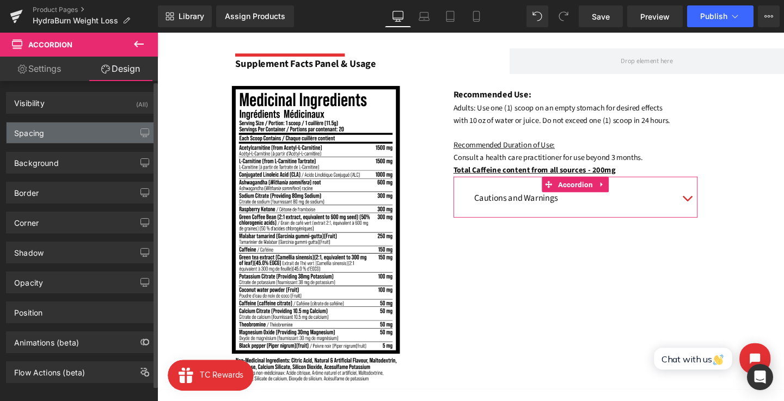
click at [84, 129] on div "Spacing" at bounding box center [81, 133] width 149 height 21
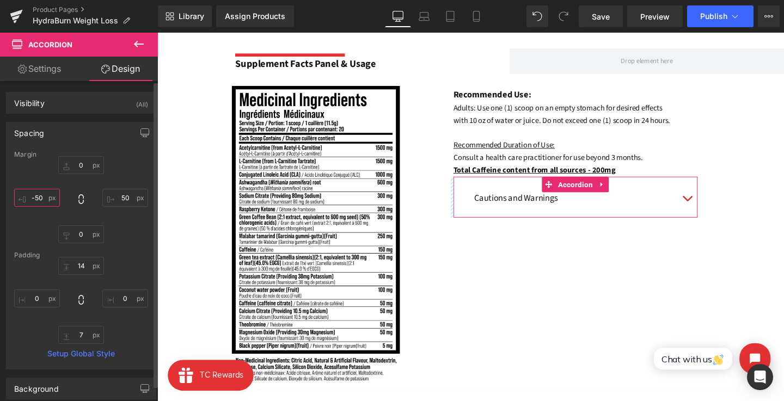
click at [42, 194] on input "-50" at bounding box center [37, 198] width 46 height 18
type input "-50"
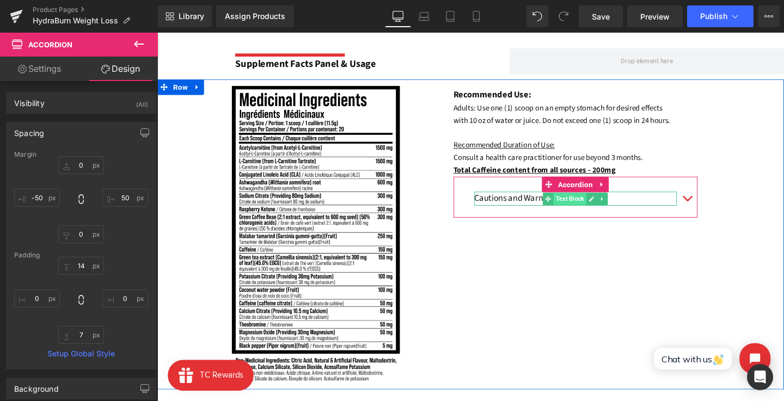
click at [578, 214] on span "Text Block" at bounding box center [591, 207] width 34 height 13
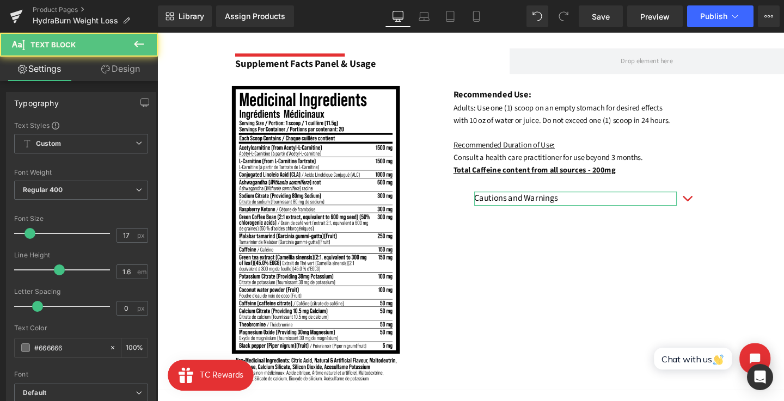
click at [122, 59] on link "Design" at bounding box center [120, 69] width 79 height 25
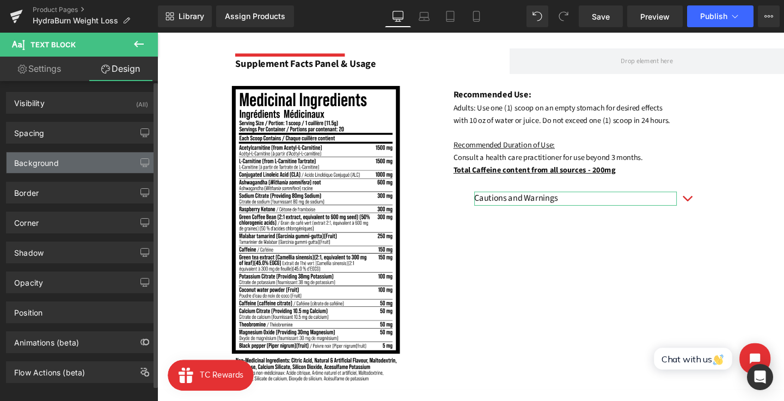
click at [40, 160] on div "Background" at bounding box center [36, 159] width 45 height 15
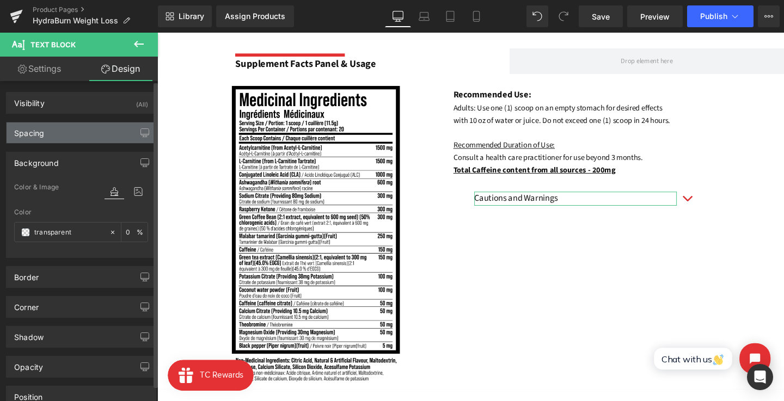
click at [31, 132] on div "Spacing" at bounding box center [29, 130] width 30 height 15
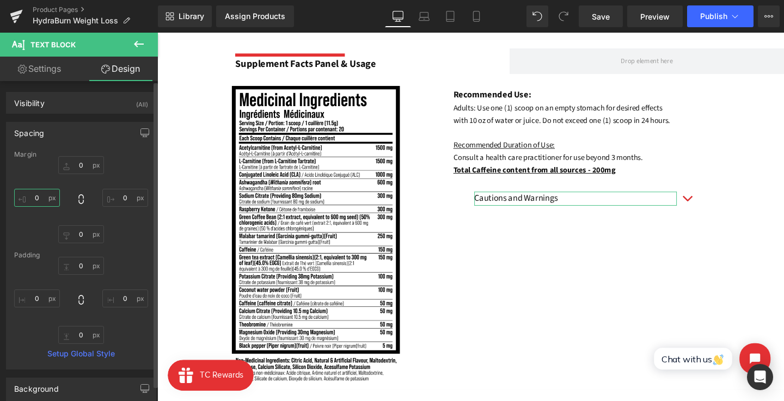
click at [33, 194] on input "text" at bounding box center [37, 198] width 46 height 18
type input "-40"
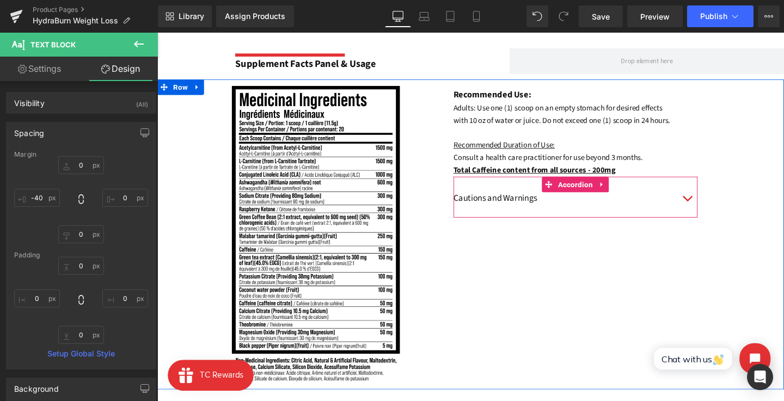
click at [710, 219] on button "button" at bounding box center [715, 207] width 22 height 31
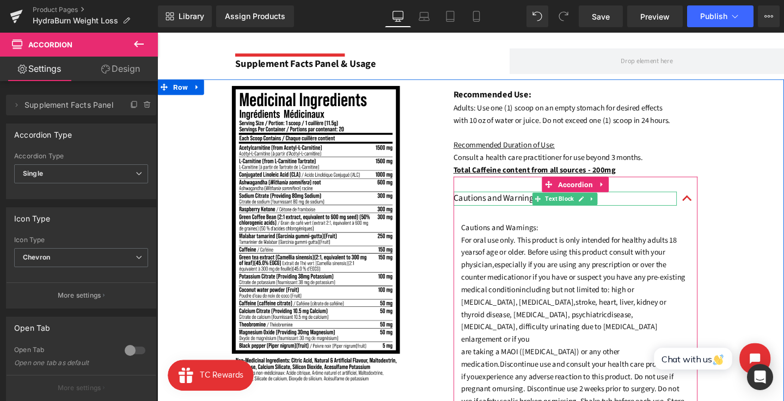
click at [547, 213] on font "Cautions and Warnings" at bounding box center [513, 206] width 88 height 13
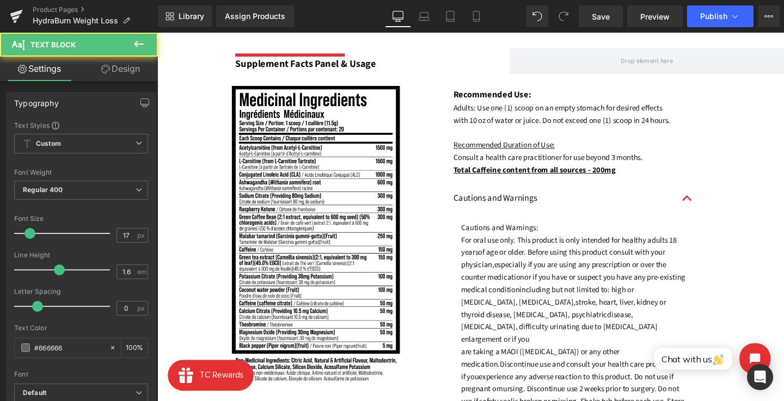
click at [148, 71] on link "Design" at bounding box center [120, 69] width 79 height 25
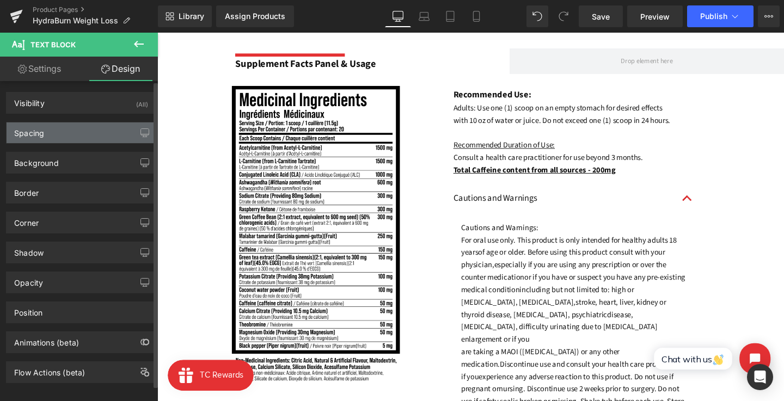
click at [30, 141] on div "Spacing" at bounding box center [81, 133] width 149 height 21
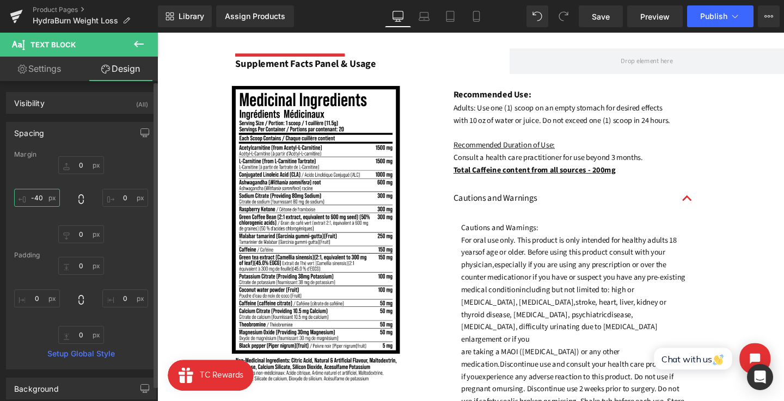
click at [39, 197] on input "-40" at bounding box center [37, 198] width 46 height 18
type input "-27"
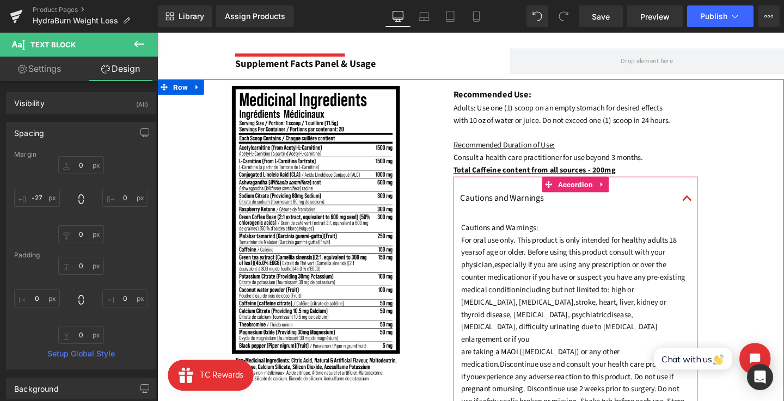
click at [706, 223] on button "button" at bounding box center [715, 207] width 22 height 31
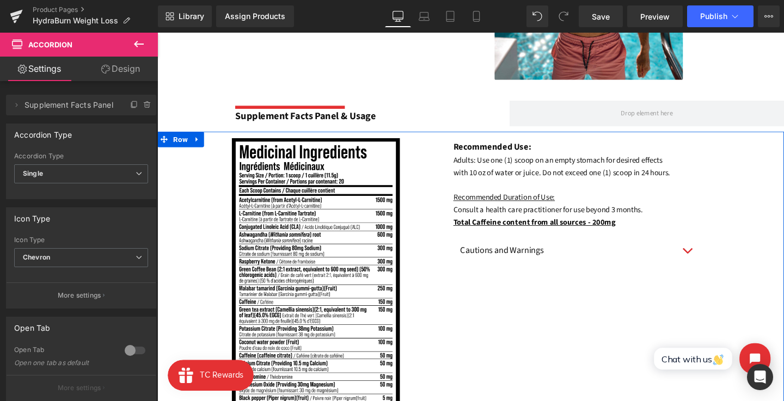
scroll to position [624, 0]
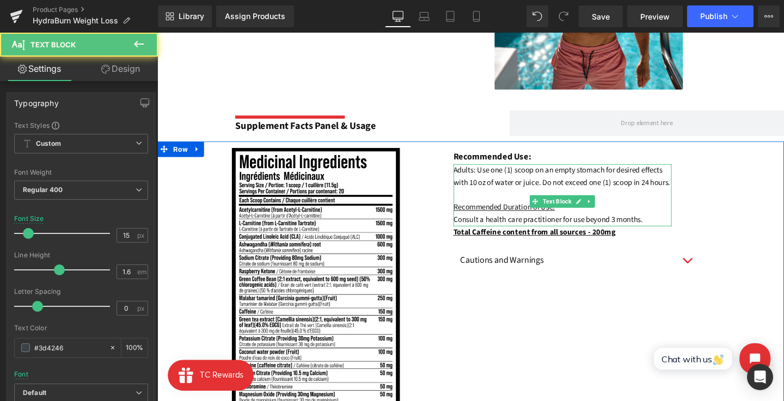
click at [673, 236] on p "Consult a health care practitioner for use beyond 3 months." at bounding box center [584, 229] width 230 height 13
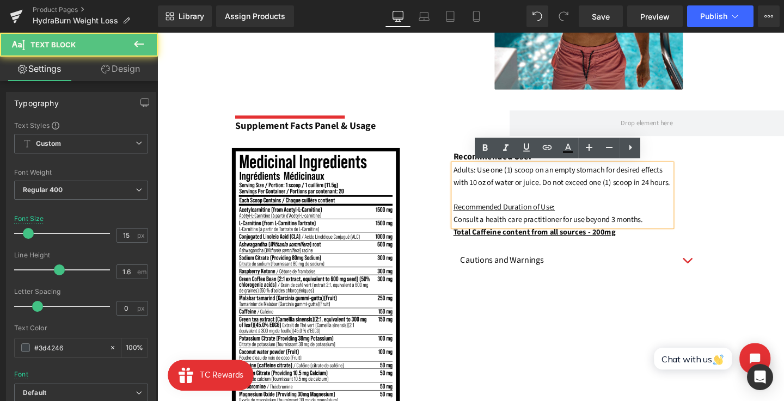
click at [699, 237] on div "Recommended Use: Text Block Adults: Use one (1) scoop on an empty stomach for d…" at bounding box center [624, 222] width 257 height 142
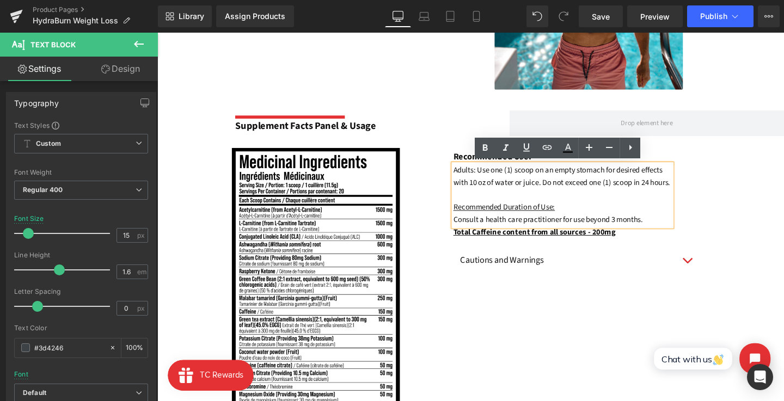
click at [710, 243] on div "Recommended Use: Text Block Adults: Use one (1) scoop on an empty stomach for d…" at bounding box center [624, 222] width 257 height 142
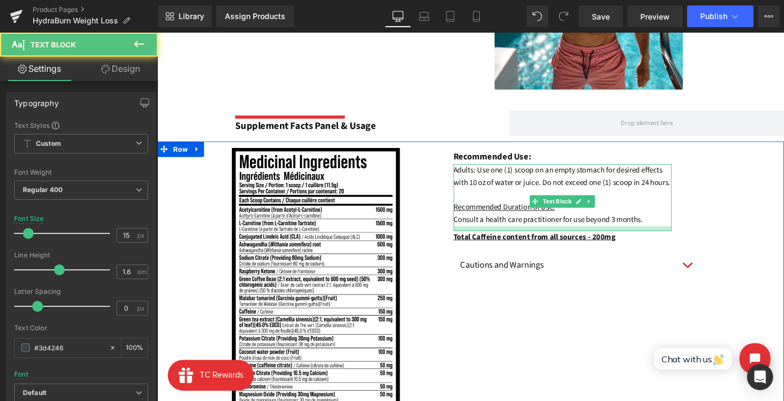
click at [679, 241] on div at bounding box center [584, 238] width 230 height 5
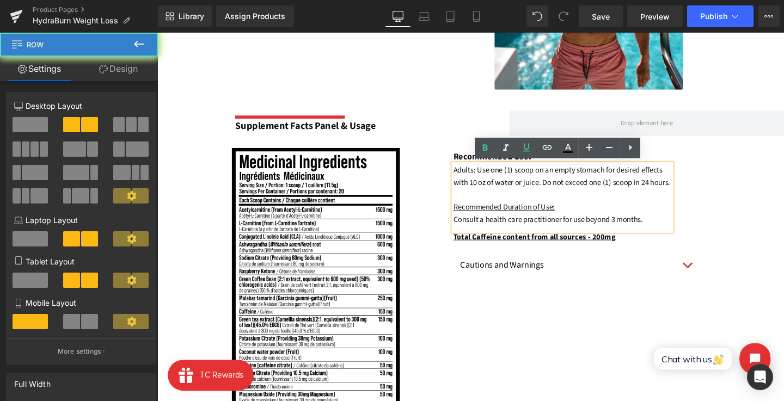
click at [738, 244] on div "Recommended Use: Text Block Adults: Use one (1) scoop on an empty stomach for d…" at bounding box center [624, 224] width 257 height 146
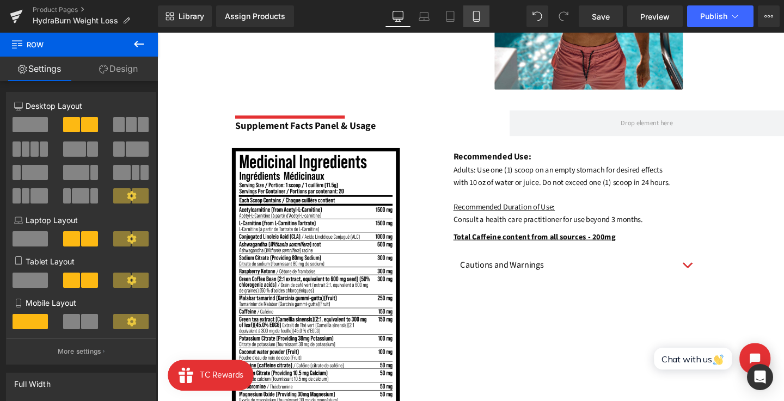
click at [481, 17] on icon at bounding box center [476, 16] width 11 height 11
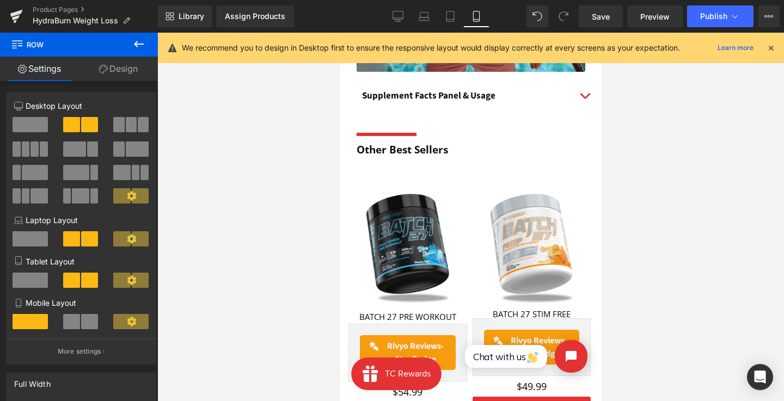
scroll to position [930, 0]
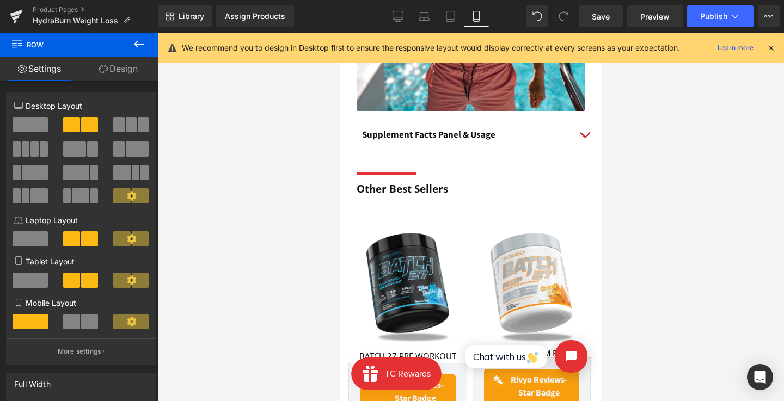
click at [586, 135] on button "button" at bounding box center [584, 135] width 22 height 31
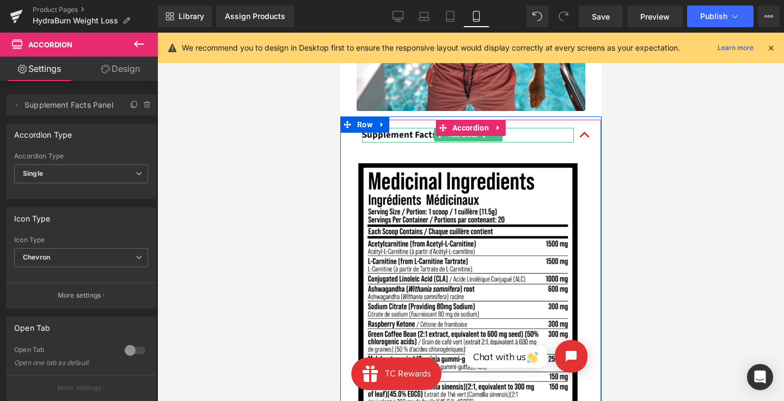
click at [401, 134] on strong "Supplement Facts Panel & Usage" at bounding box center [428, 135] width 133 height 13
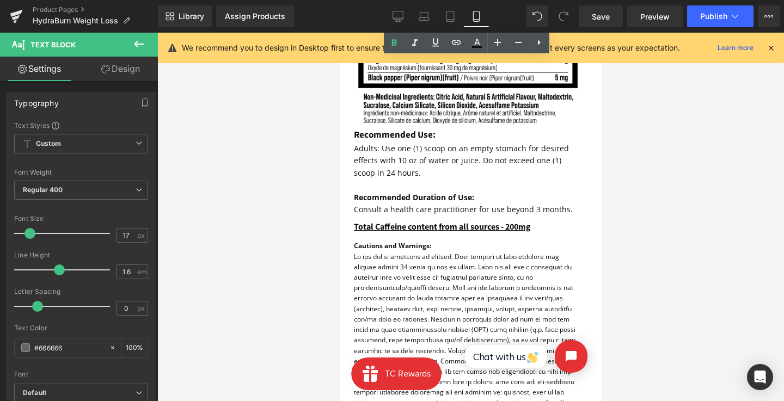
scroll to position [1410, 0]
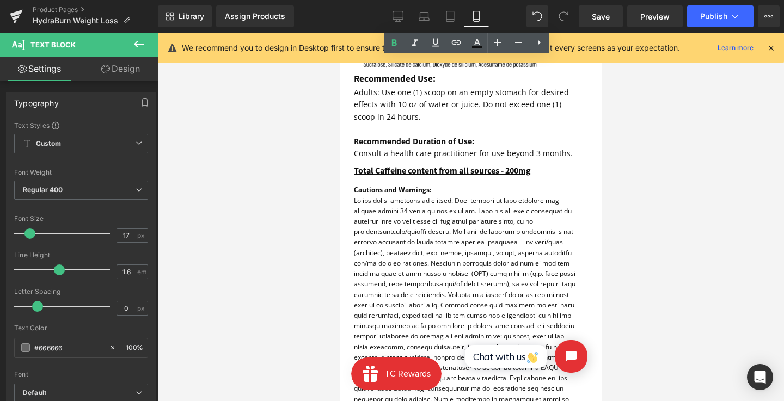
click at [466, 222] on p at bounding box center [464, 326] width 223 height 261
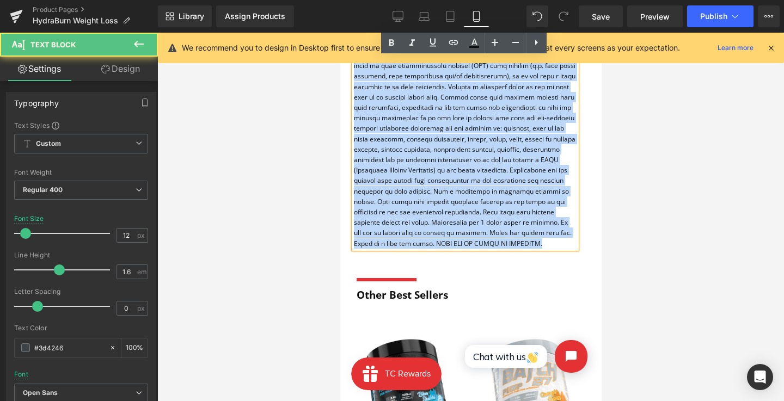
scroll to position [1673, 0]
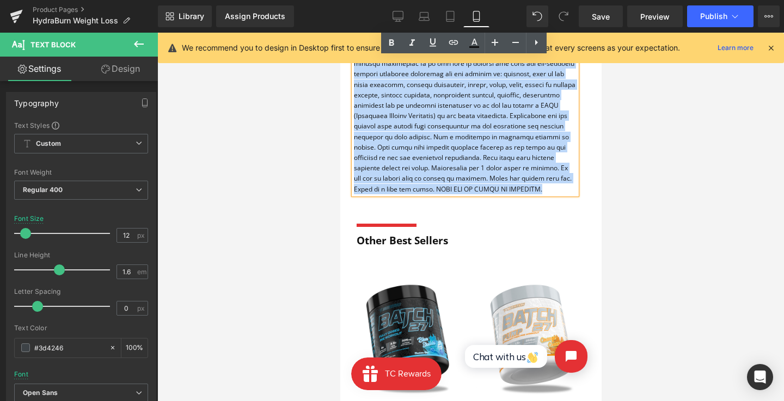
drag, startPoint x: 354, startPoint y: 187, endPoint x: 513, endPoint y: 183, distance: 159.1
click at [513, 183] on div "Cautions and Warnings:" at bounding box center [464, 53] width 223 height 281
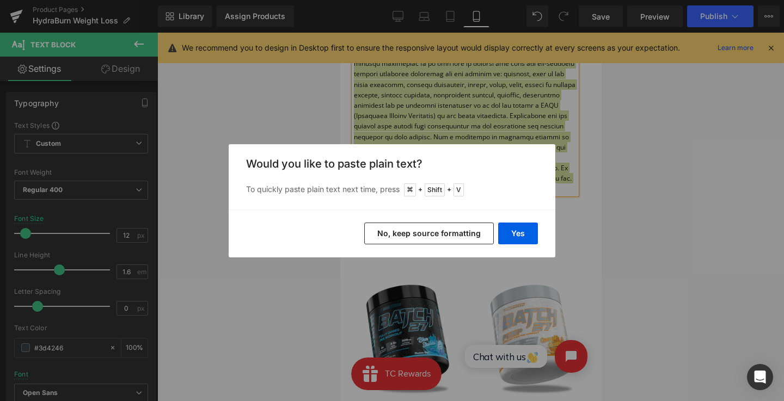
click at [475, 235] on button "No, keep source formatting" at bounding box center [429, 234] width 130 height 22
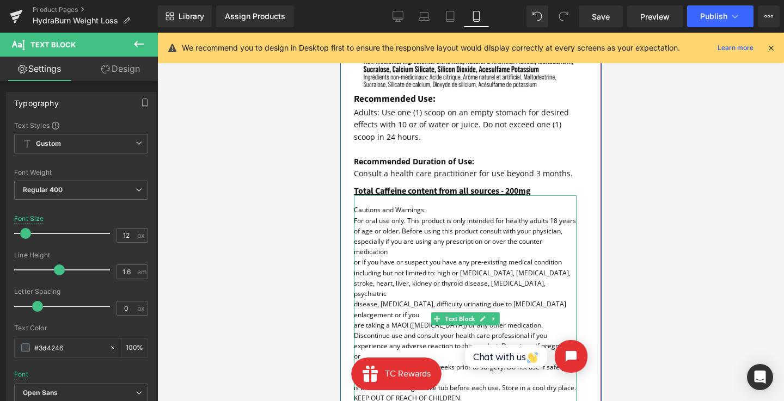
scroll to position [1422, 0]
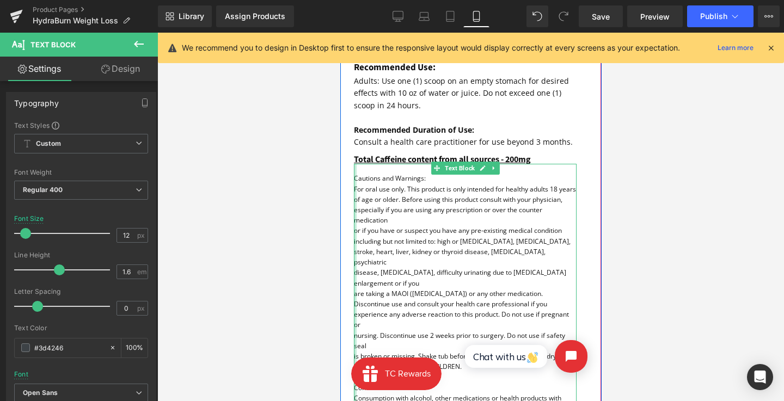
click at [354, 196] on div at bounding box center [354, 357] width 3 height 386
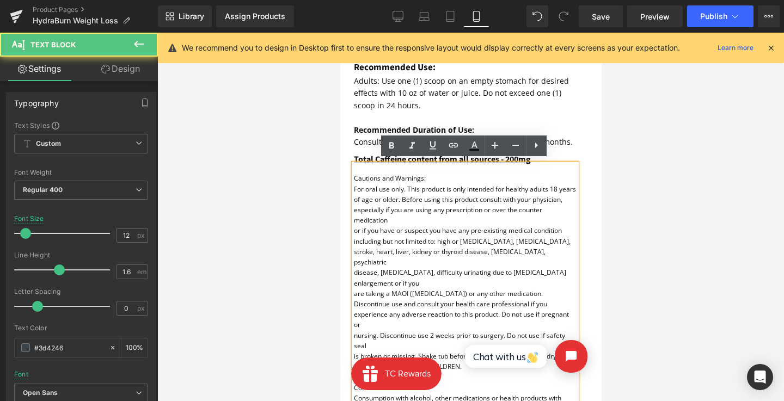
click at [356, 194] on font "For oral use only. This product is only intended for healthy adults 18 years" at bounding box center [464, 189] width 222 height 9
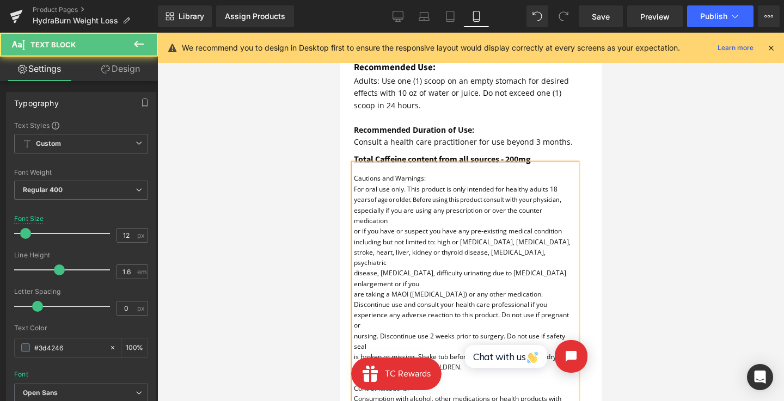
click at [353, 228] on font "or if you have or suspect you have any pre-existing medical condition" at bounding box center [457, 231] width 208 height 9
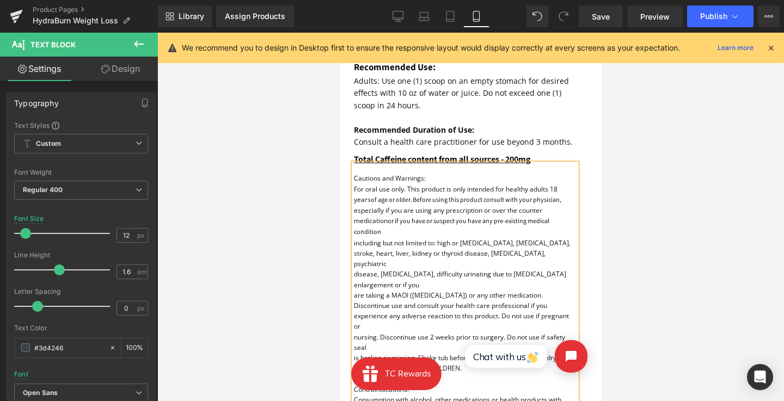
click at [353, 240] on font "including but not limited to: high or [MEDICAL_DATA], [MEDICAL_DATA]," at bounding box center [461, 243] width 217 height 9
click at [353, 248] on div "Cautions and Warnings: For oral use only. This product is only intended for hea…" at bounding box center [464, 358] width 223 height 388
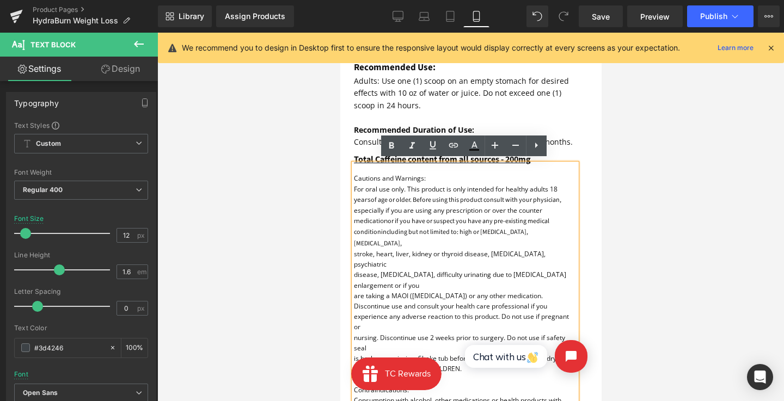
click at [355, 249] on font "stroke, heart, liver, kidney or thyroid disease, [MEDICAL_DATA], psychiatric" at bounding box center [449, 259] width 192 height 20
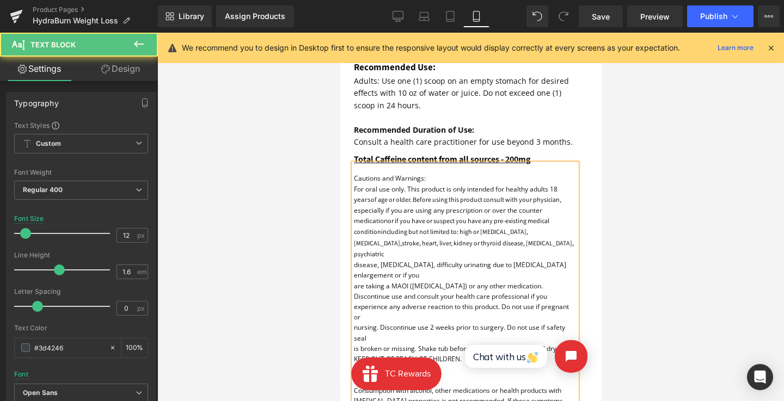
click at [353, 261] on font "disease, [MEDICAL_DATA], difficulty urinating due to [MEDICAL_DATA] enlargement…" at bounding box center [459, 270] width 212 height 20
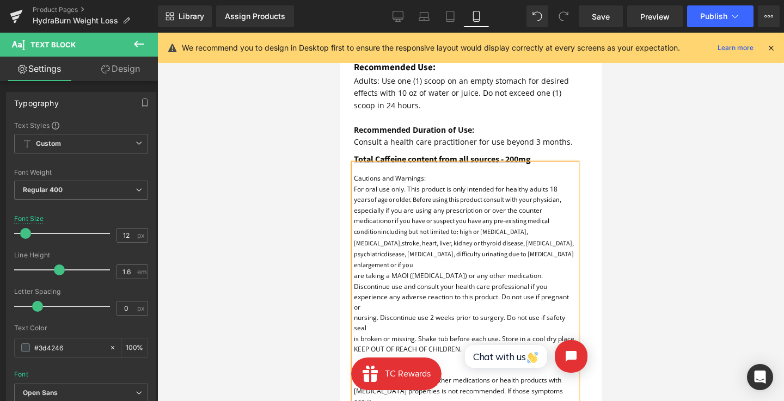
click at [353, 274] on font "are taking a MAOI ([MEDICAL_DATA]) or any other medication." at bounding box center [447, 275] width 189 height 9
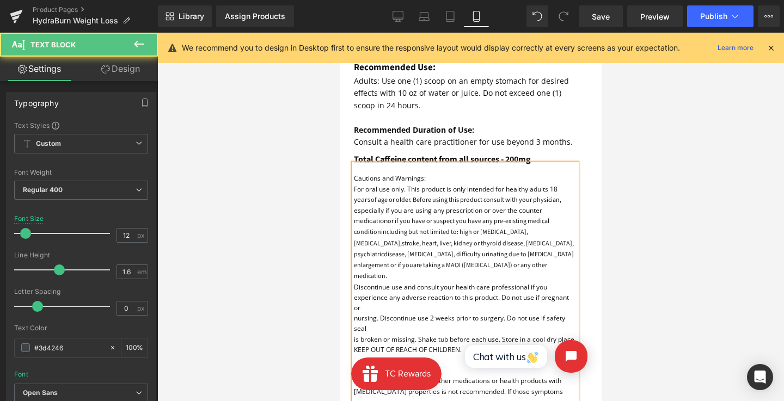
scroll to position [1455, 0]
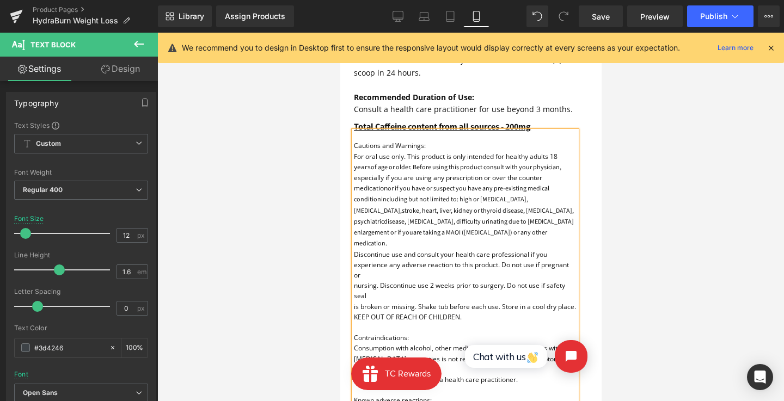
click at [353, 281] on font "nursing. Discontinue use 2 weeks prior to surgery. Do not use if safety seal" at bounding box center [458, 291] width 211 height 20
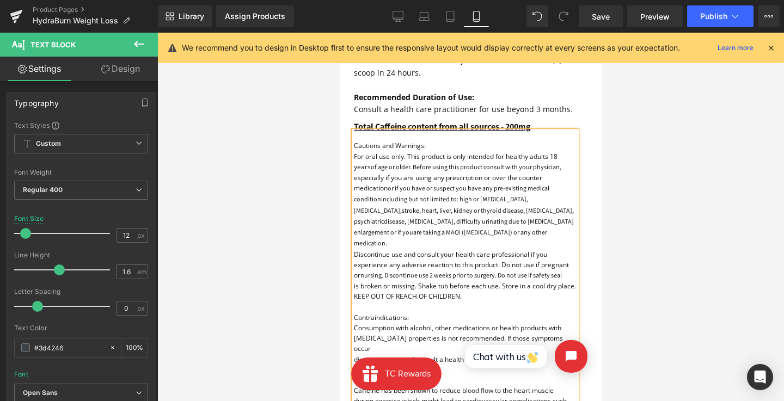
click at [353, 292] on font "KEEP OUT OF REACH OF CHILDREN." at bounding box center [407, 296] width 108 height 9
click at [353, 283] on font "is broken or missing. Shake tub before each use. Store in a cool dry place." at bounding box center [454, 292] width 203 height 20
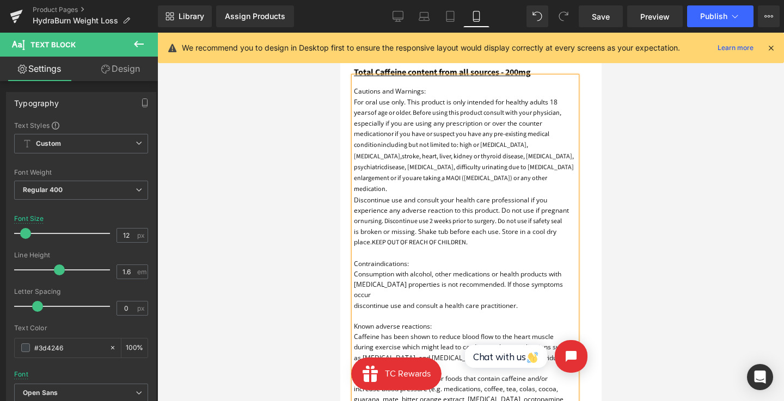
scroll to position [1480, 0]
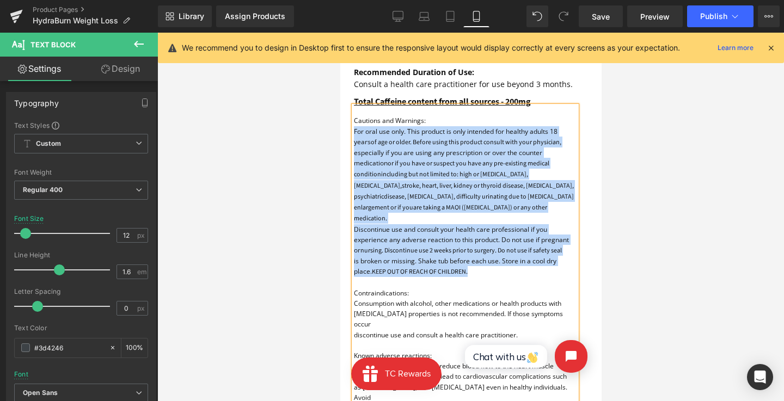
drag, startPoint x: 480, startPoint y: 259, endPoint x: 353, endPoint y: 132, distance: 178.7
click at [353, 132] on div "Cautions and Warnings: For oral use only. This product is only intended for hea…" at bounding box center [464, 280] width 223 height 349
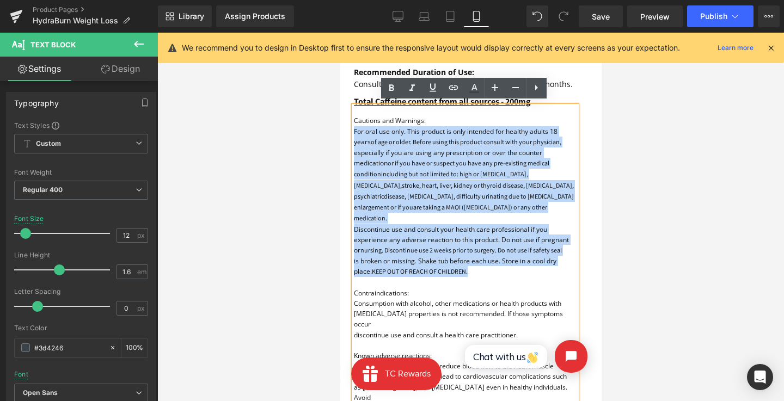
click at [433, 192] on span "disease, [MEDICAL_DATA], difficulty urinating due to [MEDICAL_DATA] enlargement…" at bounding box center [463, 202] width 220 height 20
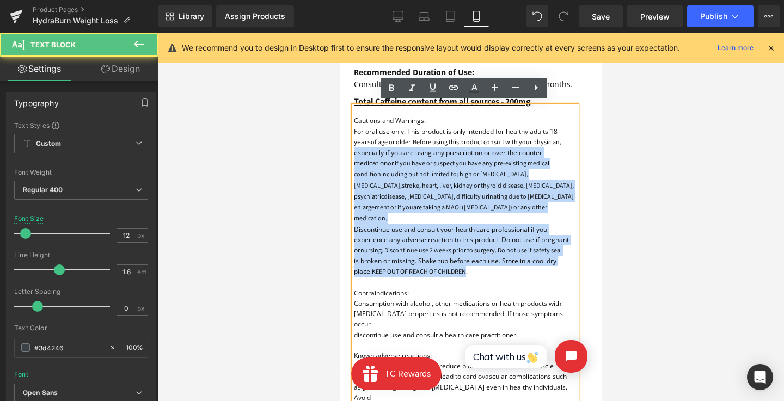
drag, startPoint x: 466, startPoint y: 254, endPoint x: 352, endPoint y: 145, distance: 157.9
click at [353, 145] on div "Cautions and Warnings: For oral use only. This product is only intended for hea…" at bounding box center [464, 280] width 223 height 349
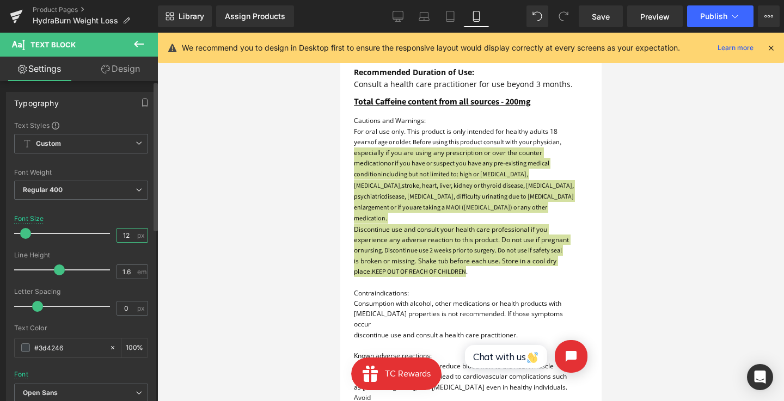
click at [125, 234] on input "12" at bounding box center [126, 236] width 19 height 14
type input "12"
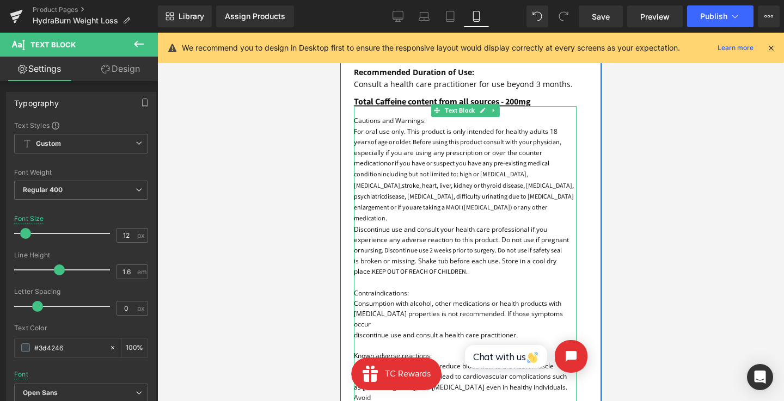
click at [498, 261] on p "is broken or missing. Shake tub before each use. Store in a cool dry place. KEE…" at bounding box center [464, 266] width 223 height 21
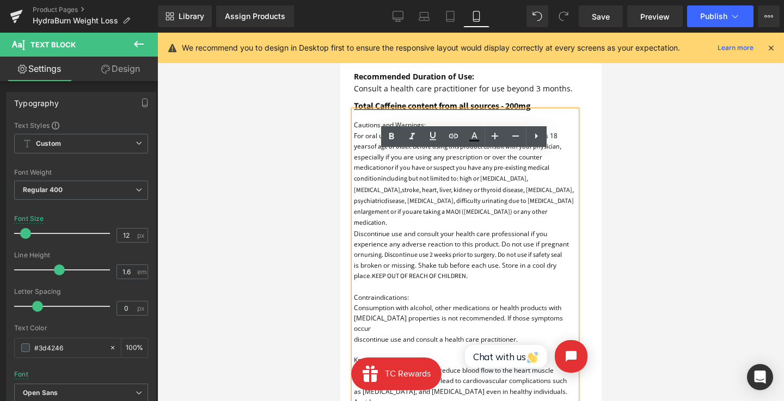
scroll to position [1412, 0]
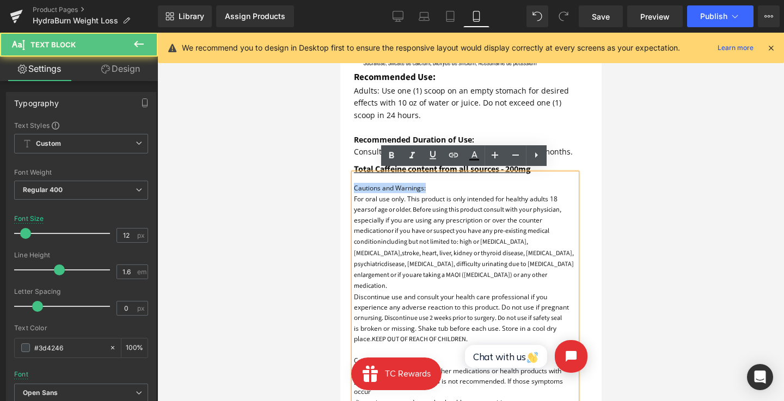
drag, startPoint x: 431, startPoint y: 185, endPoint x: 294, endPoint y: 185, distance: 136.7
click at [340, 185] on html "Skip to content Search Home Supplements PRE WORKOUT CARAMEL CANDY APPLE - LIMIT…" at bounding box center [470, 147] width 261 height 3052
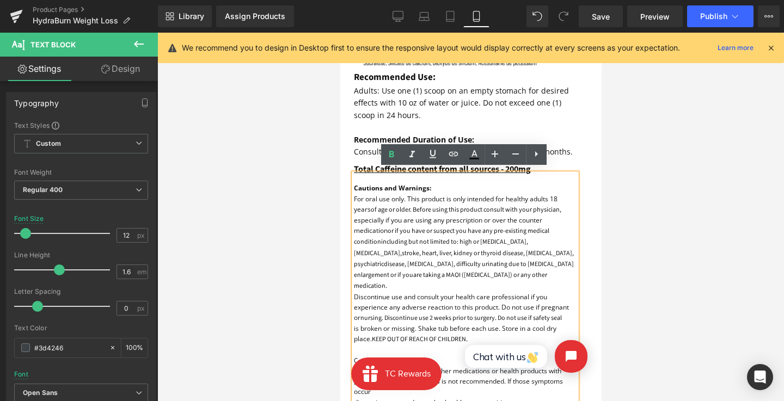
scroll to position [1433, 0]
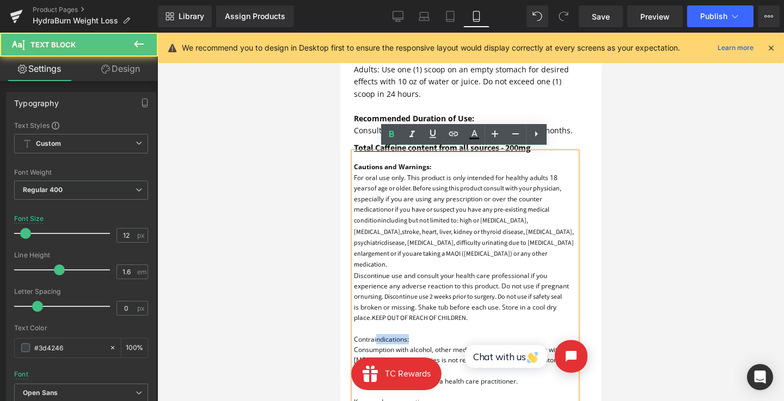
drag, startPoint x: 421, startPoint y: 324, endPoint x: 349, endPoint y: 324, distance: 71.9
click at [353, 324] on div "Cautions and Warnings: For oral use only. This product is only intended for hea…" at bounding box center [464, 326] width 223 height 349
drag, startPoint x: 411, startPoint y: 324, endPoint x: 344, endPoint y: 324, distance: 67.0
click at [344, 324] on article "Image Recommended Use: Text Block Adults: Use one (1) scoop on an empty stomach…" at bounding box center [467, 79] width 255 height 863
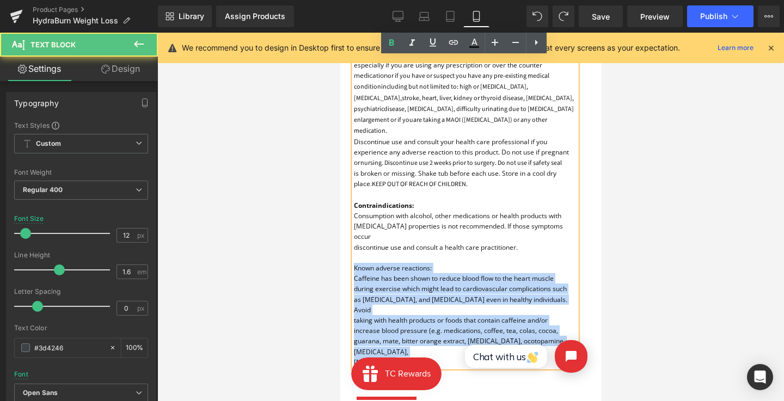
drag, startPoint x: 437, startPoint y: 241, endPoint x: 350, endPoint y: 241, distance: 87.7
click at [353, 241] on div "Cautions and Warnings: For oral use only. This product is only intended for hea…" at bounding box center [464, 193] width 223 height 349
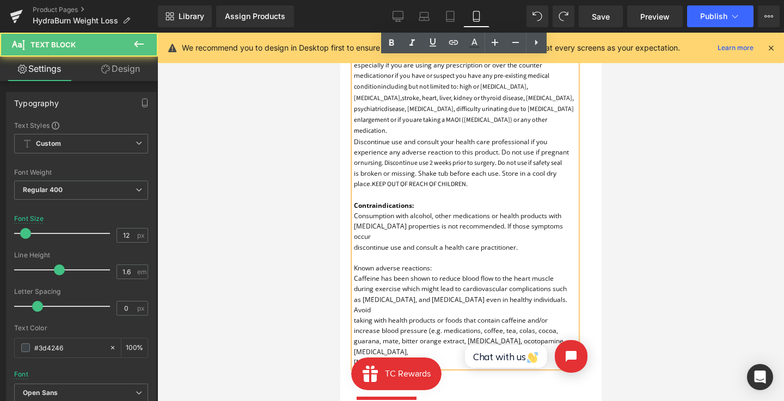
click at [387, 264] on font "Known adverse reactions: Caffeine has been shown to reduce blood flow to the he…" at bounding box center [453, 274] width 200 height 20
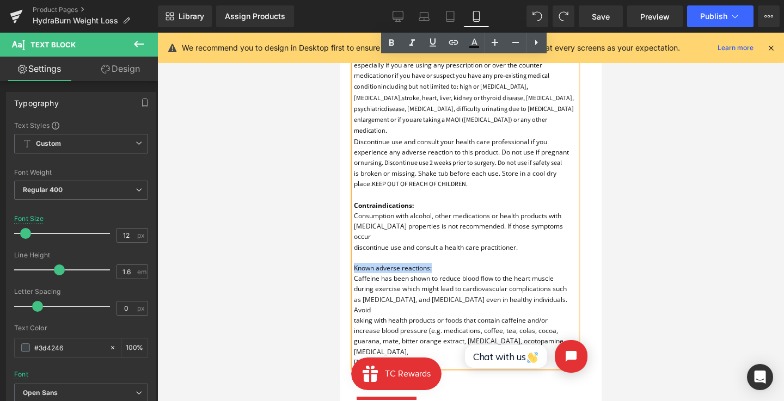
drag, startPoint x: 386, startPoint y: 246, endPoint x: 339, endPoint y: 246, distance: 46.8
click at [638, 239] on div at bounding box center [470, 217] width 627 height 369
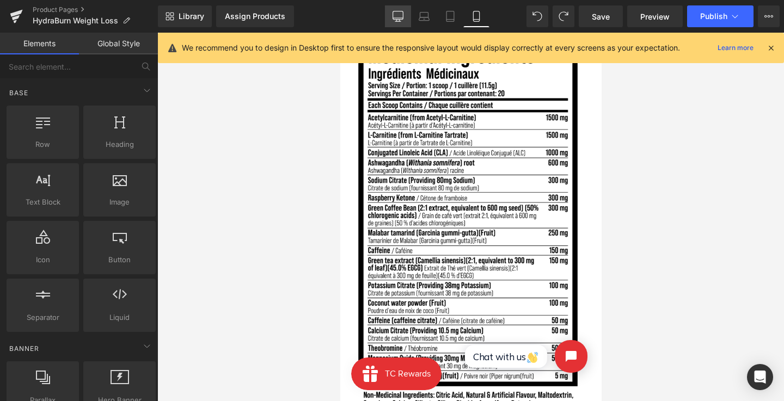
click at [404, 12] on icon at bounding box center [398, 15] width 10 height 8
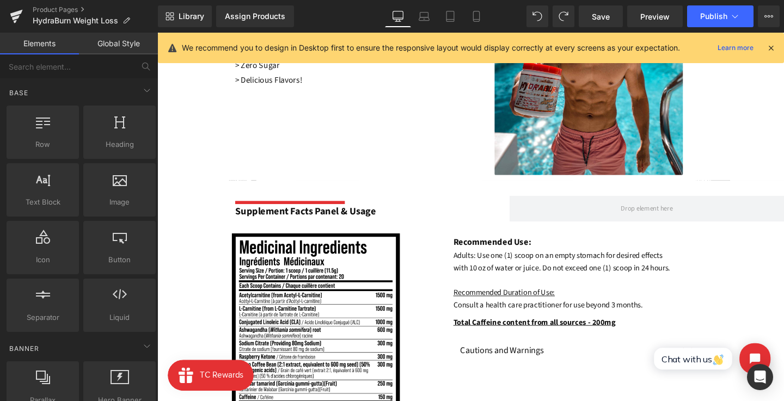
scroll to position [533, 0]
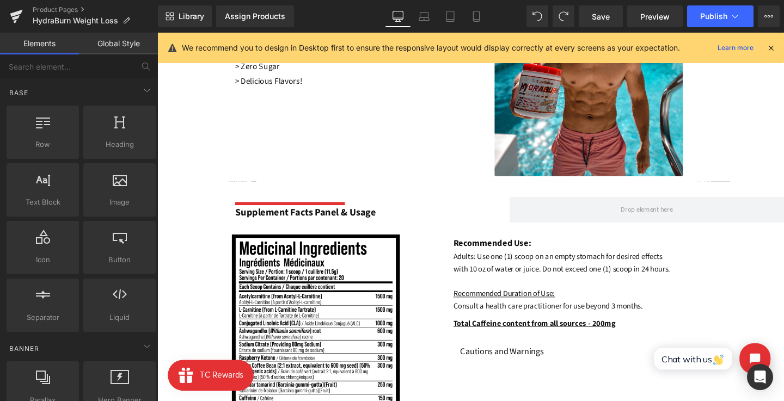
click at [497, 277] on font "Adults: Use one (1) scoop on an empty stomach for desired effects with 10 oz of…" at bounding box center [583, 287] width 228 height 51
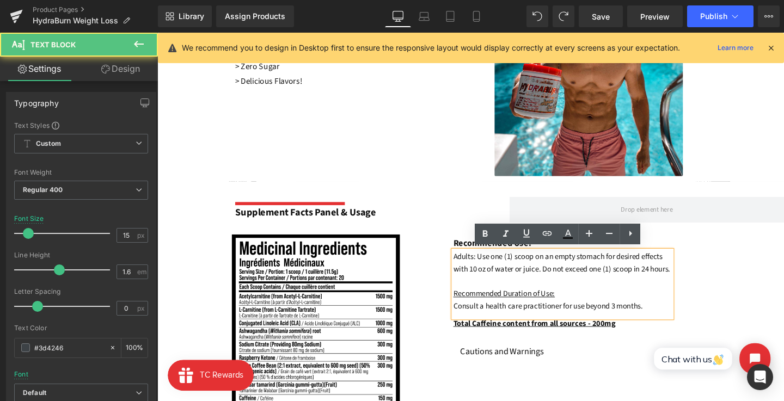
click at [488, 278] on font "Adults: Use one (1) scoop on an empty stomach for desired effects with 10 oz of…" at bounding box center [583, 287] width 228 height 51
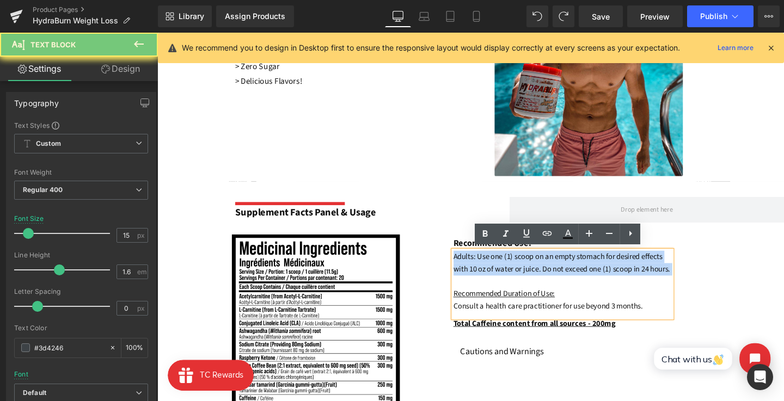
click at [488, 278] on font "Adults: Use one (1) scoop on an empty stomach for desired effects with 10 oz of…" at bounding box center [583, 287] width 228 height 51
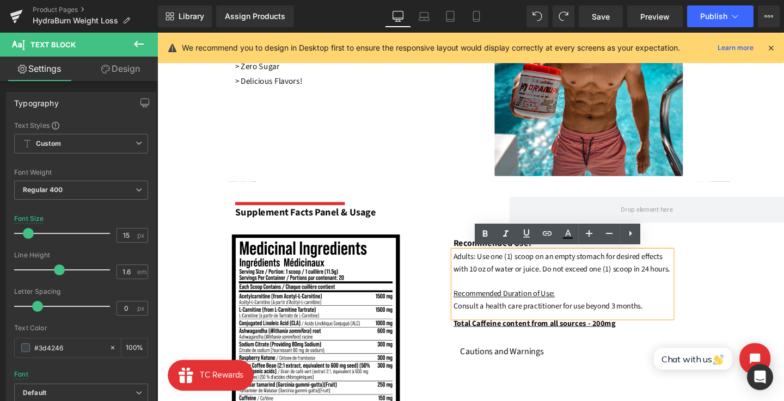
click at [631, 326] on font "Consult a health care practitioner for use beyond 3 months." at bounding box center [568, 320] width 199 height 11
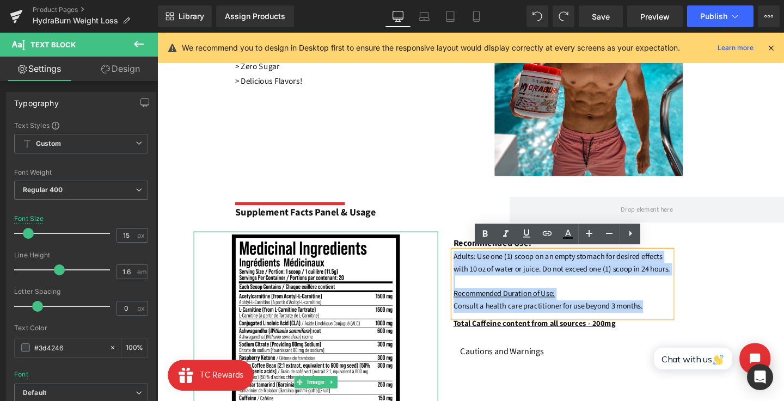
drag, startPoint x: 669, startPoint y: 335, endPoint x: 421, endPoint y: 269, distance: 256.4
click at [421, 269] on div "Image Recommended Use: Text Block Adults: Use one (1) scoop on an empty stomach…" at bounding box center [486, 401] width 659 height 326
copy div "Adults: Use one (1) scoop on an empty stomach for desired effects with 10 oz of…"
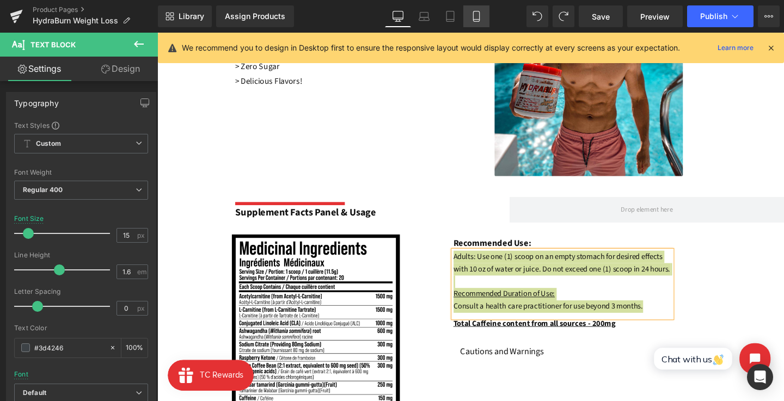
click at [474, 16] on icon at bounding box center [476, 16] width 11 height 11
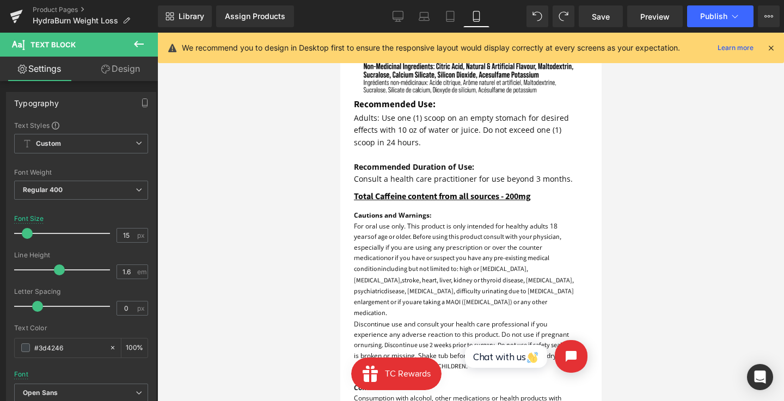
scroll to position [1309, 0]
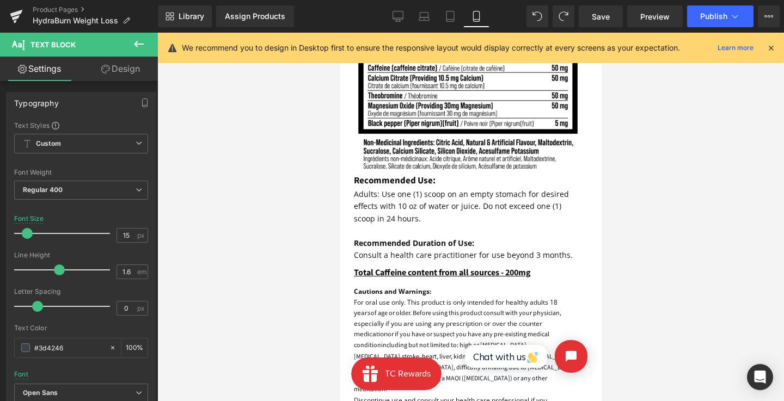
click at [426, 195] on span "Adults: Use one (1) scoop on an empty stomach for desired effects with 10 oz of…" at bounding box center [460, 206] width 215 height 35
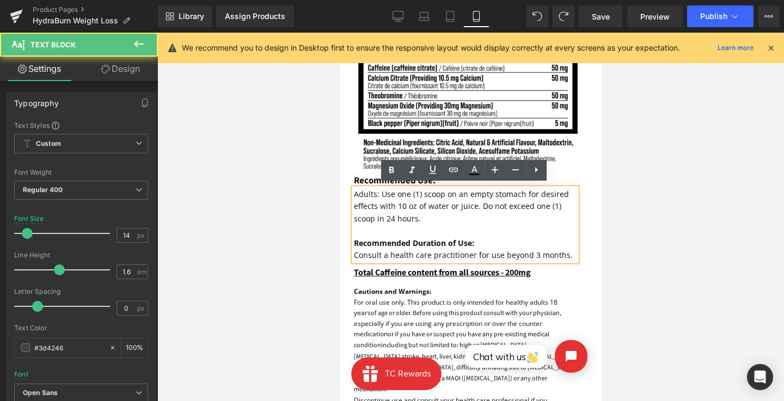
click at [447, 217] on p "Adults: Use one (1) scoop on an empty stomach for desired effects with 10 oz of…" at bounding box center [464, 206] width 223 height 36
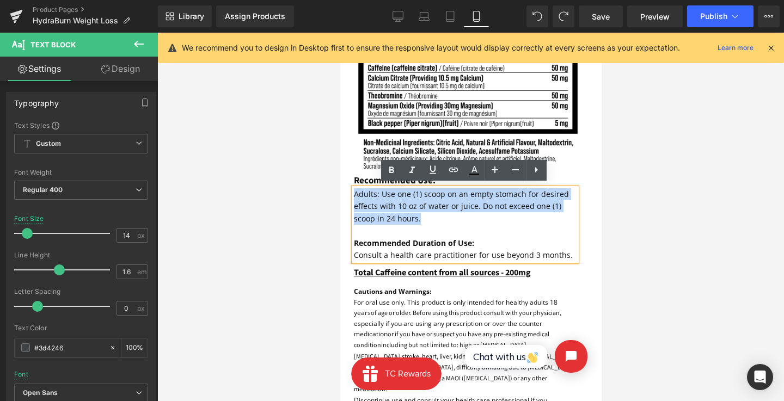
drag, startPoint x: 429, startPoint y: 217, endPoint x: 339, endPoint y: 179, distance: 97.9
click at [340, 179] on html "Skip to content Search Home Supplements PRE WORKOUT CARAMEL CANDY APPLE - LIMIT…" at bounding box center [470, 243] width 261 height 3039
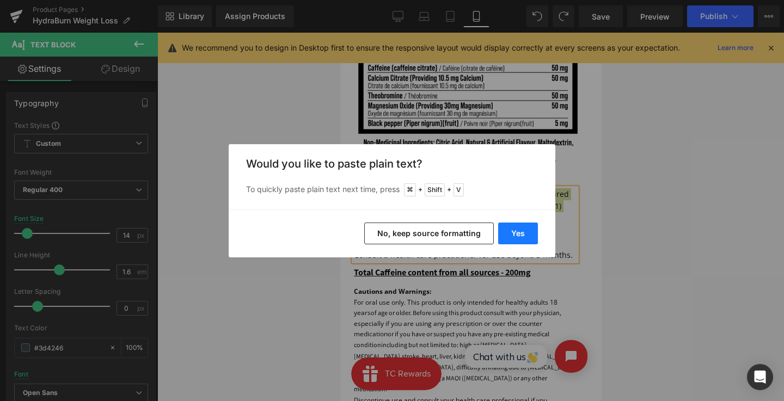
click at [507, 232] on button "Yes" at bounding box center [518, 234] width 40 height 22
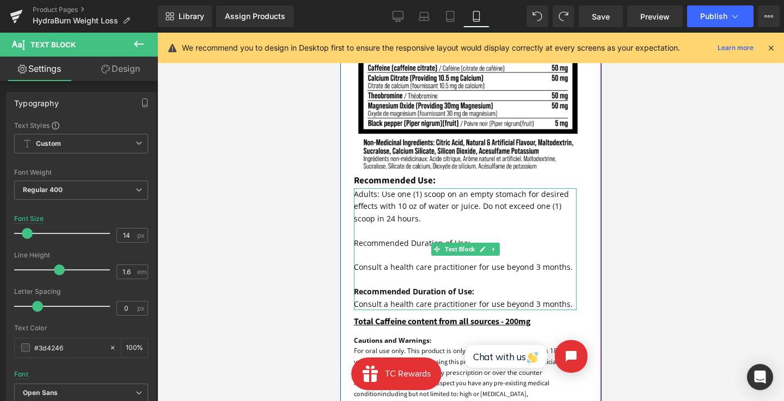
click at [476, 276] on p at bounding box center [464, 280] width 223 height 12
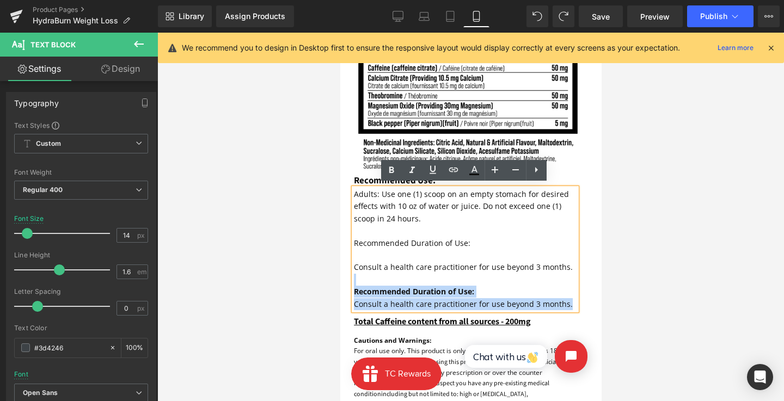
drag, startPoint x: 566, startPoint y: 266, endPoint x: 352, endPoint y: 245, distance: 215.6
click at [353, 245] on div "Adults: Use one (1) scoop on an empty stomach for desired effects with 10 oz of…" at bounding box center [464, 249] width 223 height 122
click at [353, 245] on font "Recommended Duration of Use:" at bounding box center [411, 243] width 117 height 10
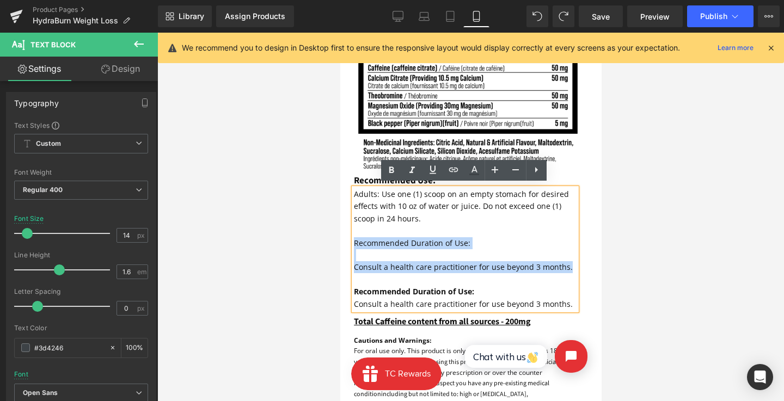
drag, startPoint x: 353, startPoint y: 241, endPoint x: 566, endPoint y: 268, distance: 214.7
click at [566, 268] on div "Adults: Use one (1) scoop on an empty stomach for desired effects with 10 oz of…" at bounding box center [464, 249] width 223 height 122
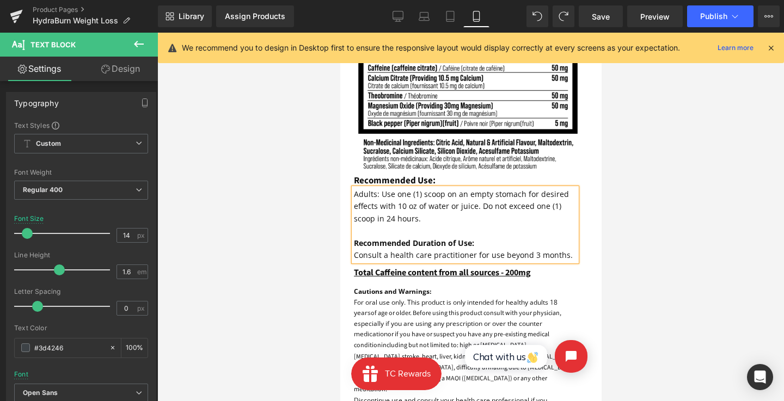
click at [691, 243] on div at bounding box center [470, 217] width 627 height 369
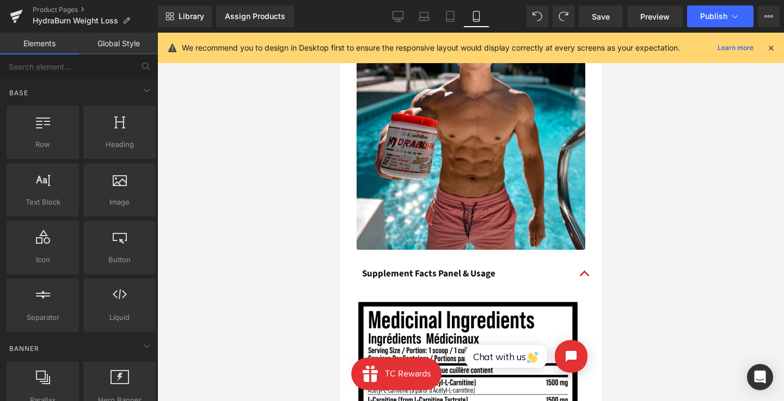
scroll to position [787, 0]
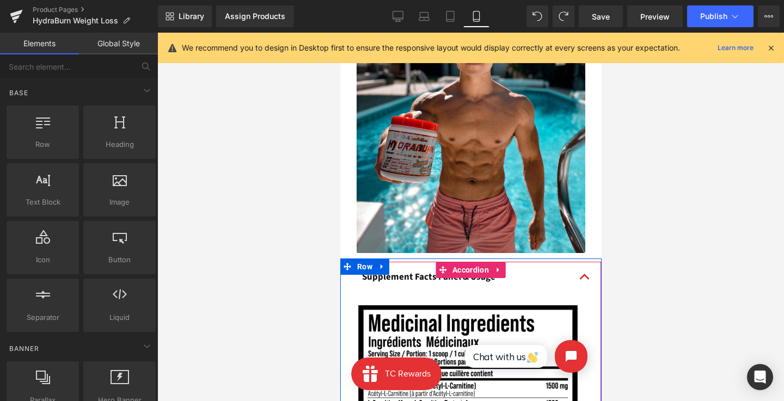
click at [576, 276] on button "button" at bounding box center [584, 277] width 22 height 31
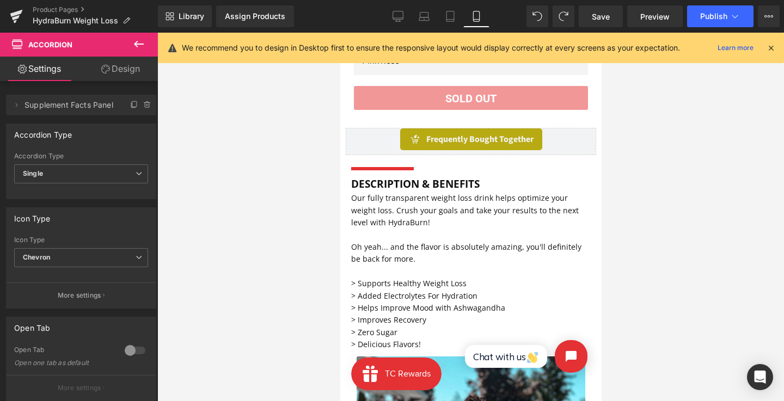
scroll to position [379, 0]
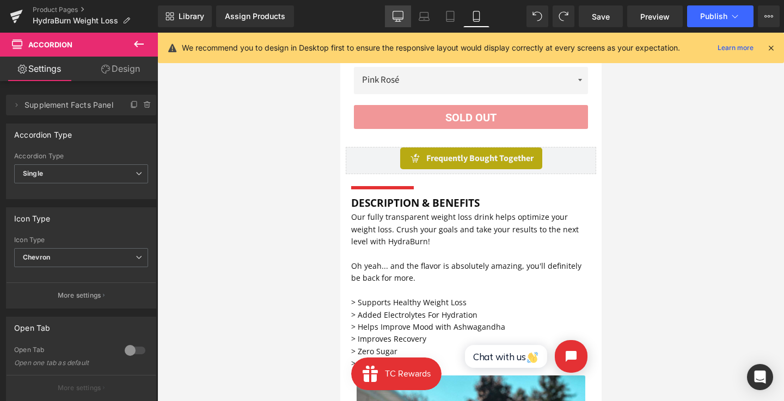
click at [394, 7] on link "Desktop" at bounding box center [398, 16] width 26 height 22
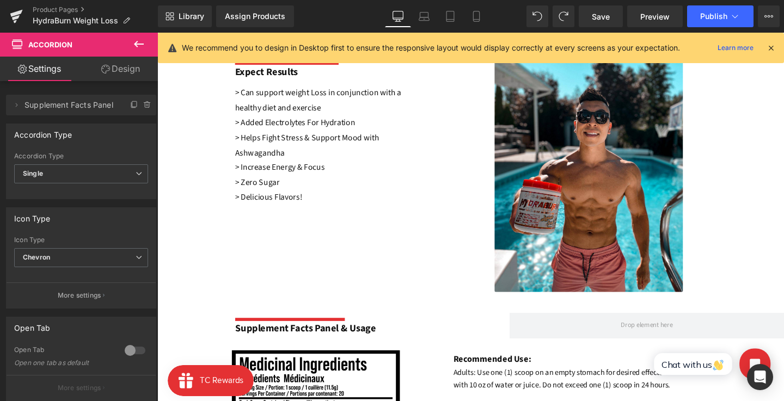
scroll to position [0, 0]
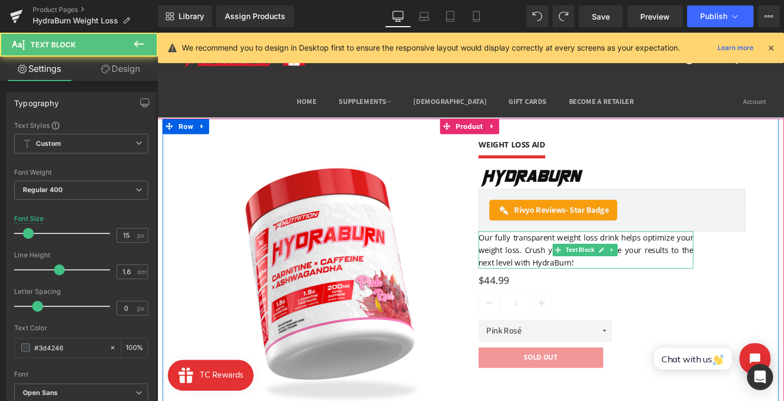
click at [539, 260] on font "Our fully transparent weight loss drink helps optimize your weight loss. Crush …" at bounding box center [608, 261] width 226 height 37
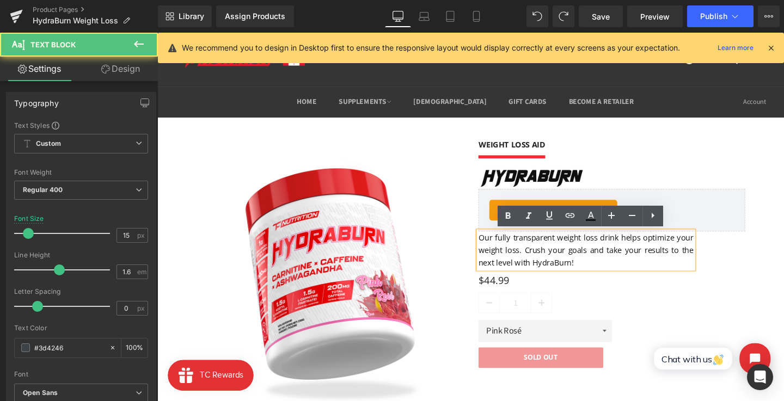
click at [539, 260] on font "Our fully transparent weight loss drink helps optimize your weight loss. Crush …" at bounding box center [608, 261] width 226 height 37
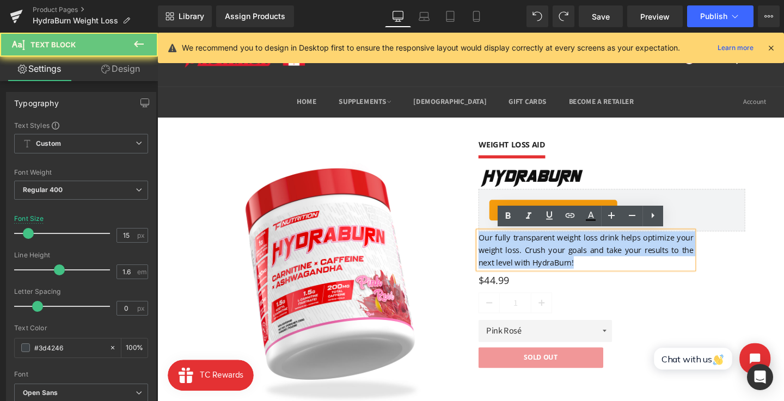
click at [539, 260] on font "Our fully transparent weight loss drink helps optimize your weight loss. Crush …" at bounding box center [608, 261] width 226 height 37
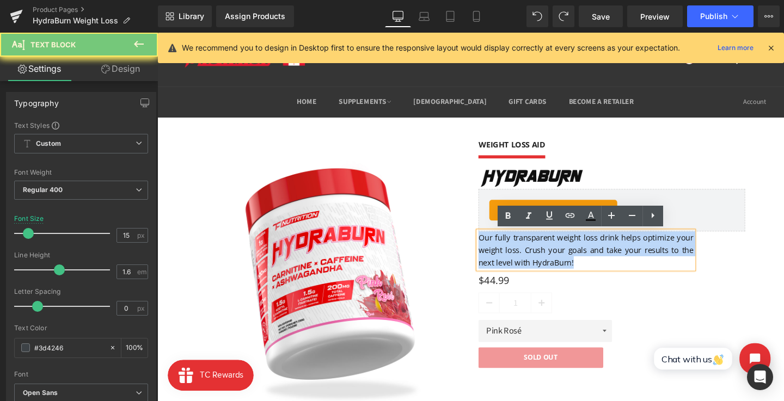
copy font "Our fully transparent weight loss drink helps optimize your weight loss. Crush …"
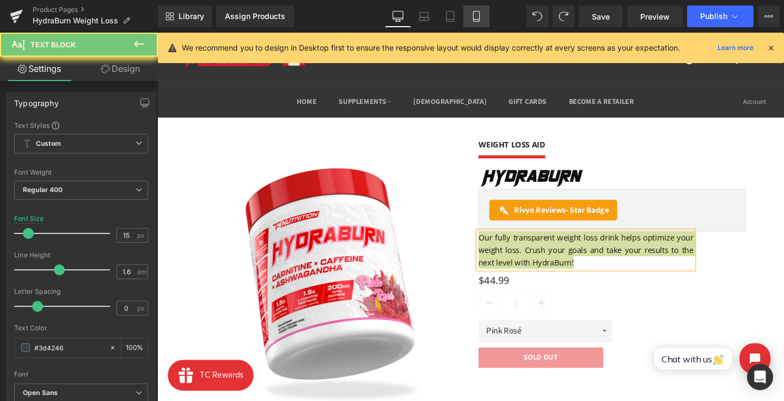
click at [474, 16] on icon at bounding box center [476, 16] width 11 height 11
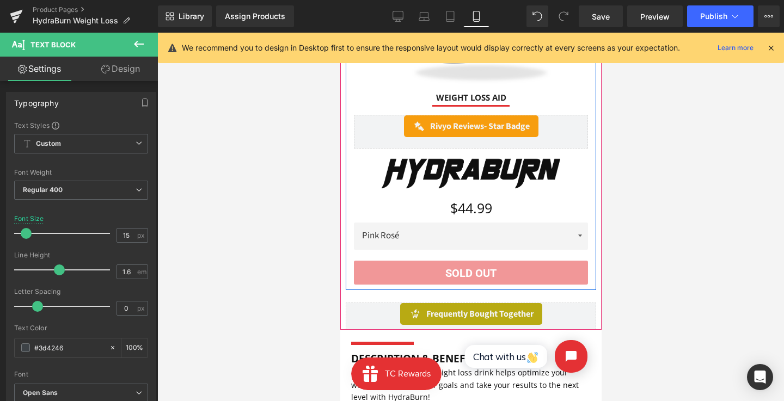
scroll to position [363, 0]
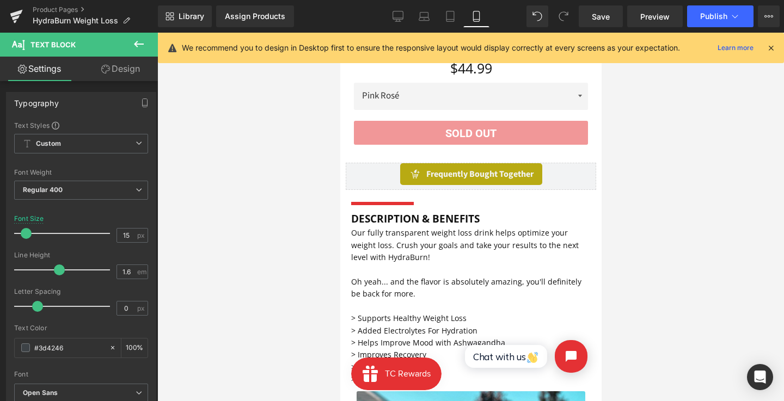
click at [451, 240] on font "Our fully transparent weight loss drink helps optimize your weight loss. Crush …" at bounding box center [465, 245] width 228 height 35
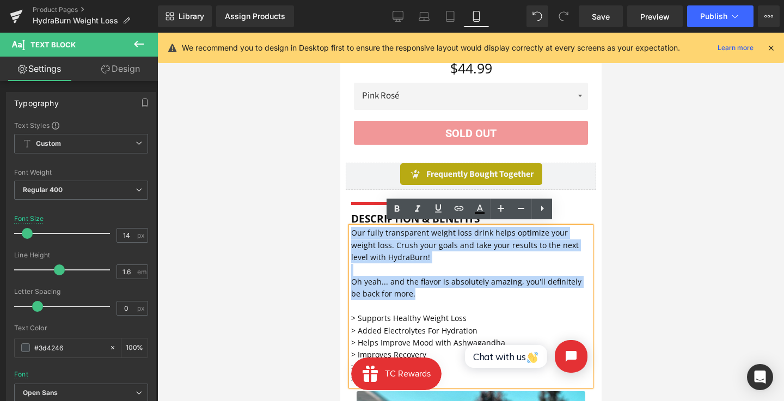
drag, startPoint x: 406, startPoint y: 285, endPoint x: 337, endPoint y: 224, distance: 92.6
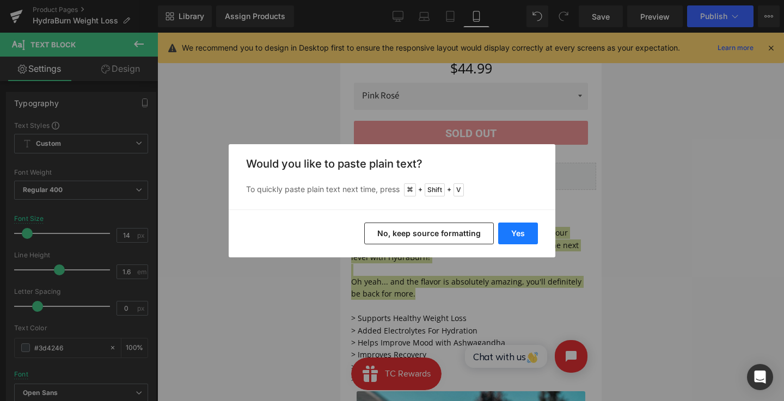
click at [508, 232] on button "Yes" at bounding box center [518, 234] width 40 height 22
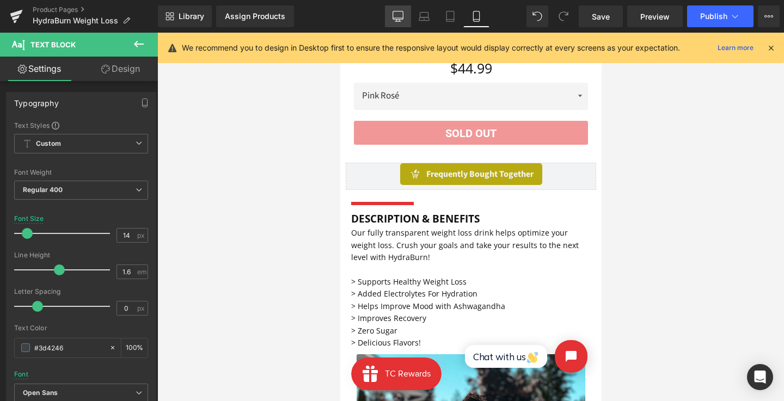
click at [401, 23] on link "Desktop" at bounding box center [398, 16] width 26 height 22
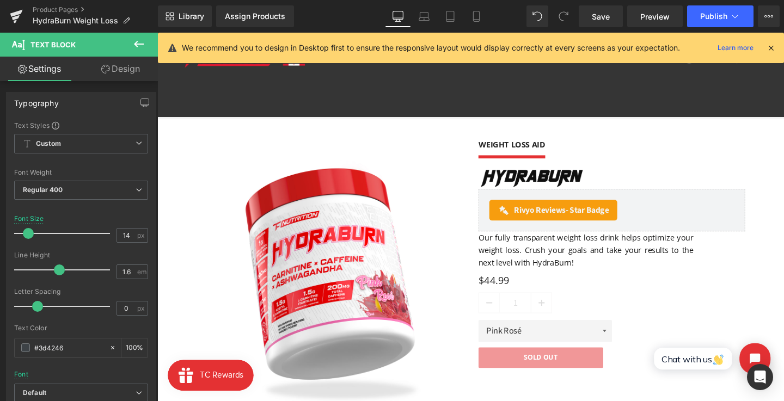
scroll to position [400, 0]
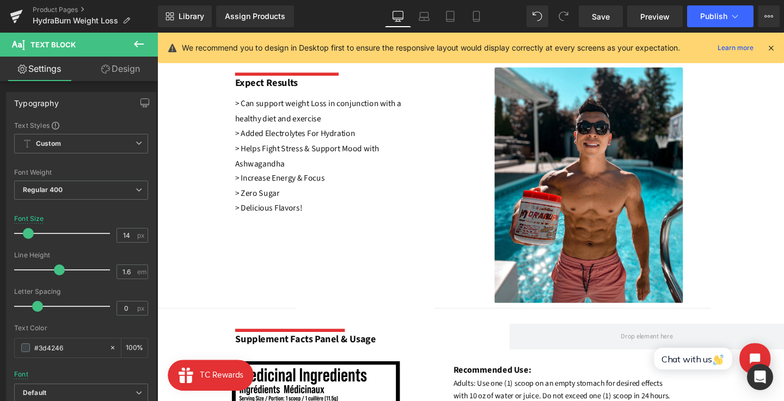
click at [294, 156] on font "> Helps Fight Stress & Support Mood with Ashwagandha" at bounding box center [314, 163] width 151 height 28
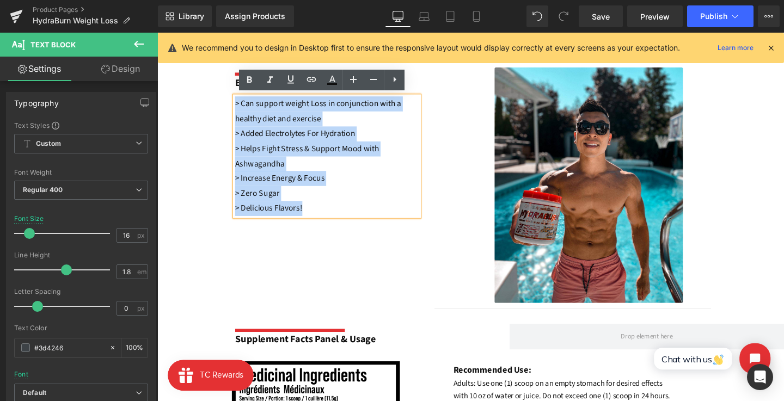
drag, startPoint x: 319, startPoint y: 213, endPoint x: 228, endPoint y: 105, distance: 141.8
click at [228, 105] on div "Separator Expect Results Text Block > Can support weight Loss in conjunction wi…" at bounding box center [486, 188] width 659 height 270
copy div "> Can support weight Loss in conjunction with a healthy diet and exercise > Add…"
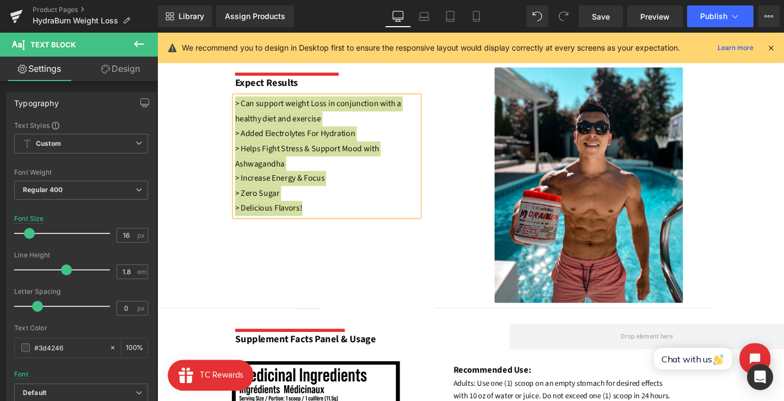
click at [484, 15] on link "Mobile" at bounding box center [476, 16] width 26 height 22
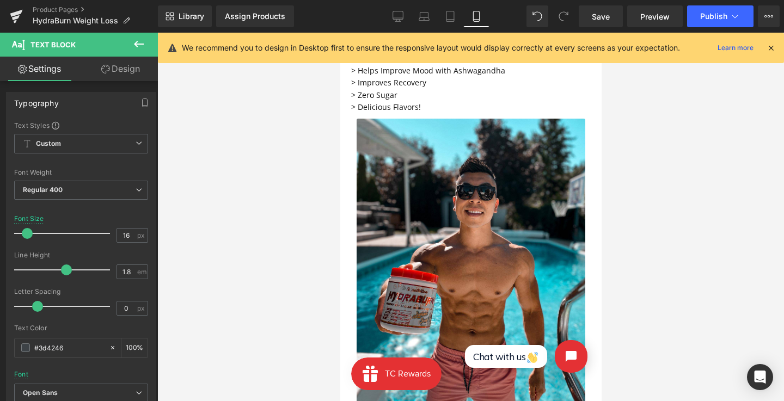
scroll to position [491, 0]
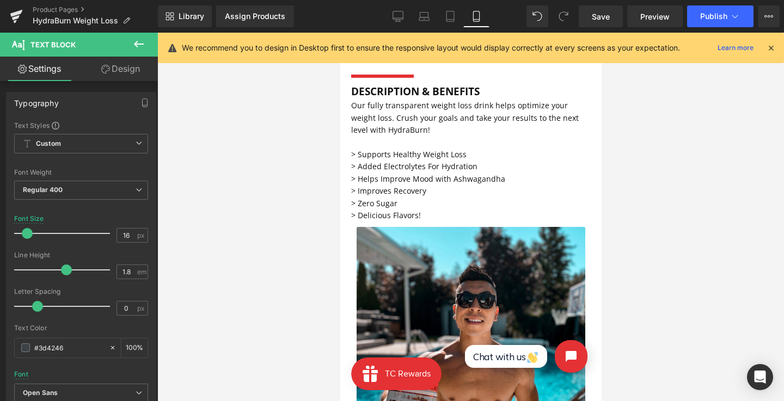
click at [418, 174] on font "> Helps Improve Mood with Ashwagandha" at bounding box center [428, 179] width 154 height 10
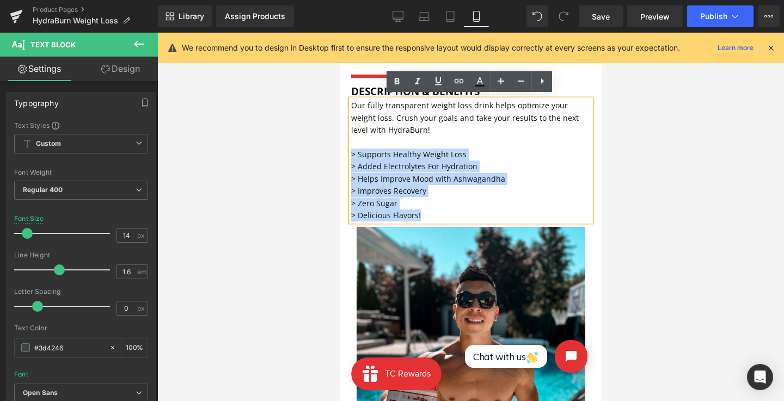
drag, startPoint x: 345, startPoint y: 161, endPoint x: 343, endPoint y: 148, distance: 13.8
click at [343, 148] on div "Separator DESCRIPTION & BENEFITS Text Block Our fully transparent weight loss d…" at bounding box center [470, 291] width 261 height 444
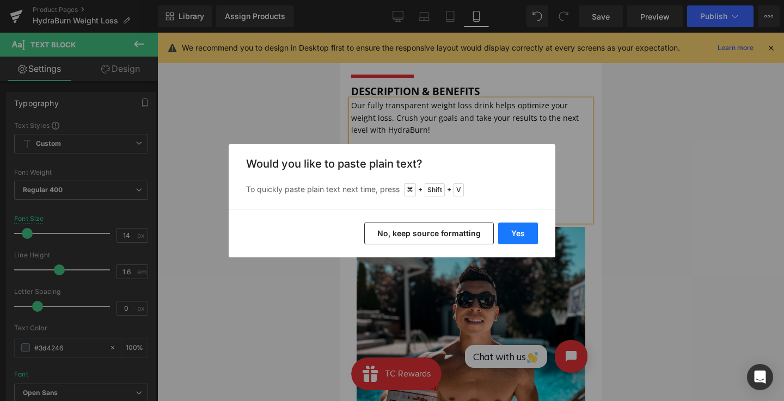
click at [515, 228] on button "Yes" at bounding box center [518, 234] width 40 height 22
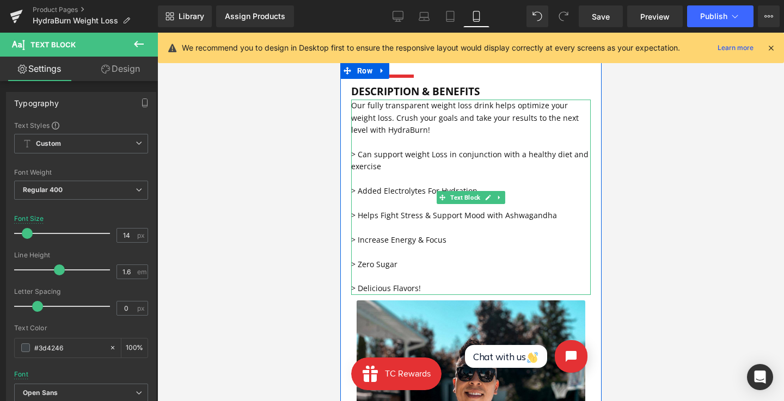
click at [380, 166] on p "> Can support weight Loss in conjunction with a healthy diet and exercise" at bounding box center [471, 161] width 240 height 25
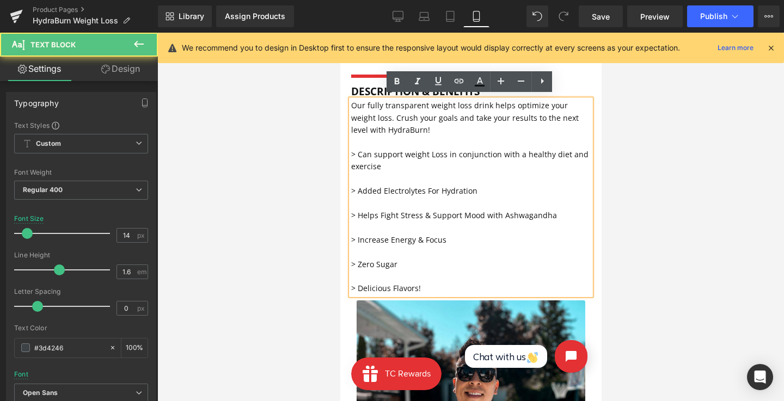
click at [373, 179] on p at bounding box center [471, 179] width 240 height 12
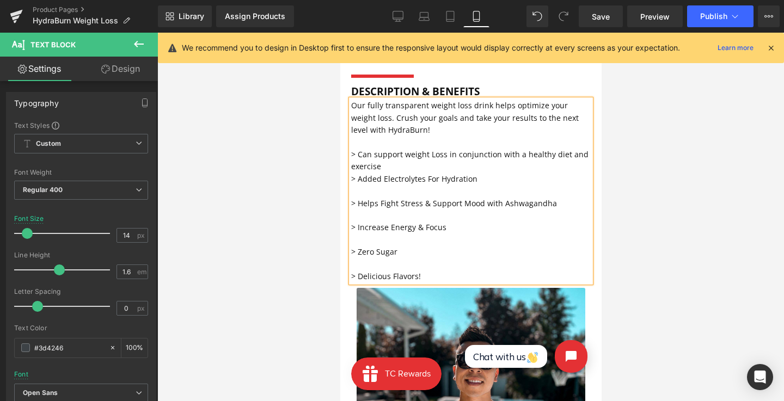
click at [371, 190] on p at bounding box center [471, 191] width 240 height 12
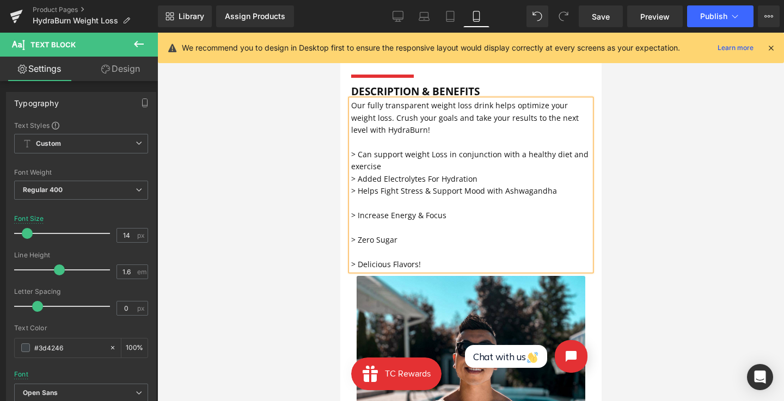
click at [369, 198] on p at bounding box center [471, 204] width 240 height 12
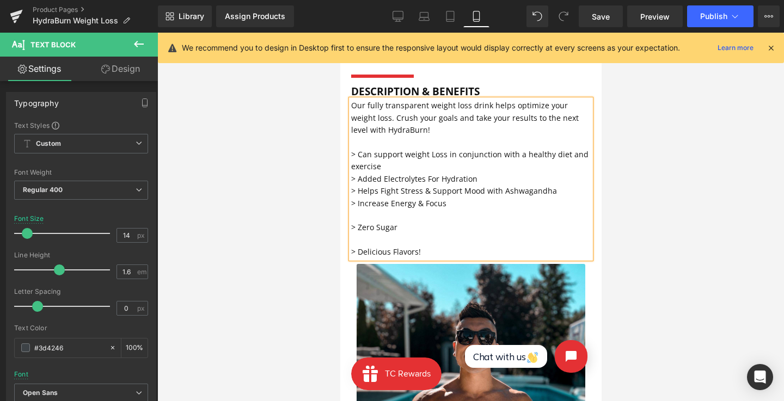
click at [371, 211] on p at bounding box center [471, 216] width 240 height 12
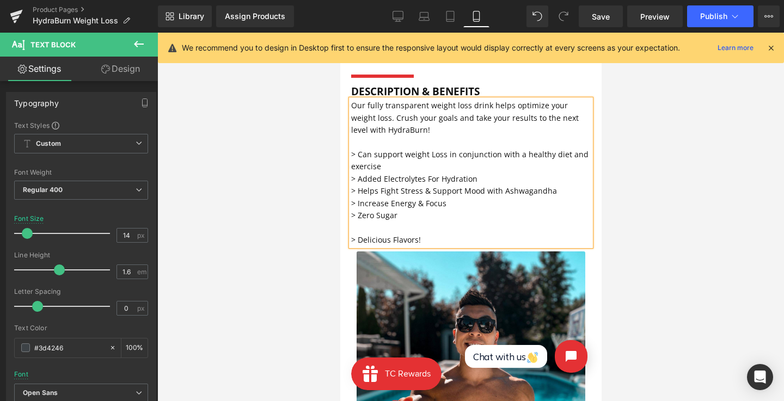
click at [370, 227] on p at bounding box center [471, 228] width 240 height 12
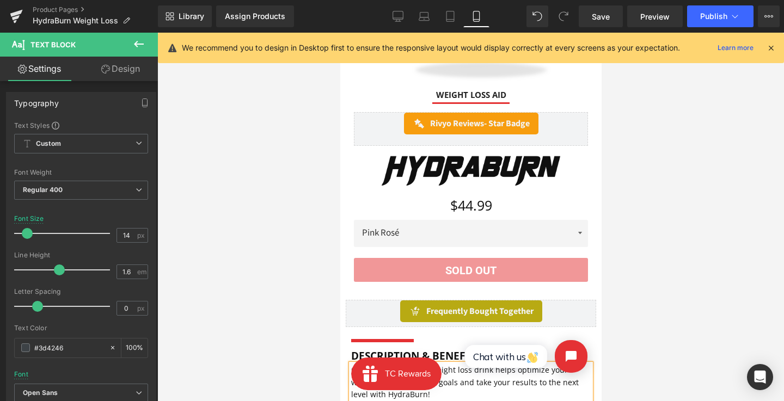
scroll to position [0, 0]
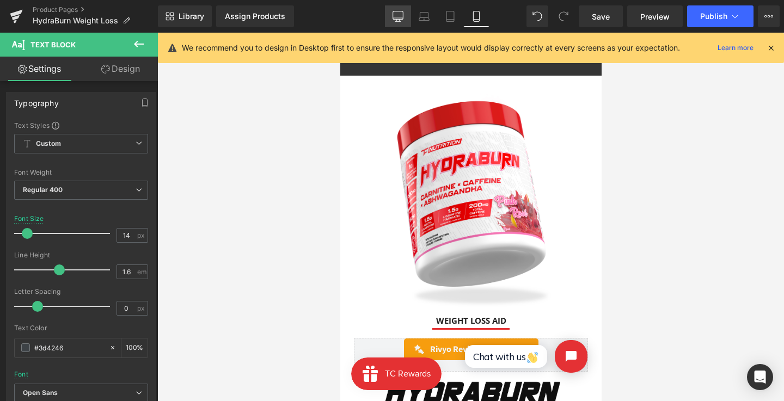
click at [398, 19] on icon at bounding box center [398, 15] width 10 height 8
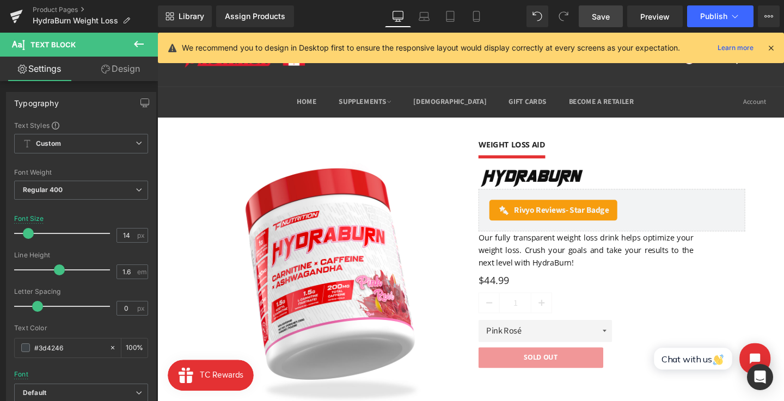
click at [603, 17] on span "Save" at bounding box center [601, 16] width 18 height 11
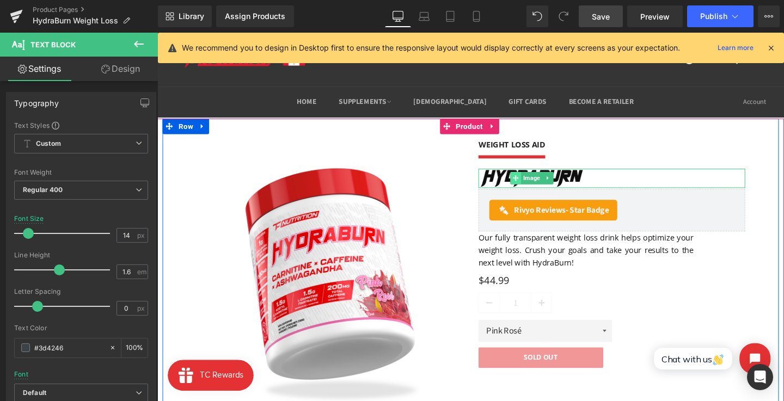
click at [534, 191] on span at bounding box center [533, 185] width 11 height 13
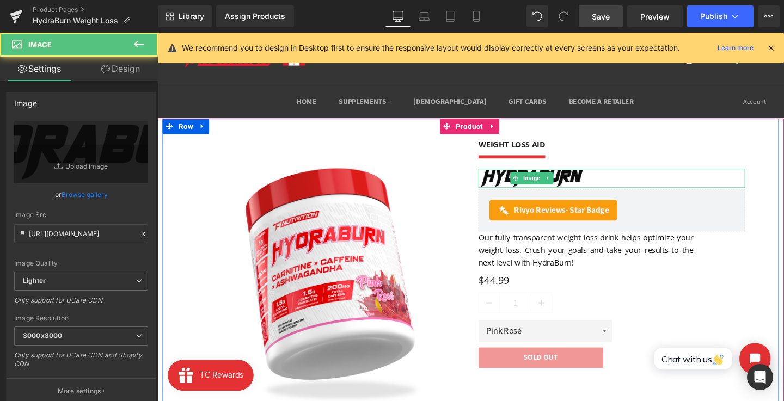
click at [508, 191] on img at bounding box center [551, 186] width 112 height 20
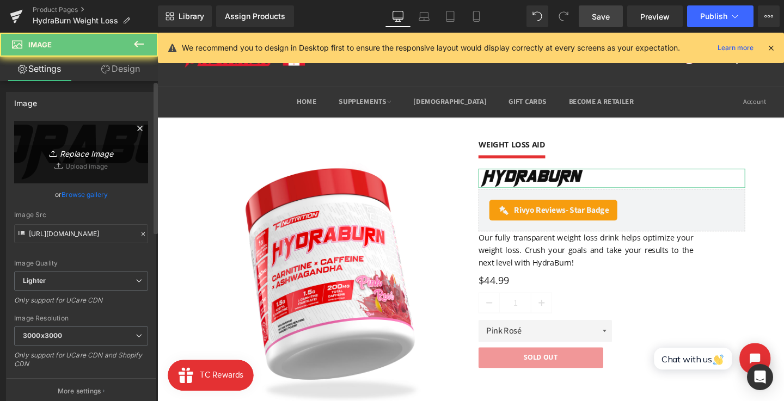
click at [78, 168] on link "Replace Image" at bounding box center [81, 152] width 134 height 63
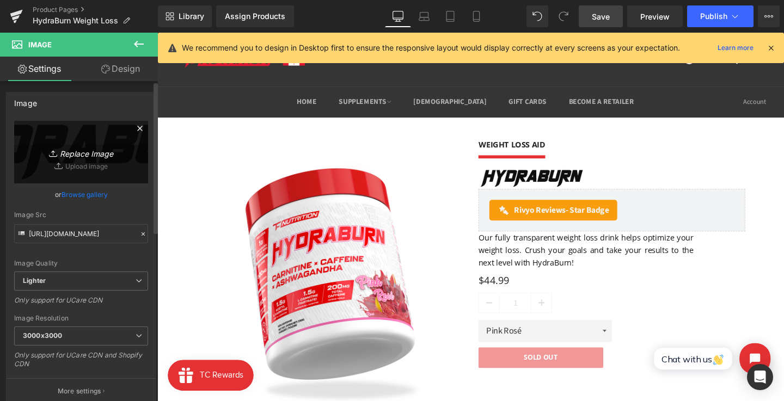
type input "C:\fakepath\Group 106.png"
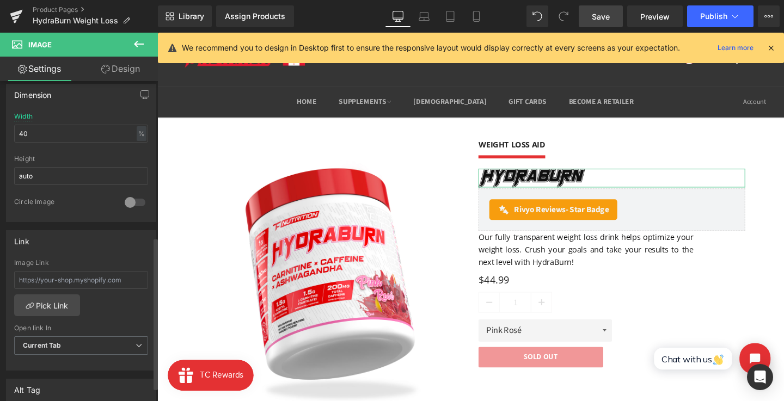
scroll to position [305, 0]
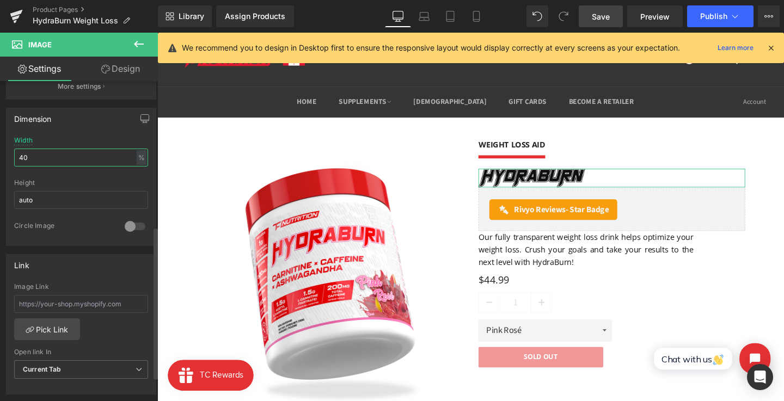
click at [41, 152] on input "40" at bounding box center [81, 158] width 134 height 18
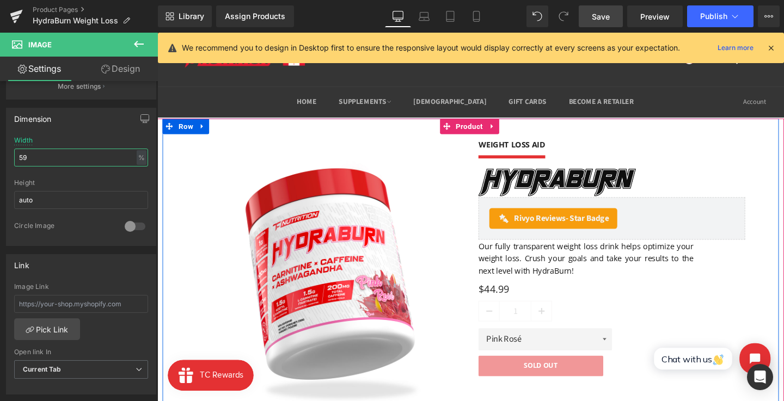
type input "60"
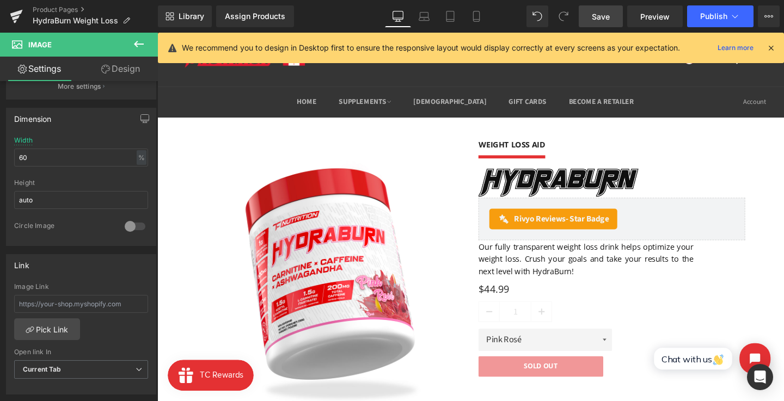
click at [588, 19] on link "Save" at bounding box center [601, 16] width 44 height 22
click at [478, 20] on icon at bounding box center [476, 20] width 6 height 0
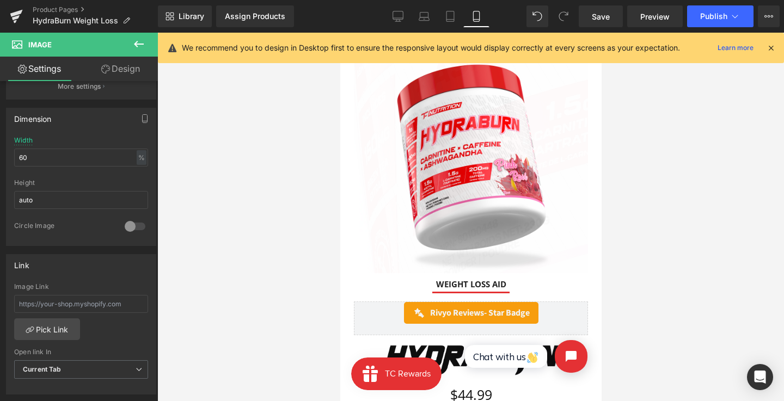
scroll to position [170, 0]
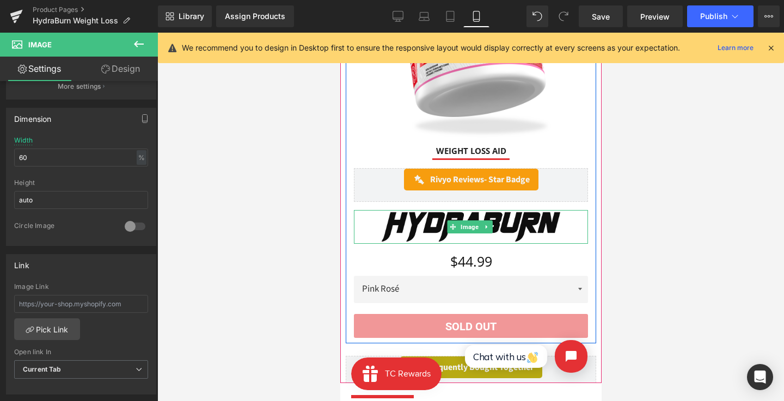
click at [456, 221] on span at bounding box center [452, 227] width 11 height 13
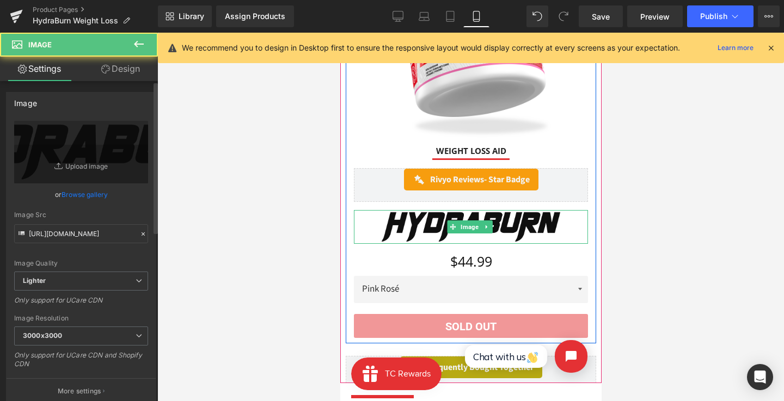
click at [70, 196] on link "Browse gallery" at bounding box center [85, 194] width 46 height 19
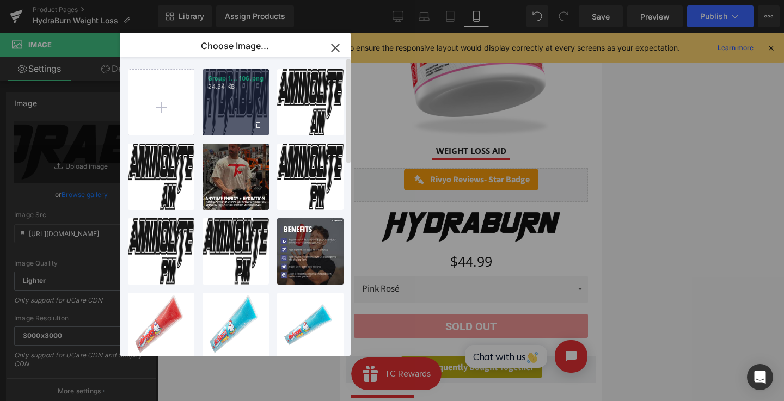
click at [217, 107] on div "Group 1... 106.png 24.34 KB" at bounding box center [236, 102] width 66 height 66
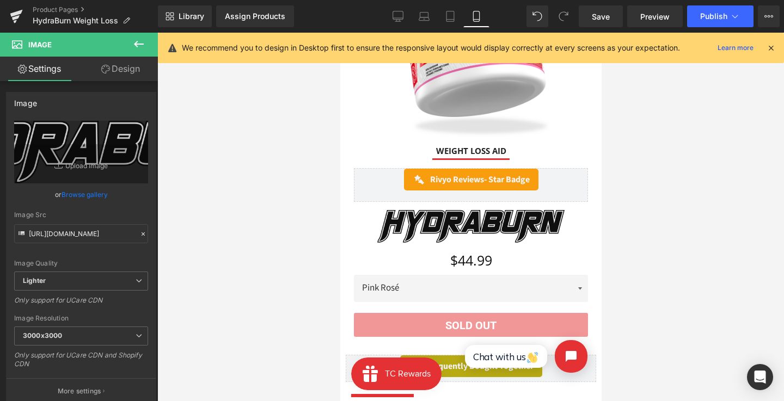
click at [305, 216] on div at bounding box center [470, 217] width 627 height 369
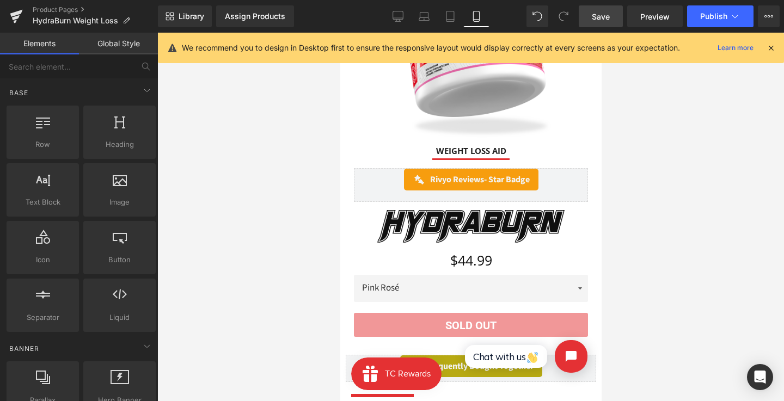
click at [600, 11] on span "Save" at bounding box center [601, 16] width 18 height 11
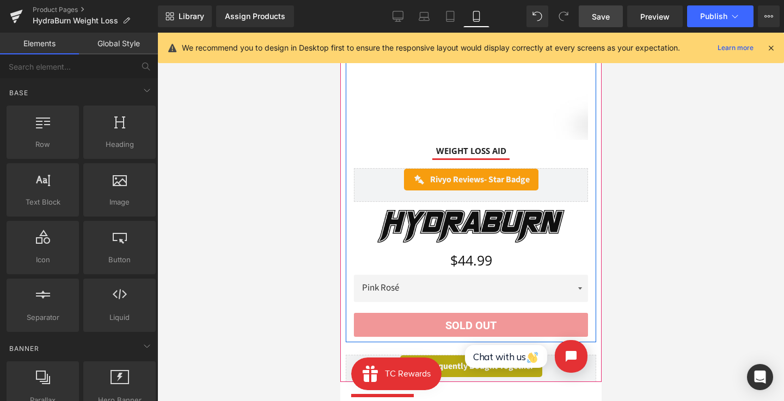
scroll to position [0, 0]
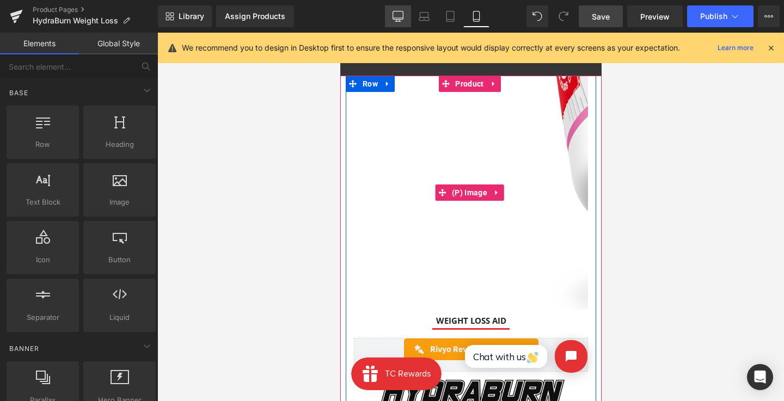
click at [395, 13] on icon at bounding box center [398, 16] width 11 height 11
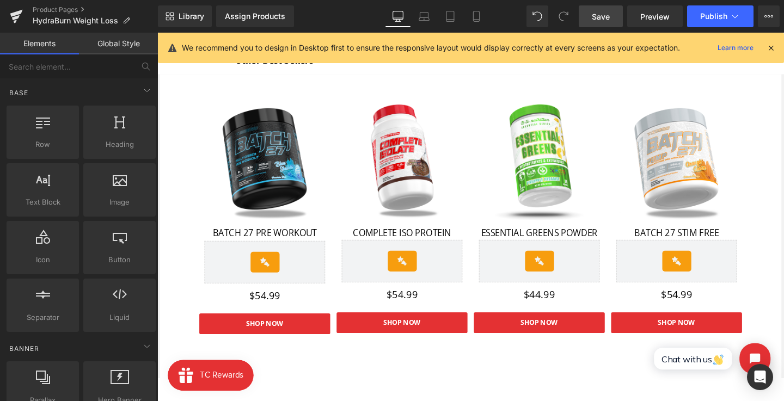
scroll to position [1026, 0]
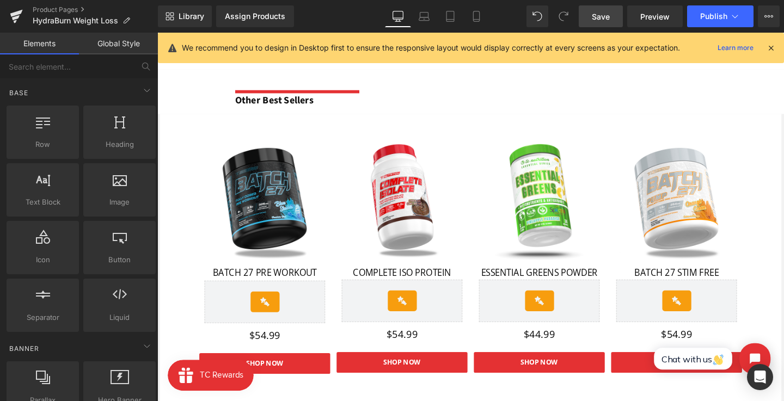
click at [408, 350] on span "Text Block" at bounding box center [409, 350] width 34 height 13
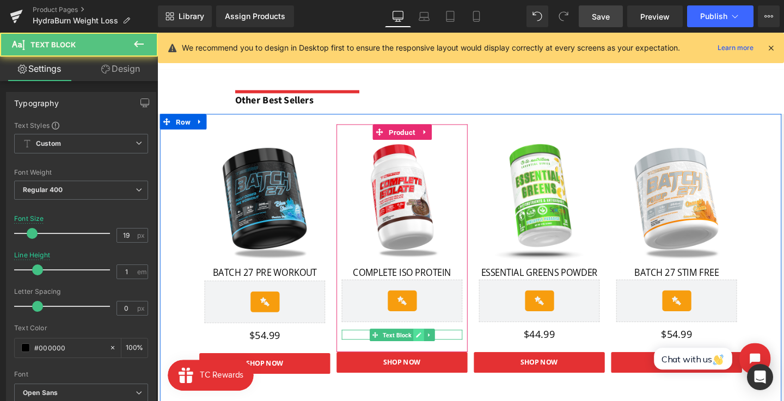
click at [429, 350] on icon at bounding box center [431, 350] width 5 height 5
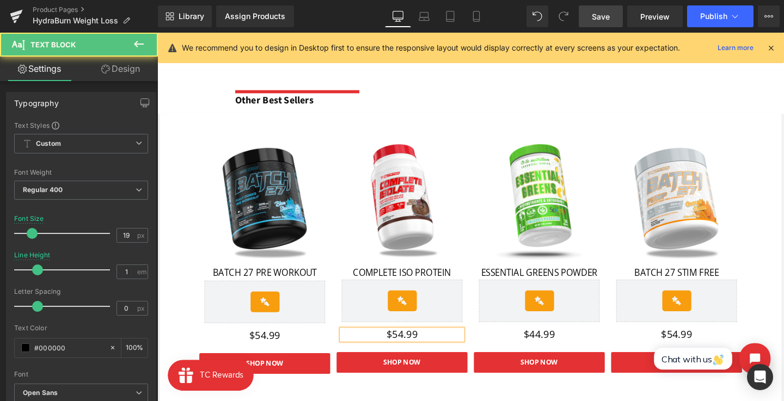
click at [414, 350] on p "$54.99" at bounding box center [414, 350] width 127 height 10
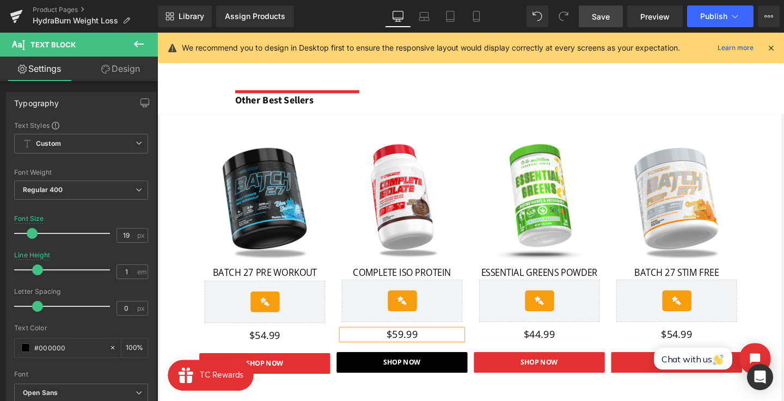
click at [407, 383] on div "SHOP NOW Button" at bounding box center [415, 380] width 138 height 22
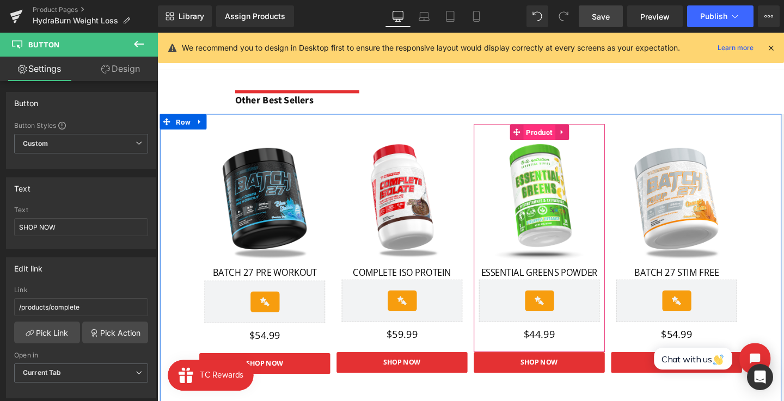
click at [550, 135] on span "Product" at bounding box center [559, 138] width 34 height 16
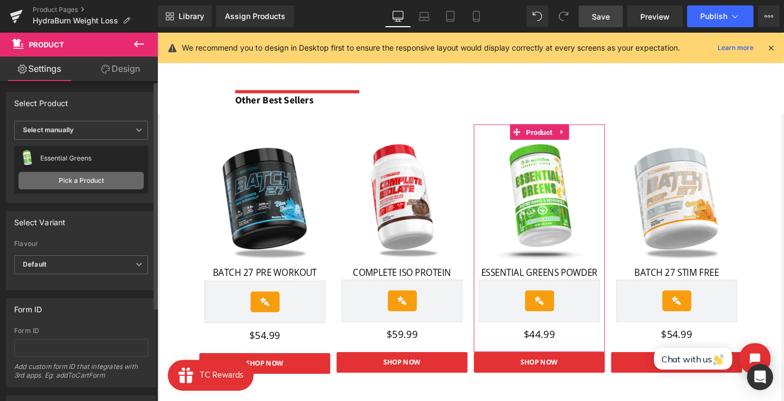
click at [82, 182] on link "Pick a Product" at bounding box center [81, 180] width 125 height 17
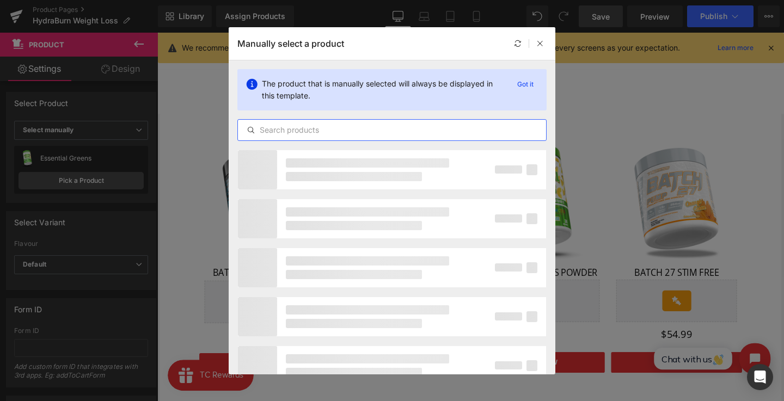
click at [293, 133] on input "text" at bounding box center [392, 130] width 308 height 13
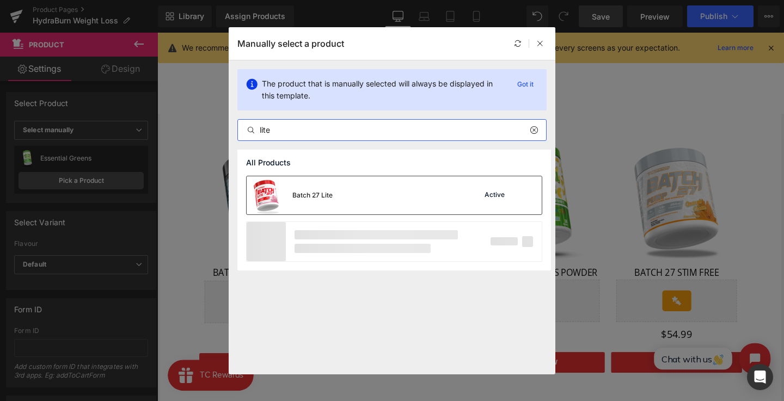
type input "lite"
click at [404, 199] on div "Batch 27 Lite Active" at bounding box center [394, 195] width 295 height 38
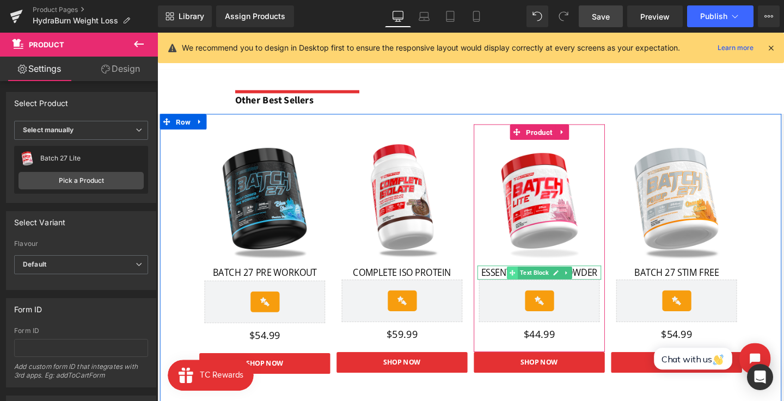
click at [525, 284] on span at bounding box center [530, 285] width 11 height 13
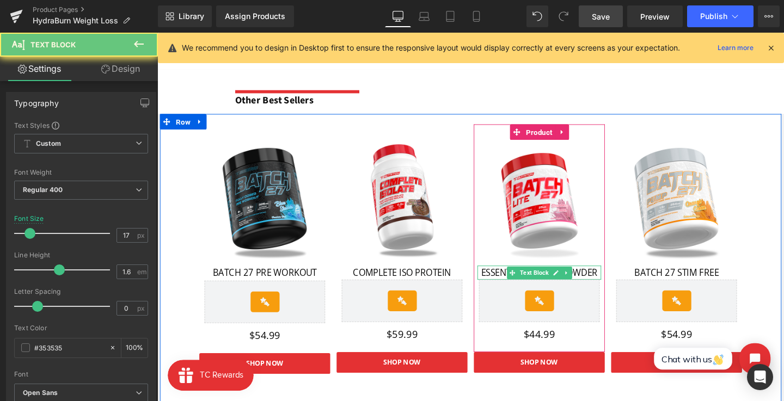
click at [512, 284] on span "ESSENTIAL GREENS POWDER" at bounding box center [559, 285] width 123 height 13
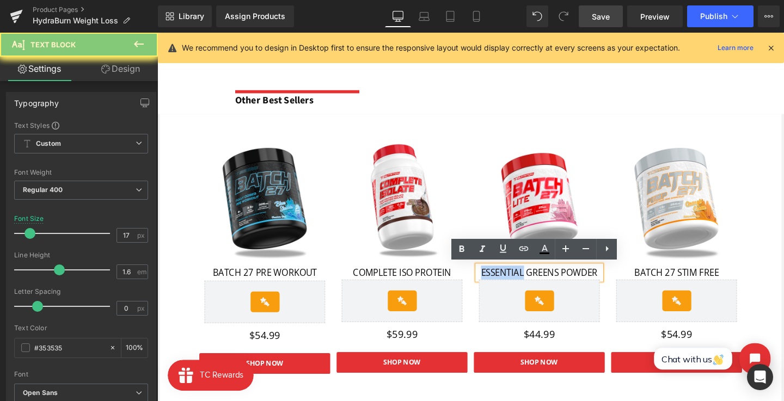
click at [512, 284] on span "ESSENTIAL GREENS POWDER" at bounding box center [559, 285] width 123 height 13
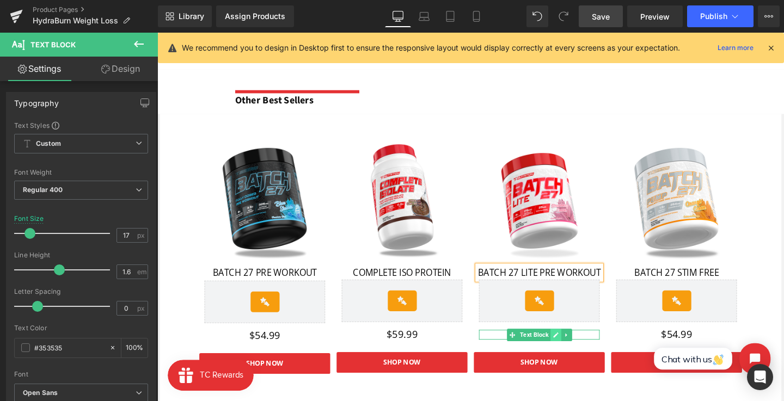
click at [571, 349] on link at bounding box center [576, 350] width 11 height 13
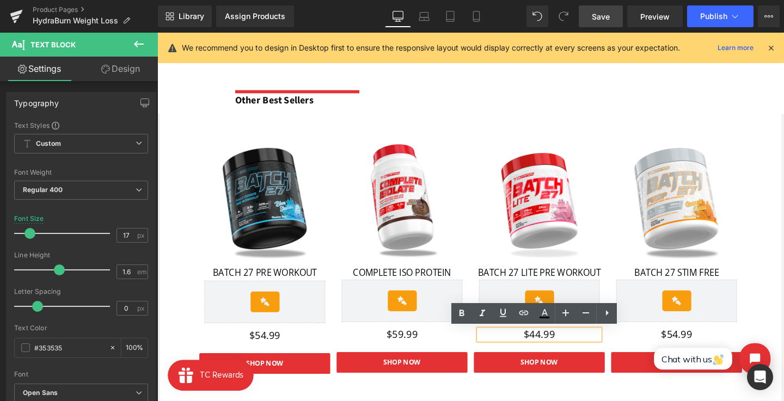
click at [559, 353] on p "$44.99" at bounding box center [559, 350] width 127 height 10
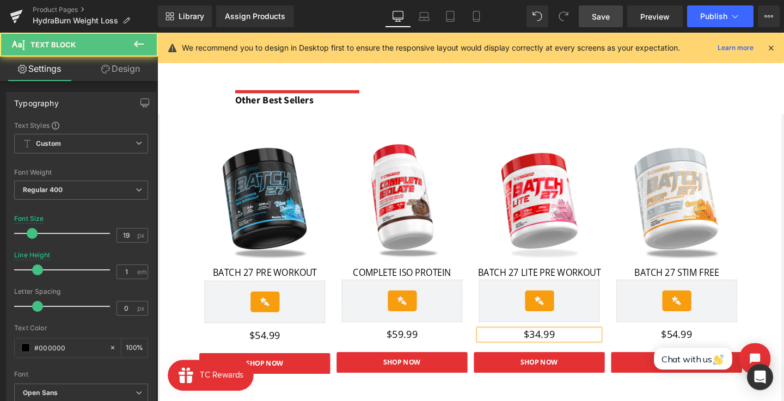
click at [561, 378] on span "Button" at bounding box center [559, 379] width 24 height 13
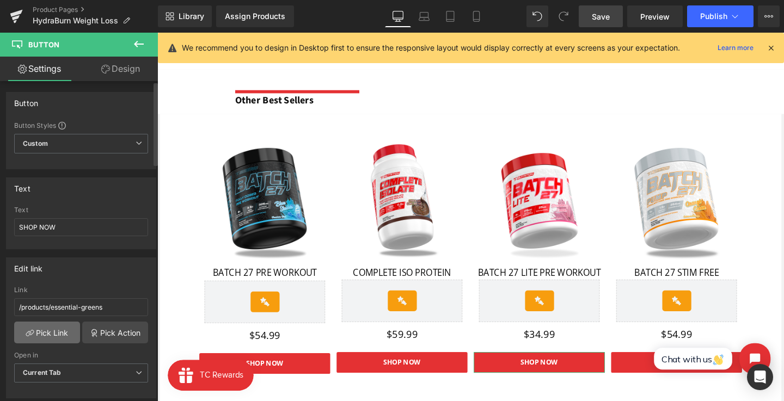
click at [41, 326] on link "Pick Link" at bounding box center [47, 333] width 66 height 22
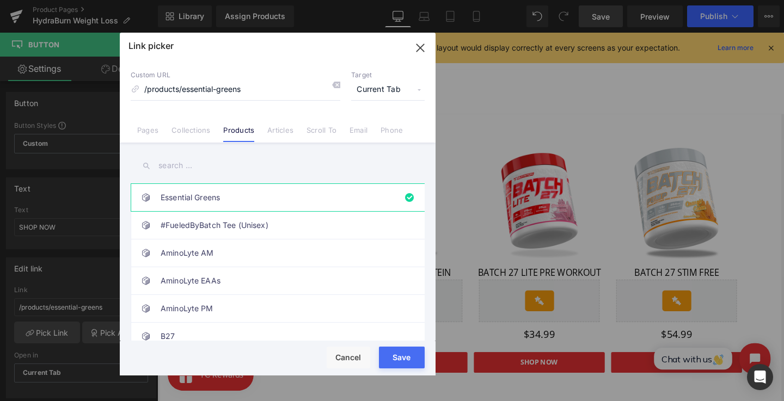
click at [214, 163] on input "text" at bounding box center [278, 166] width 294 height 25
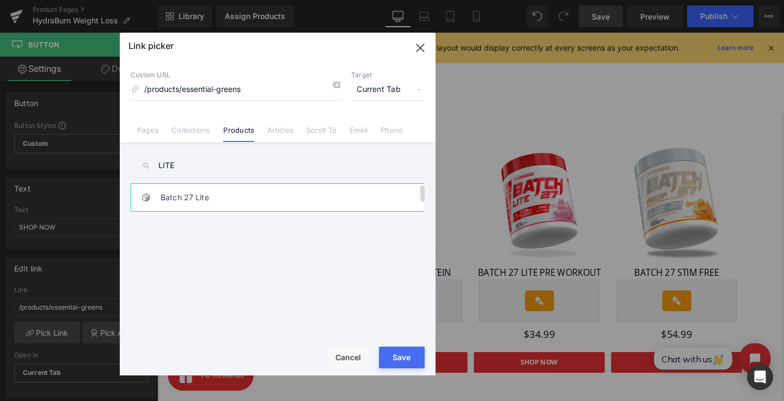
type input "LITE"
click at [222, 204] on link "Batch 27 Lite" at bounding box center [281, 197] width 240 height 27
click at [402, 351] on button "Save" at bounding box center [402, 358] width 46 height 22
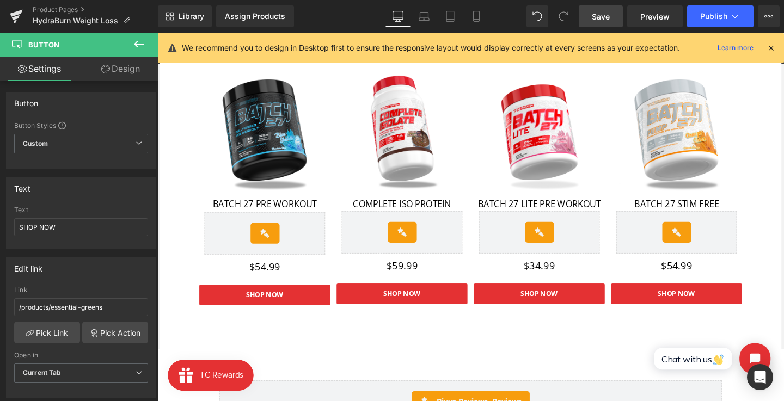
scroll to position [1021, 0]
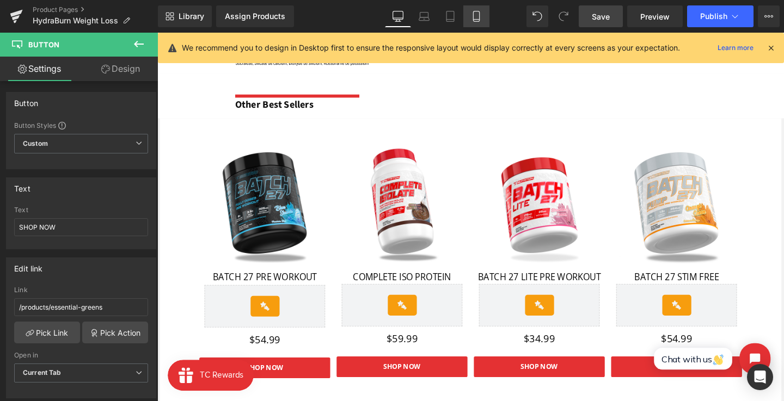
click at [475, 9] on link "Mobile" at bounding box center [476, 16] width 26 height 22
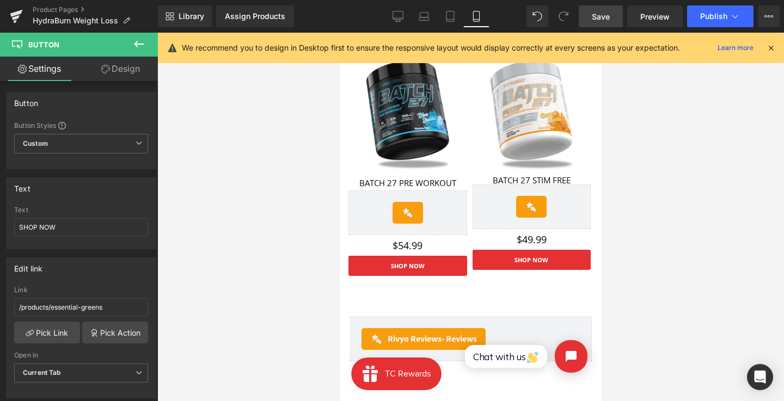
scroll to position [1016, 0]
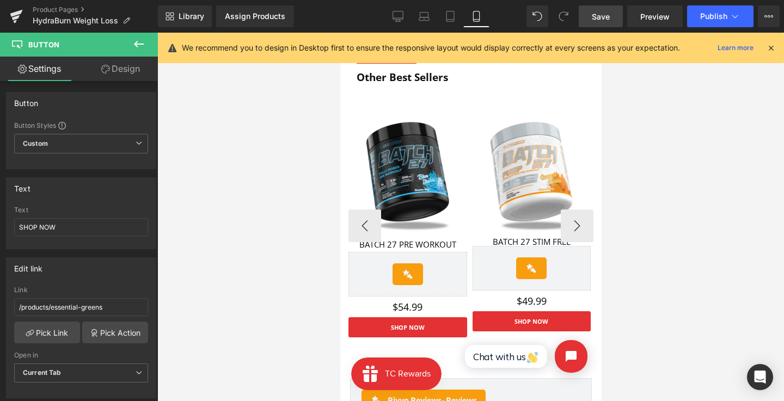
click at [526, 300] on div "$49.99 Text Block" at bounding box center [531, 301] width 119 height 10
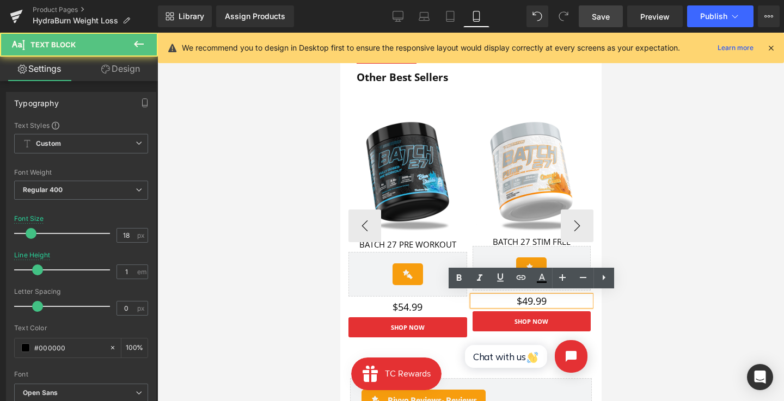
click at [528, 300] on p "$49.99" at bounding box center [531, 301] width 119 height 10
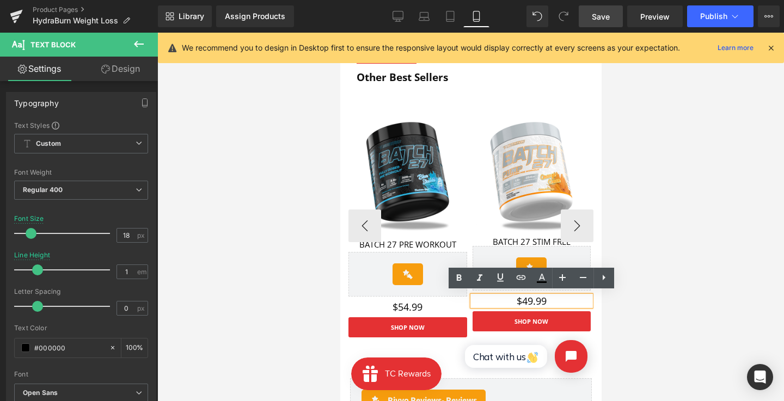
click at [530, 299] on p "$49.99" at bounding box center [531, 301] width 119 height 10
click at [528, 325] on div "SHOP NOW Button" at bounding box center [531, 321] width 119 height 20
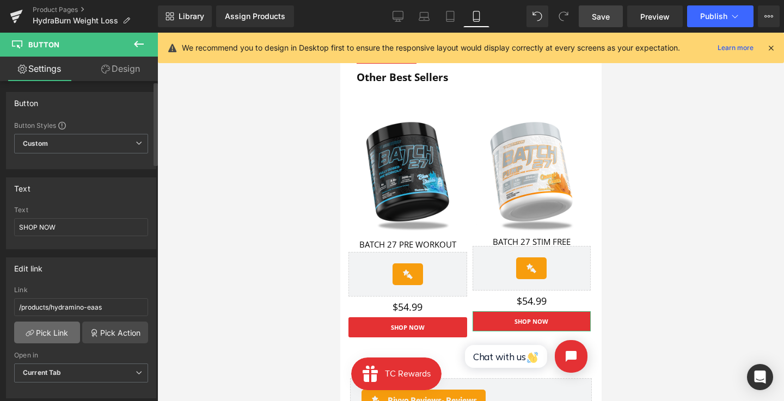
click at [54, 337] on link "Pick Link" at bounding box center [47, 333] width 66 height 22
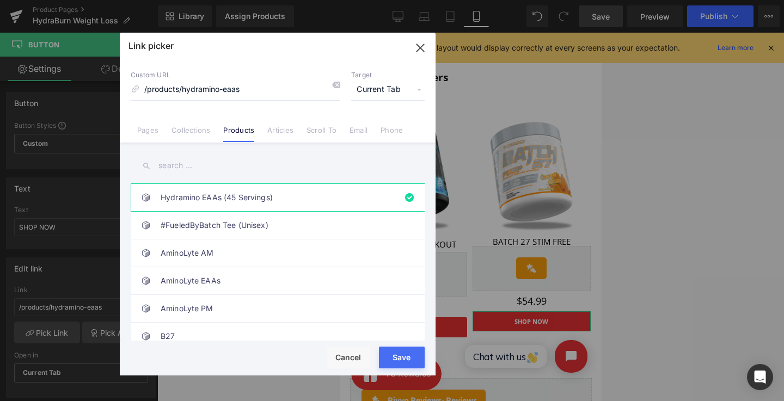
click at [236, 169] on input "text" at bounding box center [278, 166] width 294 height 25
type input "/products/hydramino-eaasst"
click at [207, 173] on input "text" at bounding box center [278, 166] width 294 height 25
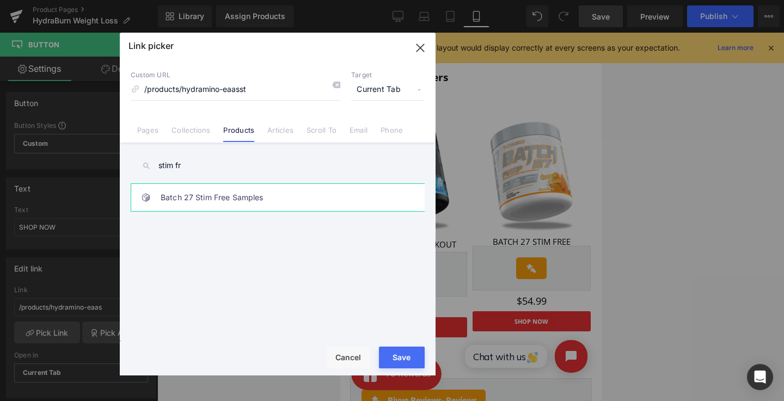
click at [194, 206] on link "Batch 27 Stim Free Samples" at bounding box center [281, 197] width 240 height 27
click at [207, 173] on input "stim fr" at bounding box center [278, 166] width 294 height 25
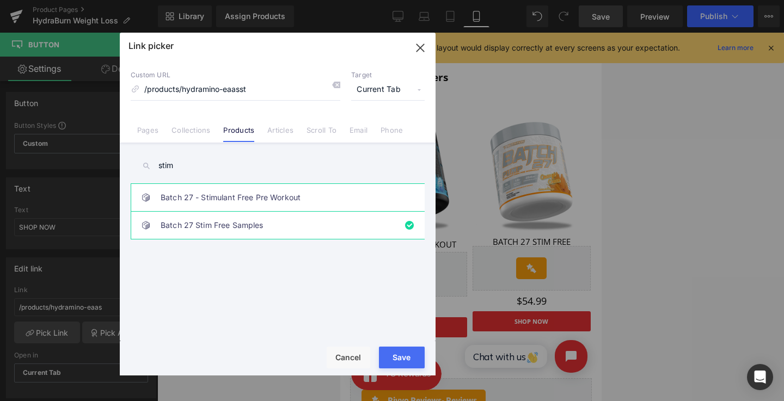
type input "stim"
click at [232, 193] on link "Batch 27 - Stimulant Free Pre Workout" at bounding box center [281, 197] width 240 height 27
click at [394, 0] on div "Button You are previewing how the will restyle your page. You can not edit Elem…" at bounding box center [392, 0] width 784 height 0
click at [401, 362] on div "Rendering Content" at bounding box center [392, 358] width 67 height 12
click at [402, 355] on div "Rendering Content" at bounding box center [392, 358] width 67 height 12
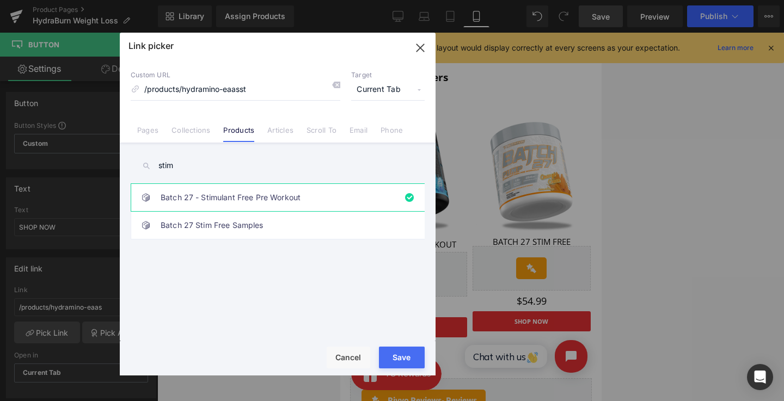
click at [409, 349] on button "Save" at bounding box center [402, 358] width 46 height 22
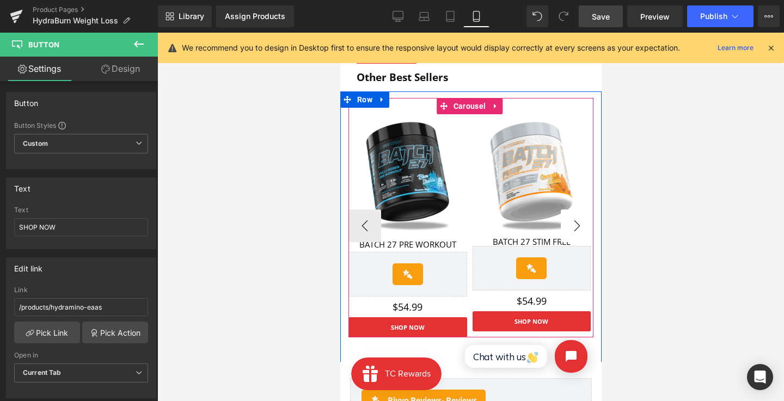
click at [571, 227] on button "›" at bounding box center [576, 226] width 33 height 33
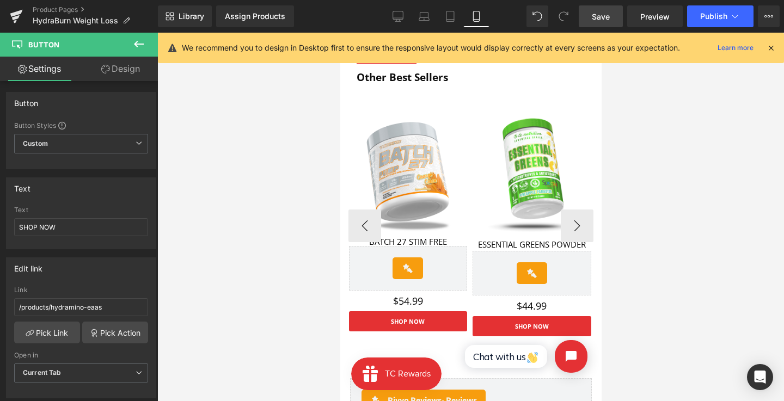
click at [527, 115] on div "Sale Off (P) Image ESSENTIAL GREENS POWDER Text Block Rivyo Reviews - Star Badg…" at bounding box center [531, 215] width 119 height 203
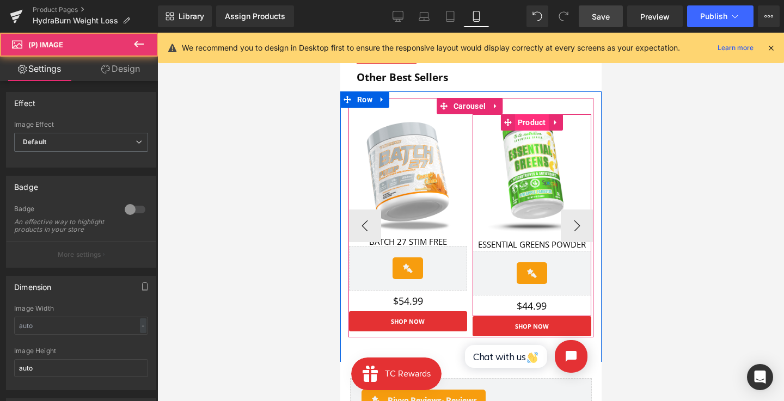
click at [527, 115] on span "Product" at bounding box center [532, 122] width 34 height 16
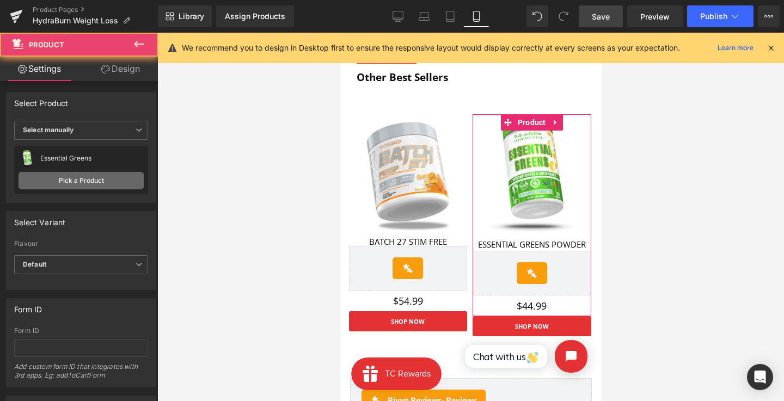
click at [82, 179] on link "Pick a Product" at bounding box center [81, 180] width 125 height 17
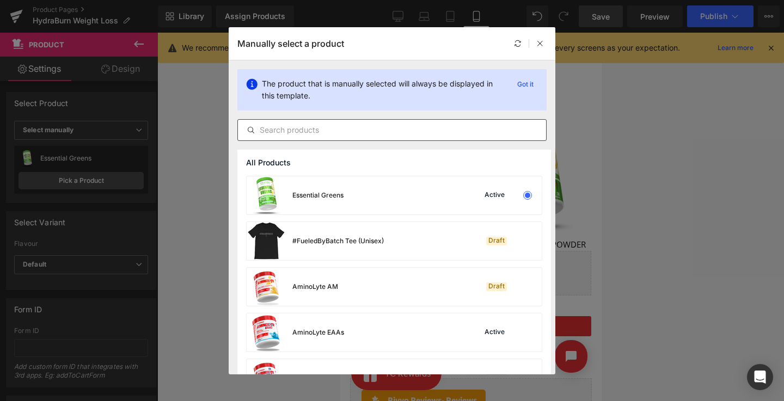
click at [316, 135] on input "text" at bounding box center [392, 130] width 308 height 13
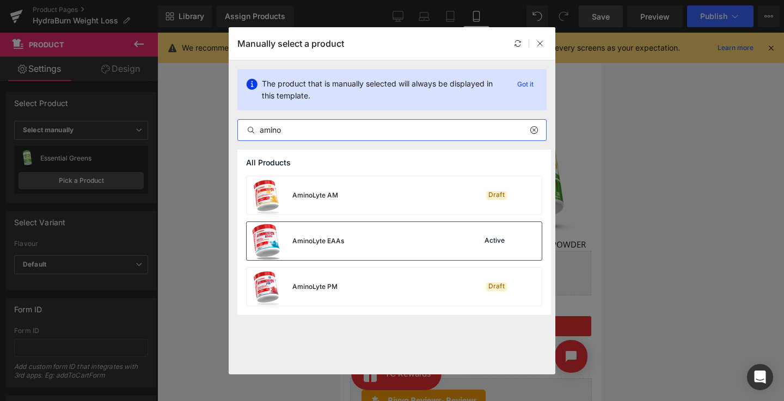
type input "amino"
click at [347, 253] on div "AminoLyte EAAs Active" at bounding box center [394, 241] width 295 height 38
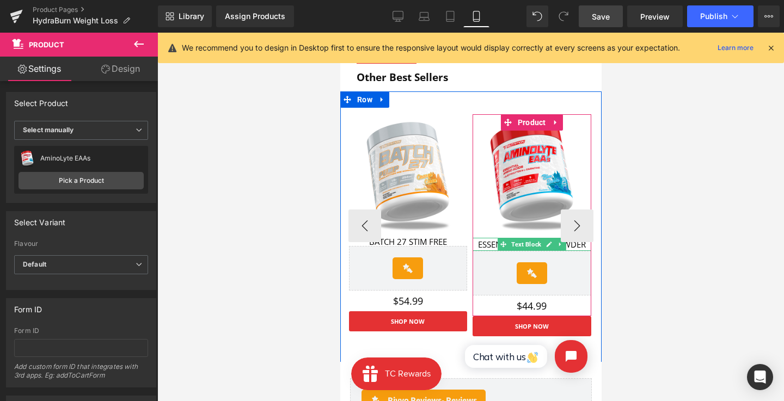
click at [490, 238] on div "ESSENTIAL GREENS POWDER Text Block" at bounding box center [531, 244] width 119 height 13
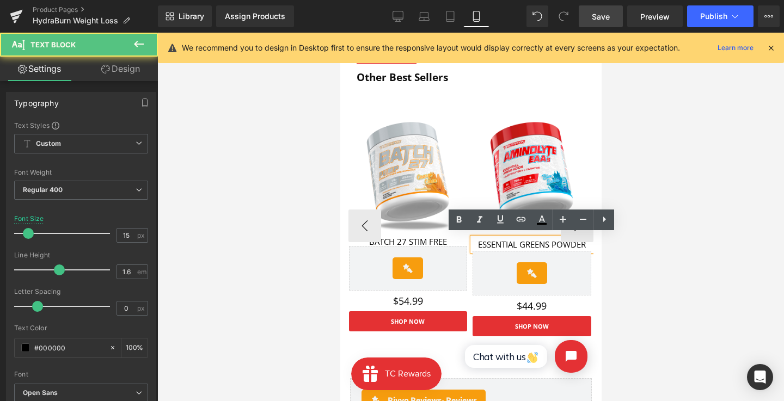
click at [487, 243] on p "ESSENTIAL GREENS POWDER" at bounding box center [531, 244] width 119 height 13
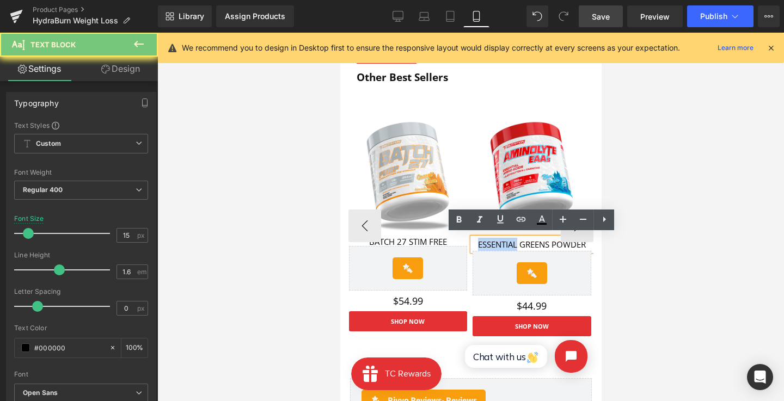
click at [487, 243] on p "ESSENTIAL GREENS POWDER" at bounding box center [531, 244] width 119 height 13
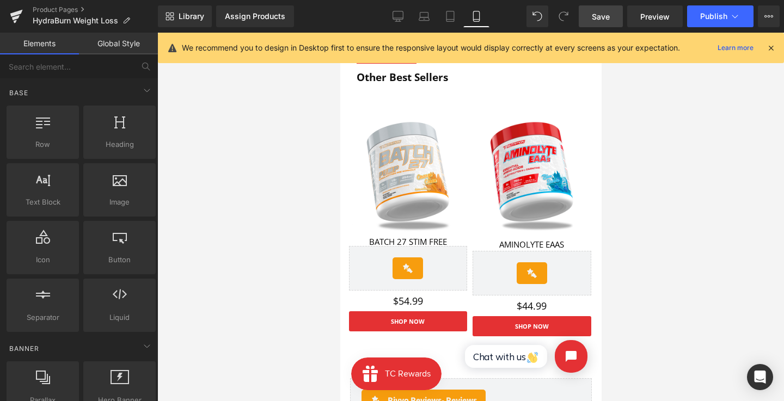
click at [632, 235] on div at bounding box center [470, 217] width 627 height 369
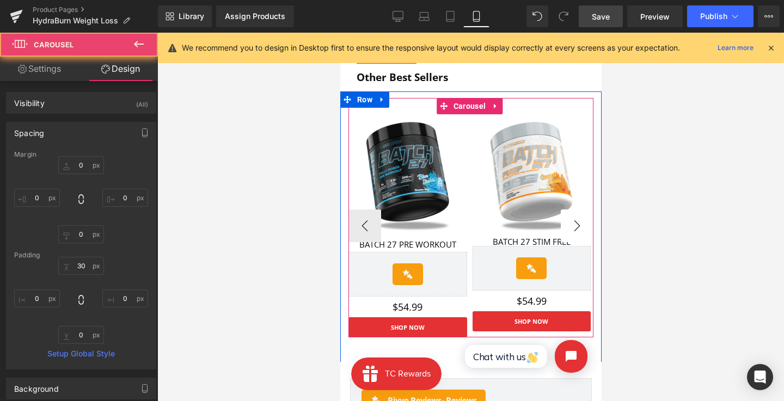
click at [582, 222] on button "›" at bounding box center [576, 226] width 33 height 33
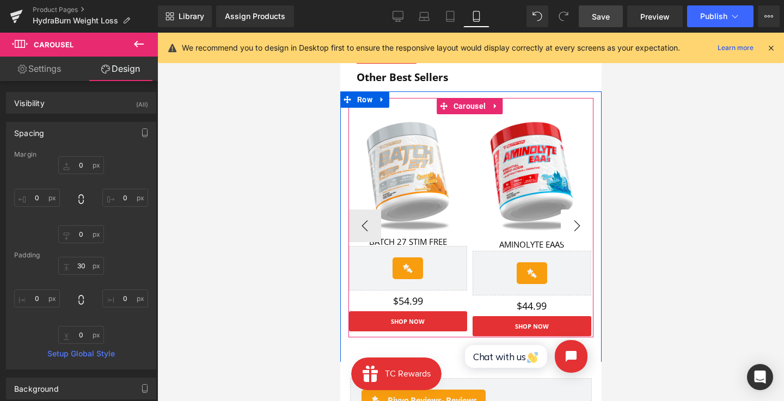
click at [576, 222] on button "›" at bounding box center [576, 226] width 33 height 33
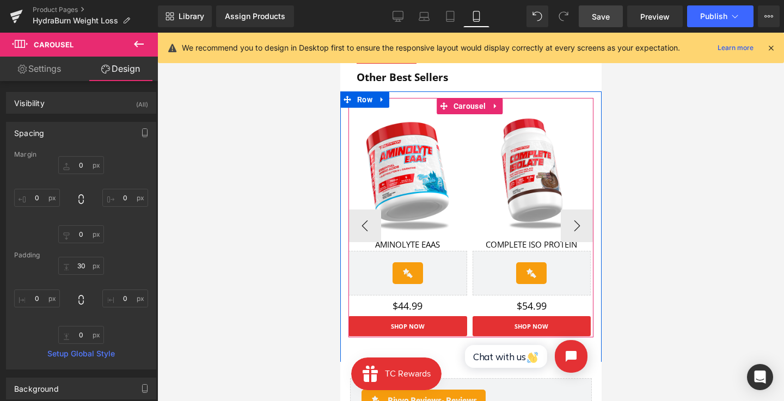
click at [530, 306] on div "$54.99 Text Block" at bounding box center [531, 306] width 119 height 10
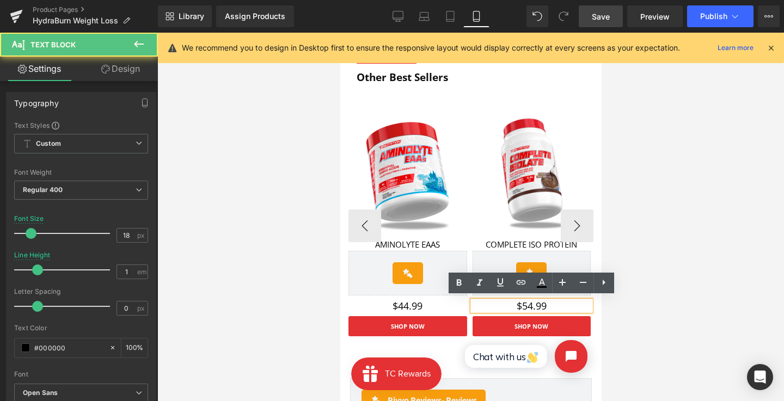
click at [531, 304] on p "$54.99" at bounding box center [531, 306] width 119 height 10
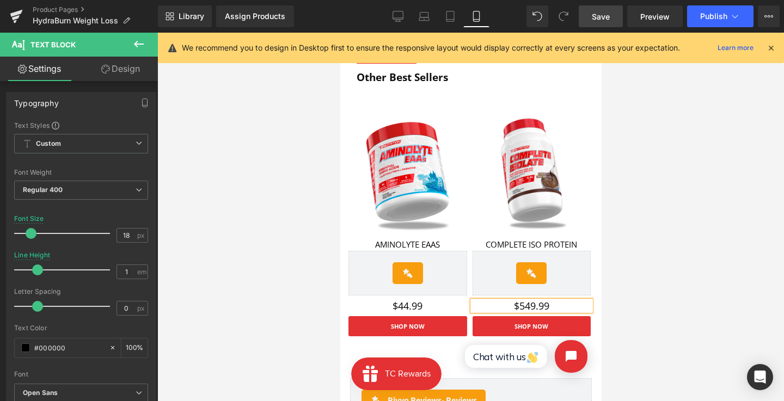
click at [618, 303] on div at bounding box center [470, 217] width 627 height 369
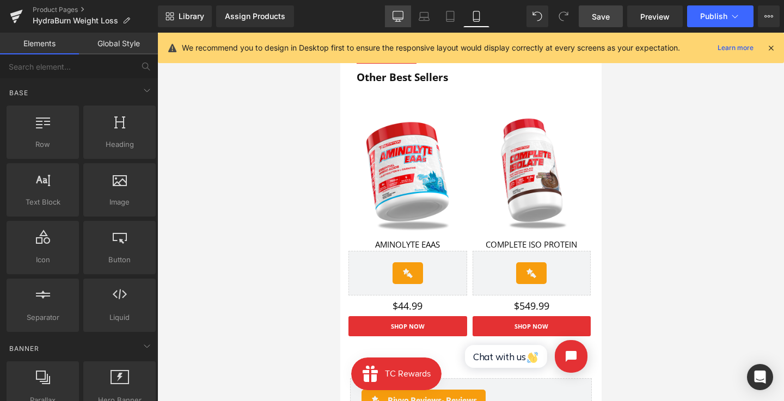
click at [402, 16] on icon at bounding box center [398, 16] width 11 height 11
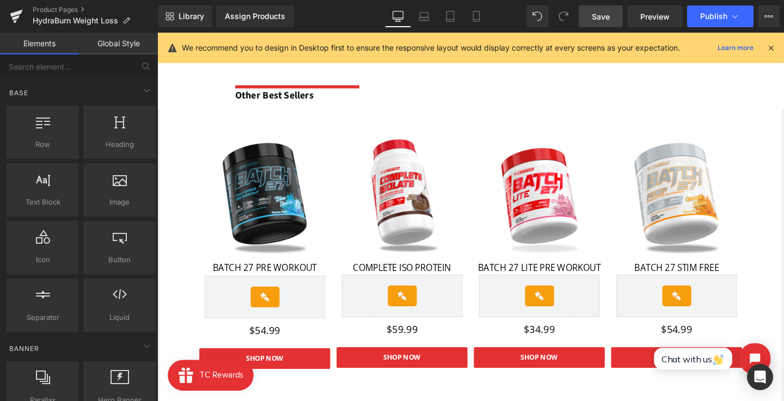
scroll to position [1063, 0]
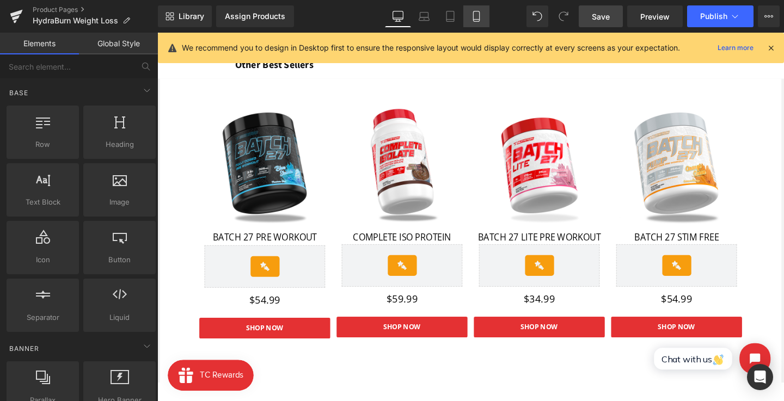
click at [471, 19] on icon at bounding box center [476, 16] width 11 height 11
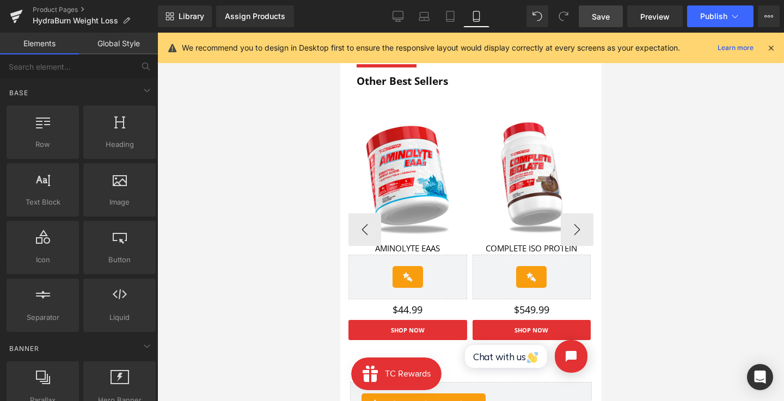
scroll to position [1011, 0]
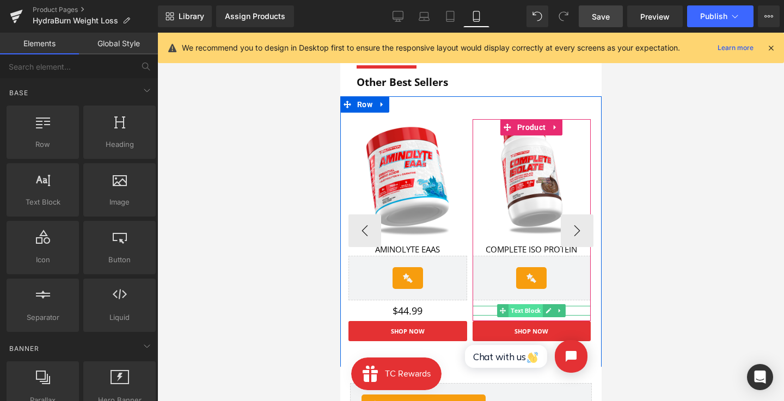
click at [530, 307] on span "Text Block" at bounding box center [525, 310] width 34 height 13
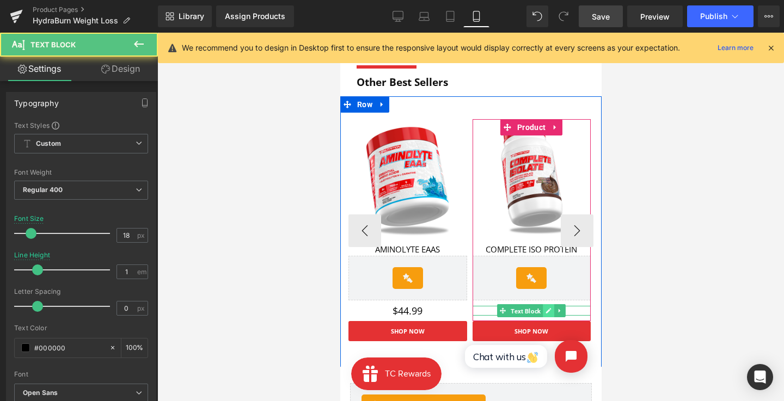
click at [547, 308] on icon at bounding box center [548, 311] width 6 height 7
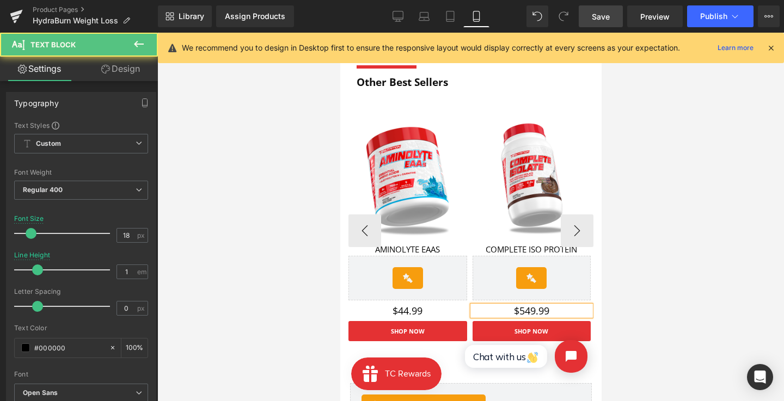
click at [530, 307] on p "$549.99" at bounding box center [531, 311] width 119 height 10
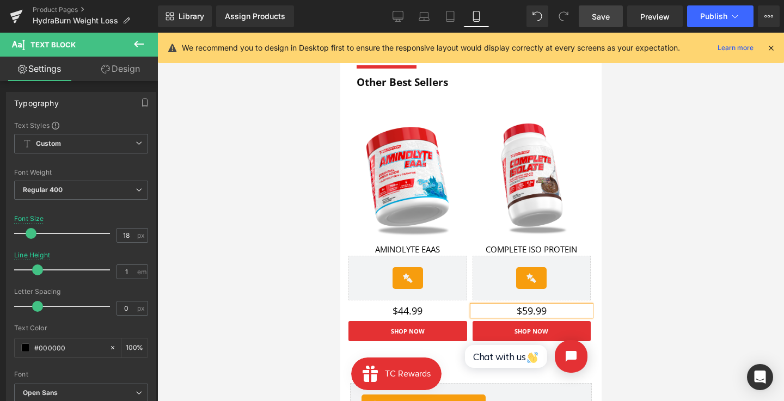
click at [373, 15] on div "Library Assign Products Product Preview No product match your search. Please tr…" at bounding box center [471, 16] width 626 height 22
click at [391, 18] on link "Desktop" at bounding box center [398, 16] width 26 height 22
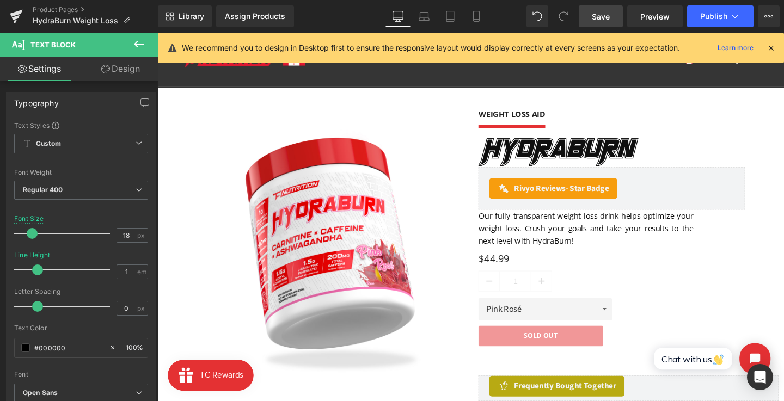
drag, startPoint x: 595, startPoint y: 22, endPoint x: 455, endPoint y: 108, distance: 164.3
click at [595, 22] on link "Save" at bounding box center [601, 16] width 44 height 22
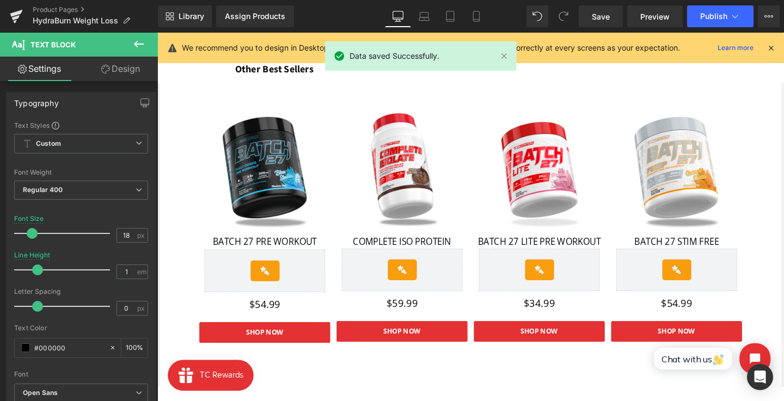
scroll to position [1042, 0]
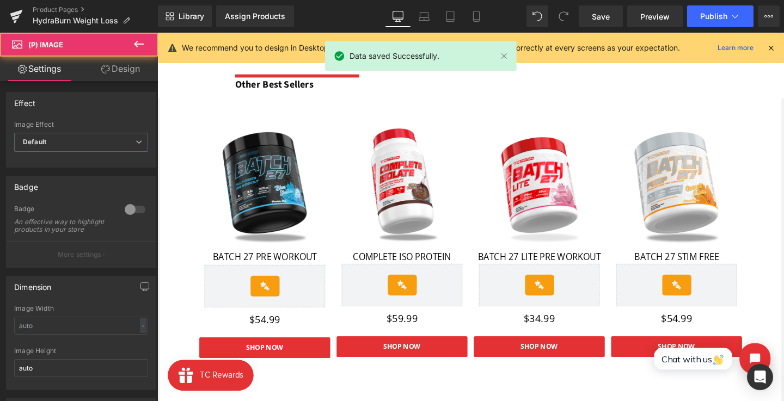
click at [557, 162] on img at bounding box center [559, 192] width 127 height 127
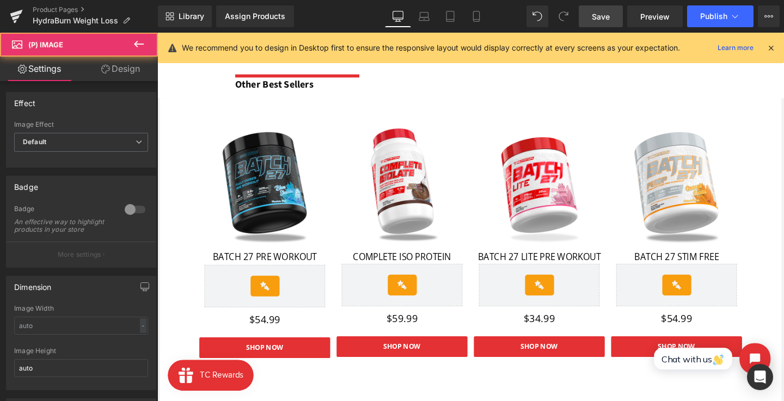
click at [592, 19] on link "Save" at bounding box center [601, 16] width 44 height 22
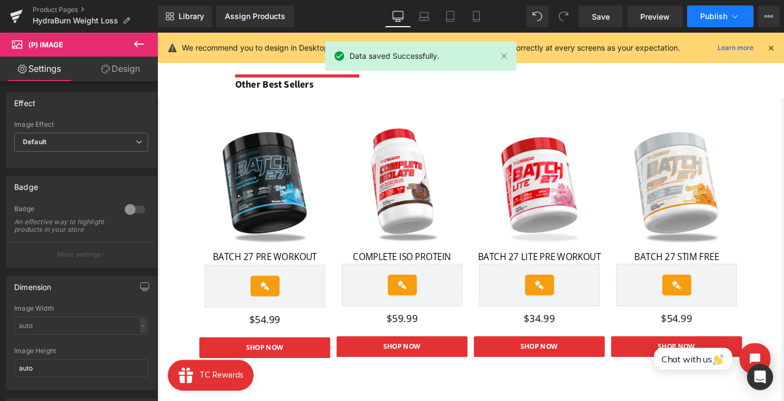
click at [694, 20] on button "Publish" at bounding box center [720, 16] width 66 height 22
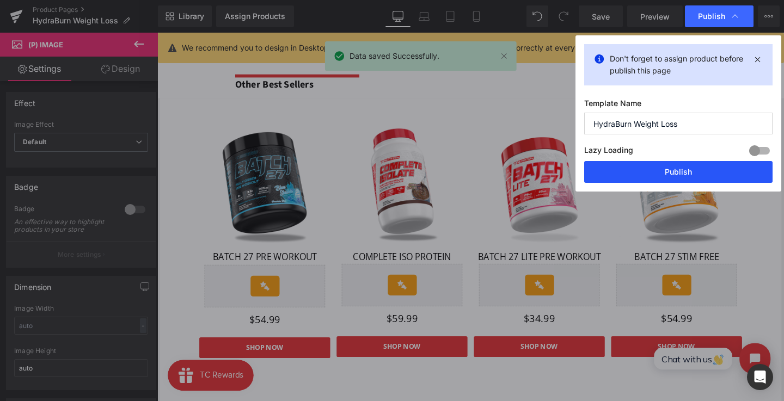
click at [664, 169] on button "Publish" at bounding box center [678, 172] width 188 height 22
